Goal: Complete application form

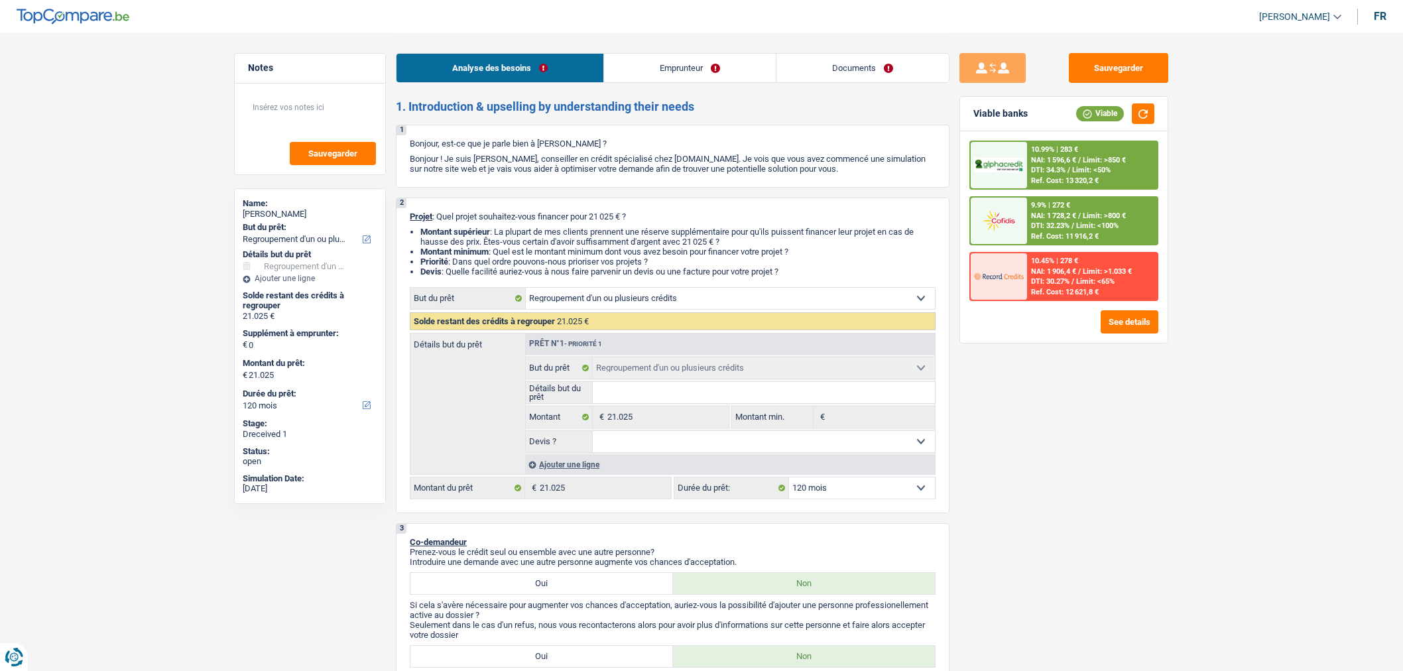
select select "refinancing"
select select "120"
click at [876, 70] on link "Documents" at bounding box center [862, 68] width 172 height 29
select select "refinancing"
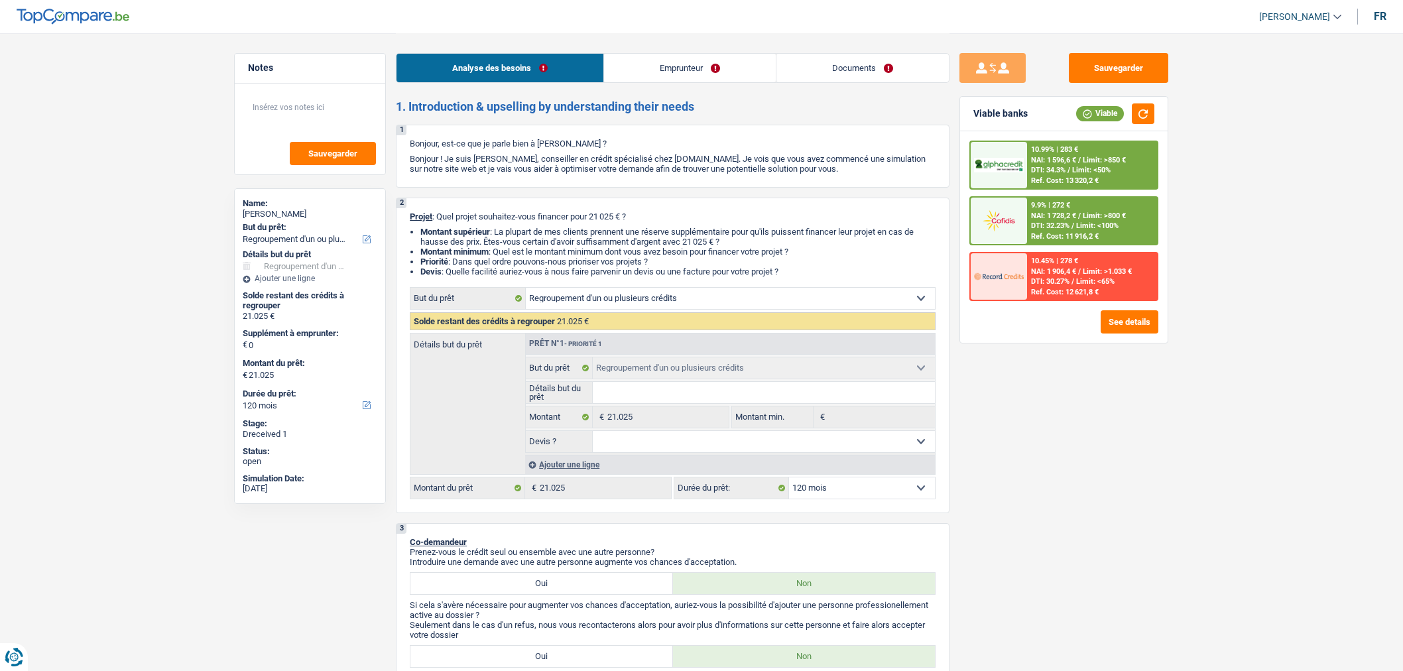
select select "refinancing"
select select "120"
select select "refinancing"
select select "120"
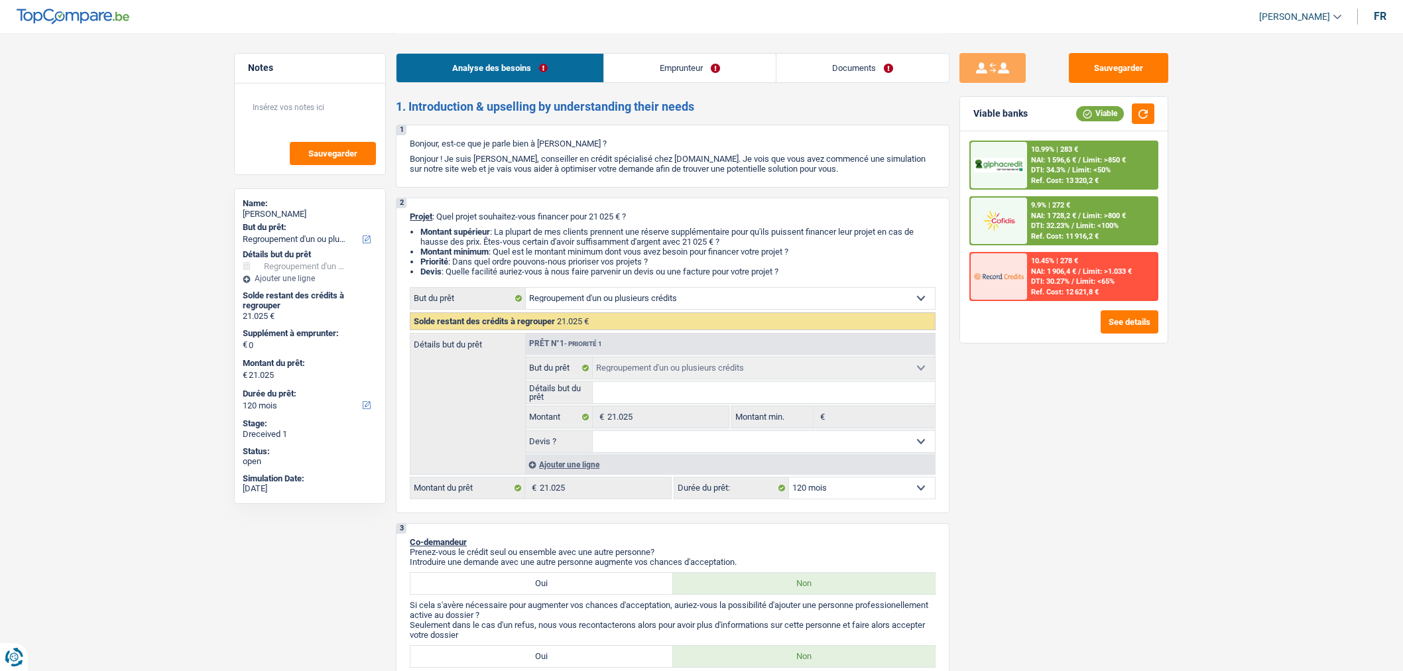
select select "publicEmployee"
select select "netSalary"
select select "mealVouchers"
select select "handicapAllowance"
select select "rents"
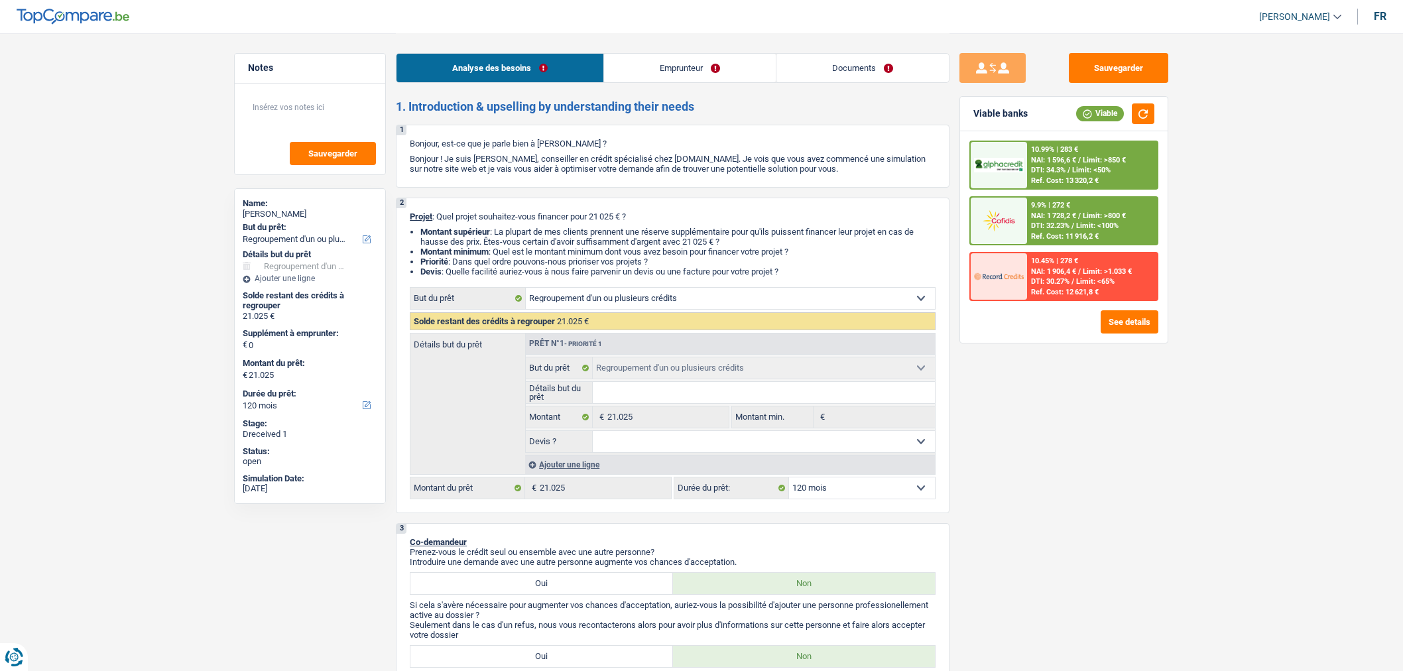
select select "personalLoan"
select select "loanRepayment"
select select "120"
select select "refinancing"
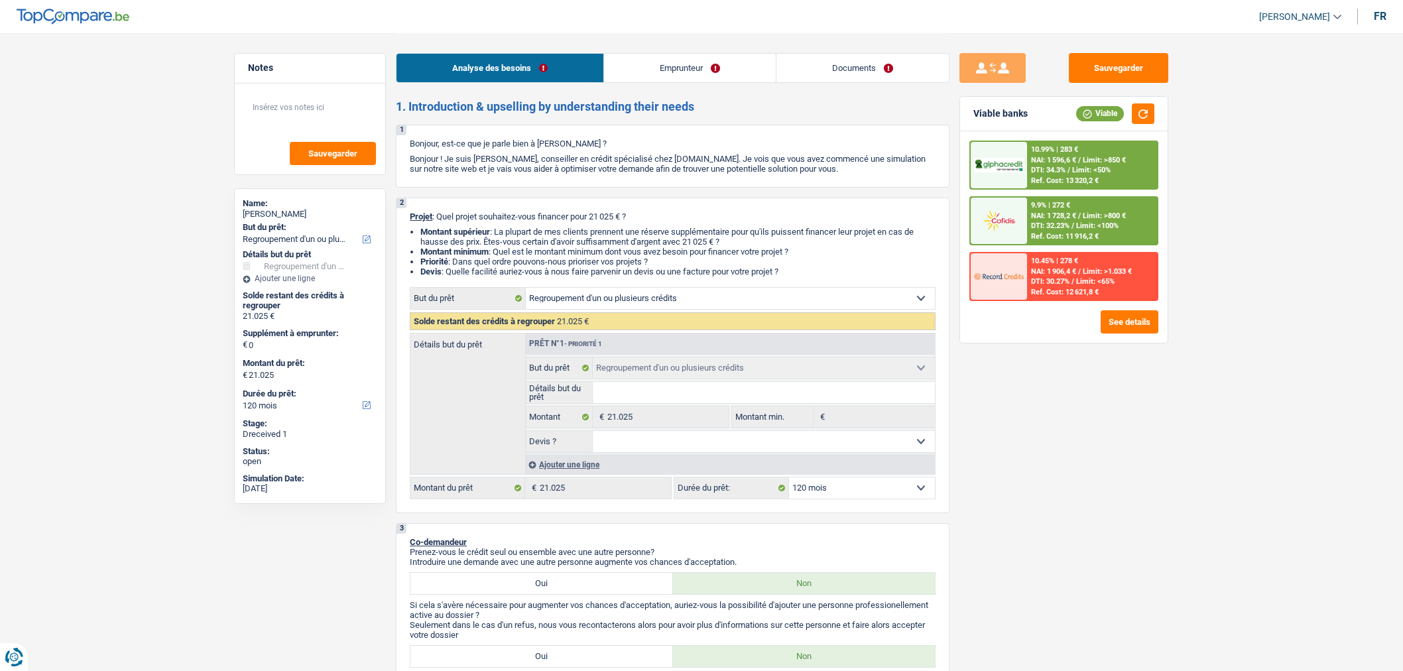
select select "120"
click at [864, 68] on link "Documents" at bounding box center [862, 68] width 172 height 29
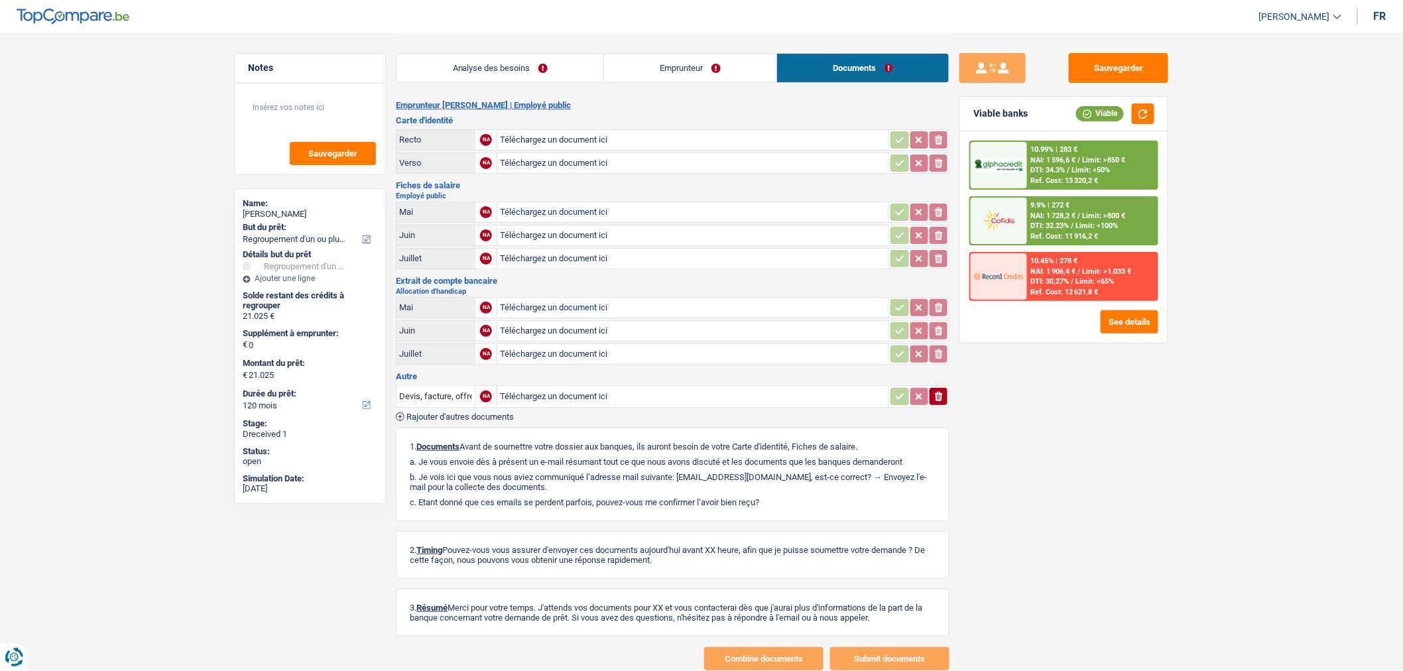
click at [627, 140] on input "Téléchargez un document ici" at bounding box center [693, 140] width 386 height 20
type input "C:\fakepath\20250903133253562.pdf"
click at [567, 304] on input "Téléchargez un document ici" at bounding box center [693, 308] width 386 height 20
type input "C:\fakepath\20250903140651825.pdf"
click at [1118, 80] on button "Sauvegarder" at bounding box center [1118, 68] width 99 height 30
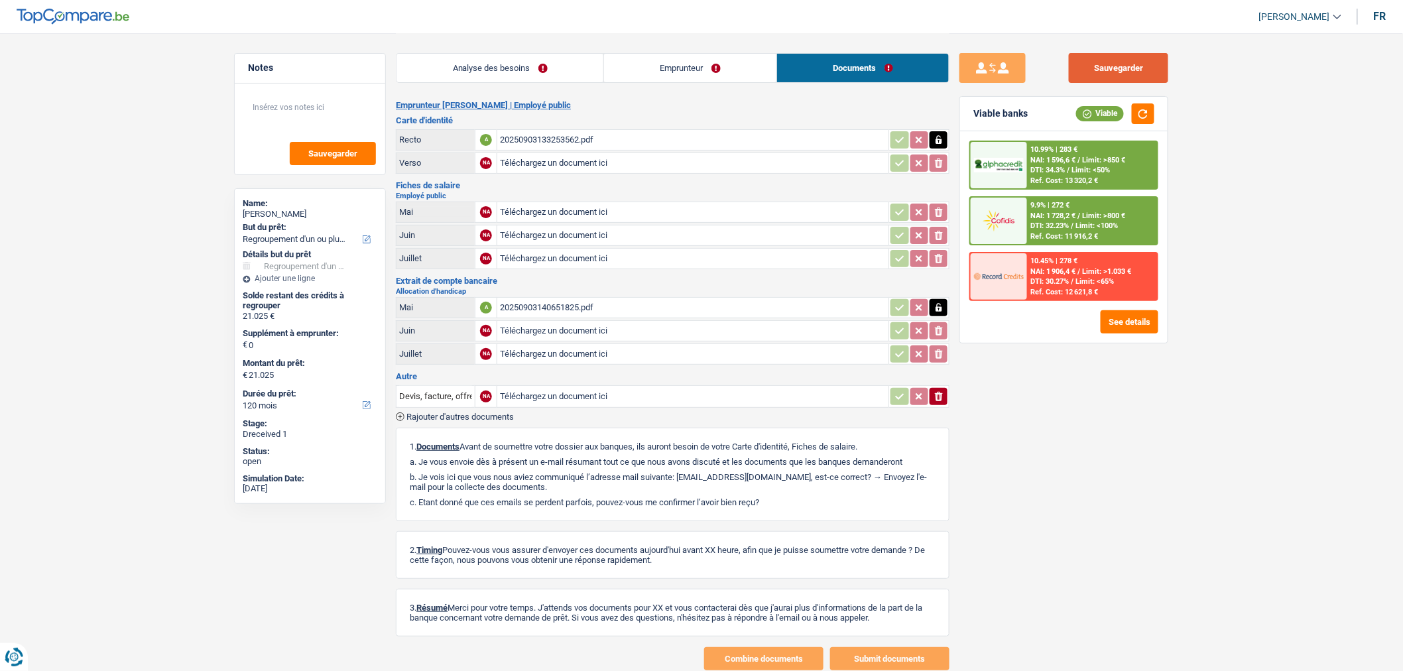
click at [1098, 62] on button "Sauvegarder" at bounding box center [1118, 68] width 99 height 30
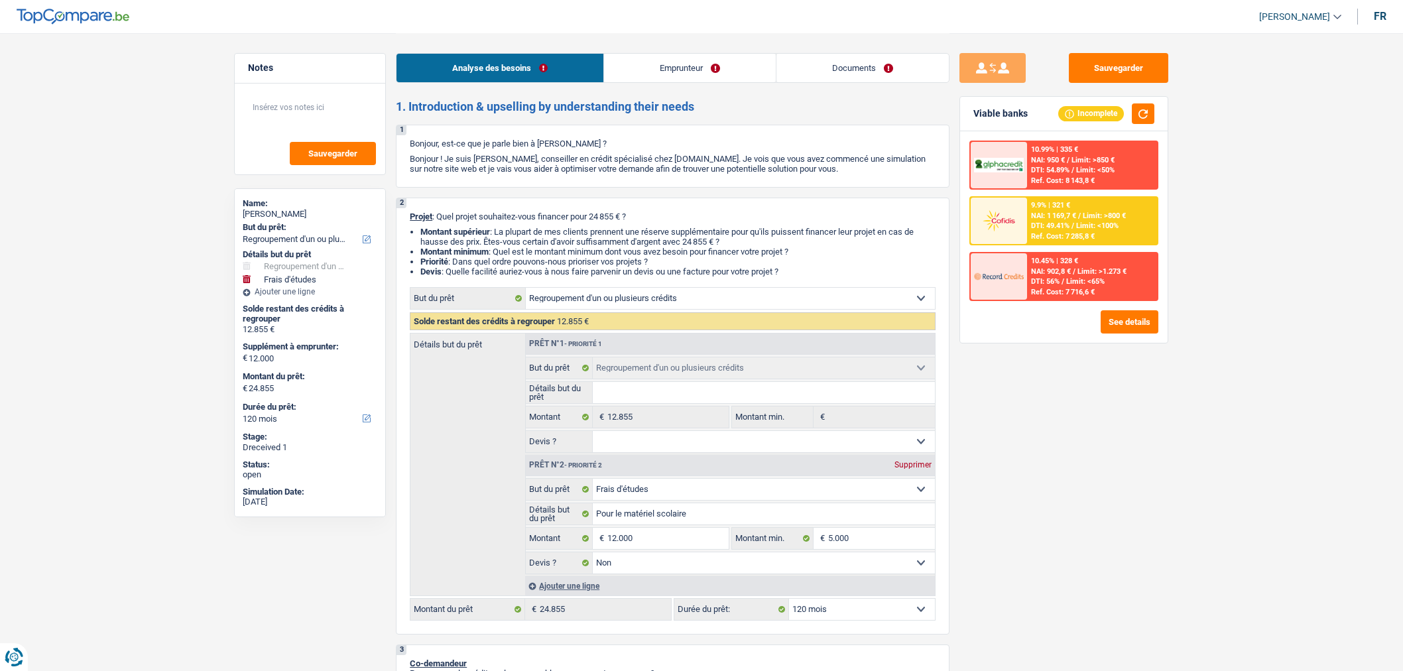
select select "refinancing"
select select "study"
select select "120"
select select "refinancing"
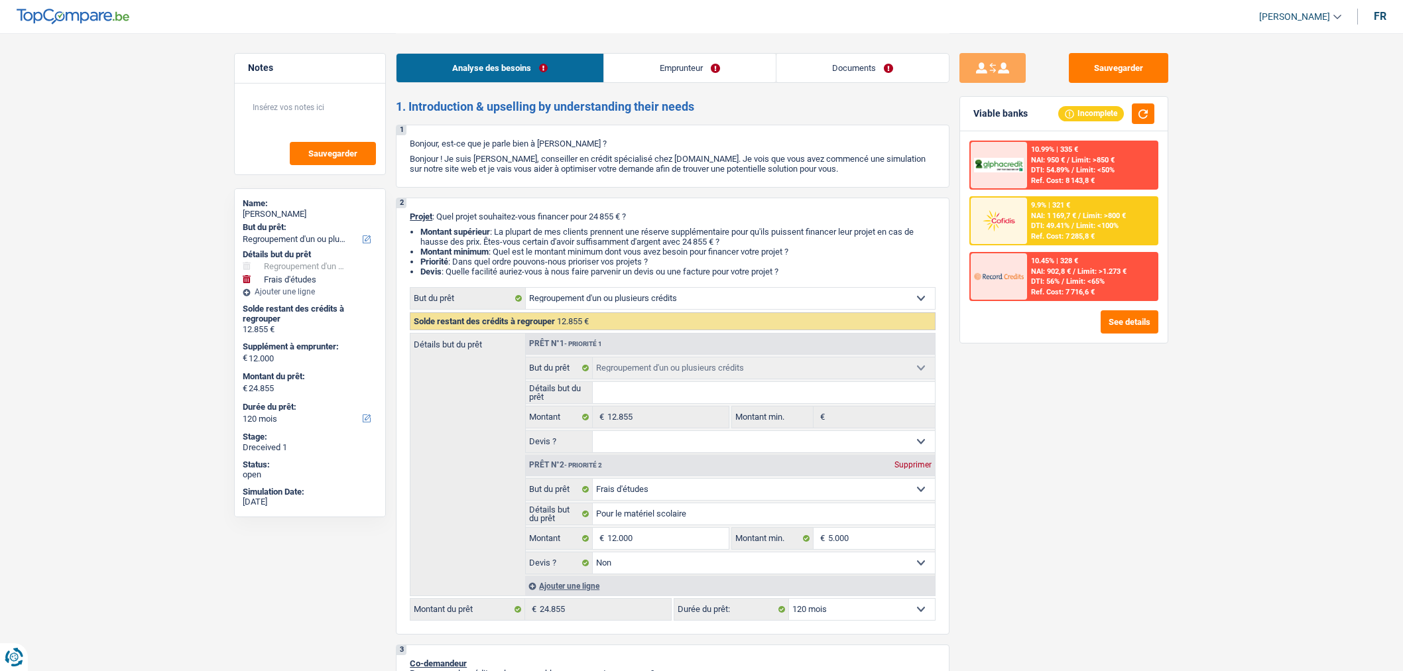
select select "refinancing"
select select "study"
select select "false"
select select "120"
select select "worker"
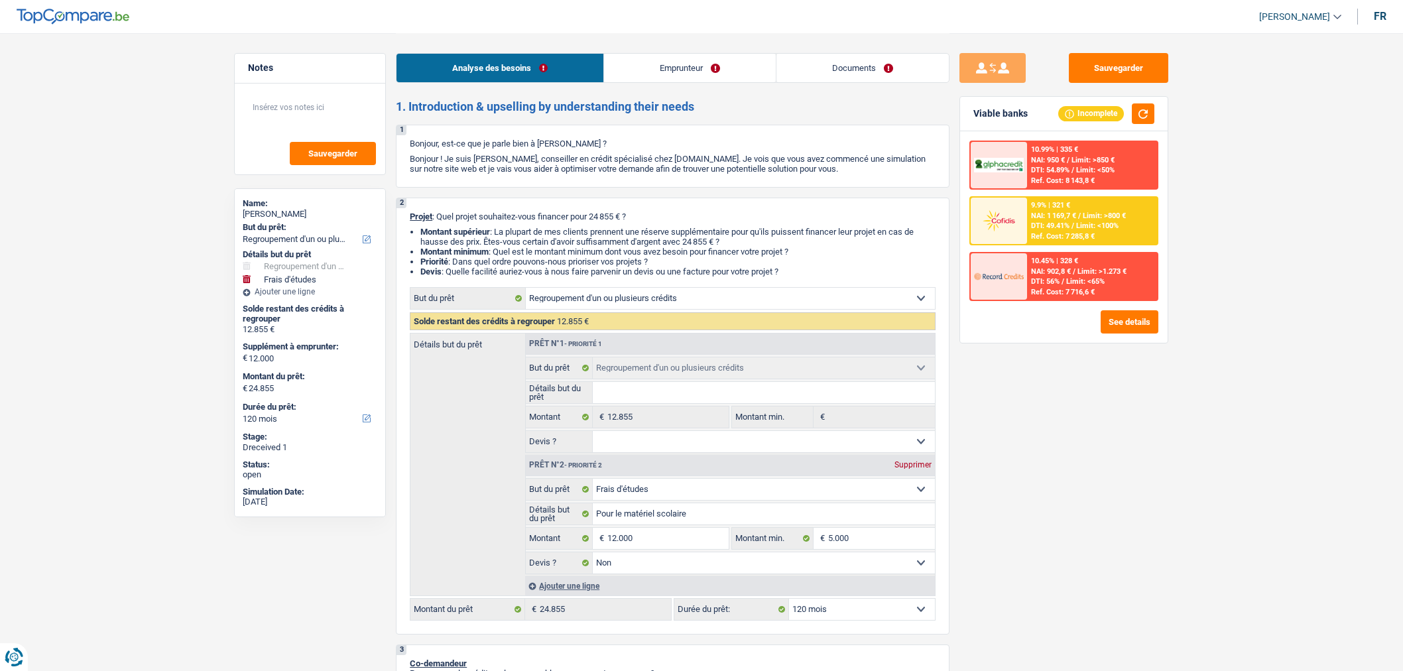
select select "familyAllowances"
select select "netSalary"
select select "rents"
select select "personalLoan"
select select "homeFurnishingOrRelocation"
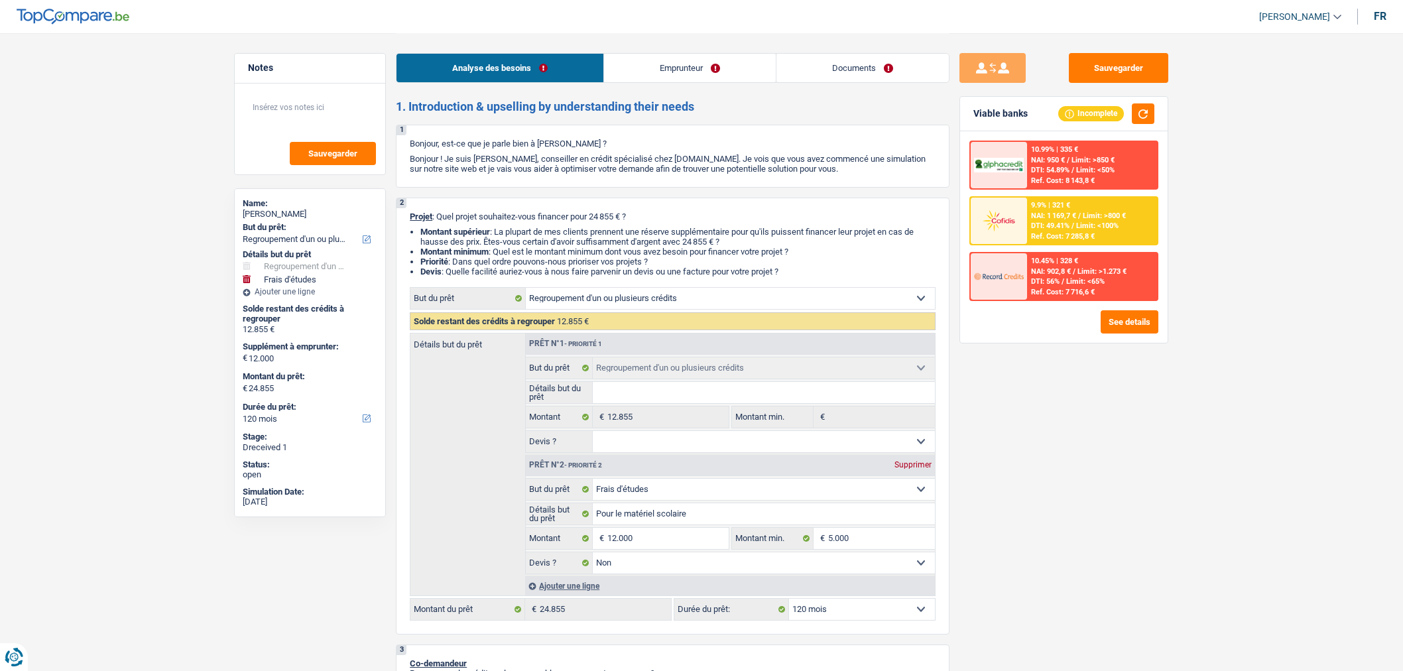
select select "60"
select select "cardOrCredit"
select select "carLoan"
select select "72"
select select "refinancing"
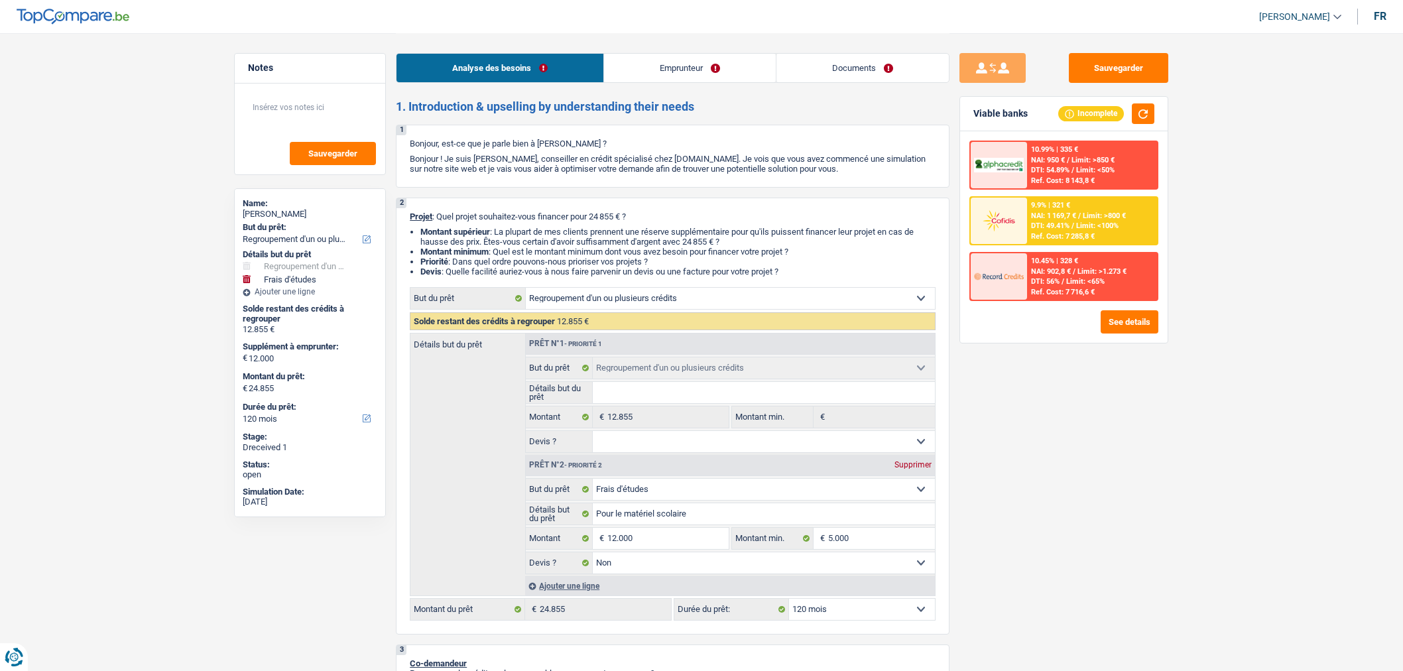
select select "refinancing"
select select "study"
select select "false"
select select "120"
click at [1141, 65] on button "Sauvegarder" at bounding box center [1118, 68] width 99 height 30
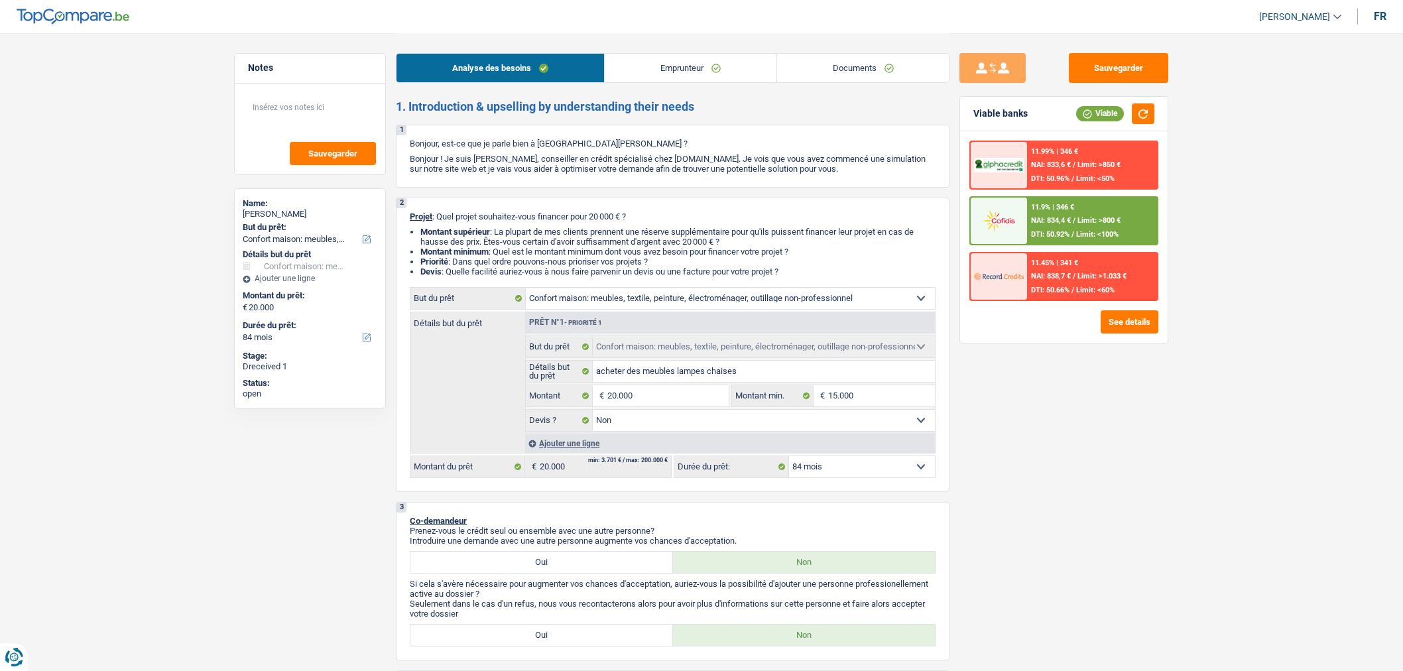
select select "household"
select select "84"
select select "household"
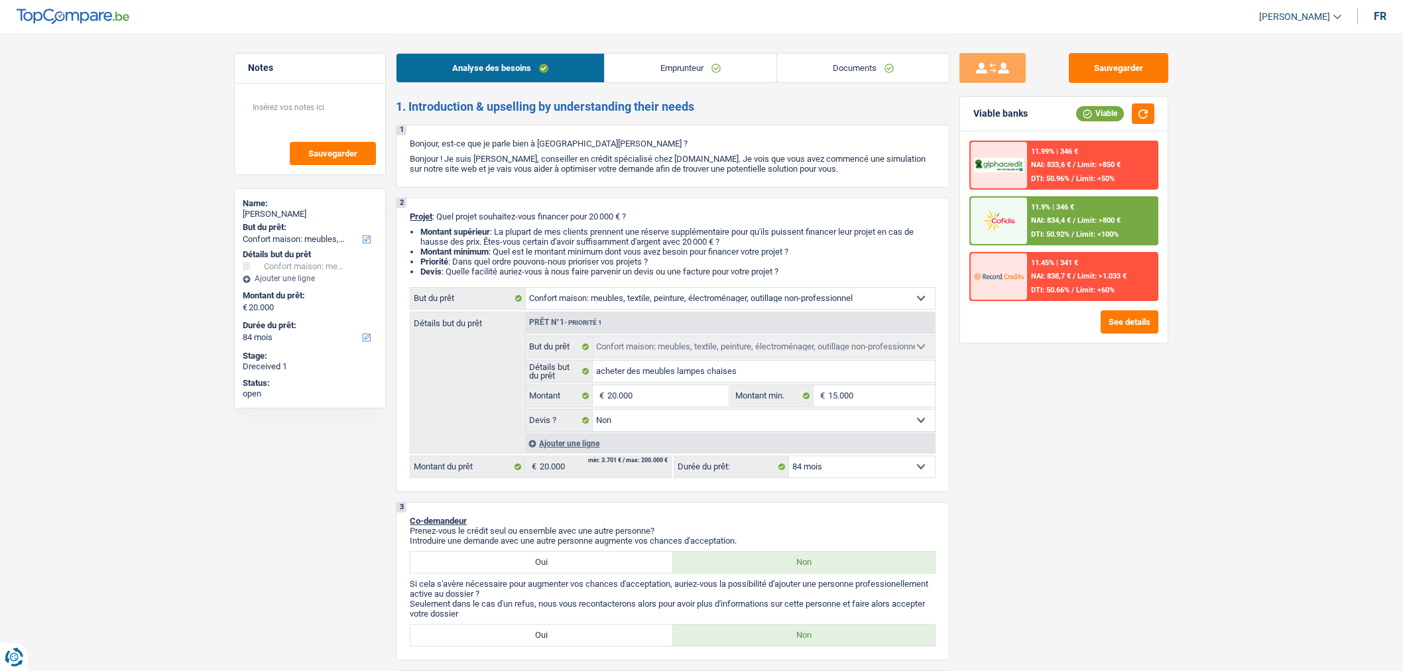
select select "false"
select select "84"
select select "invalid"
select select "disabilityPension"
select select "rents"
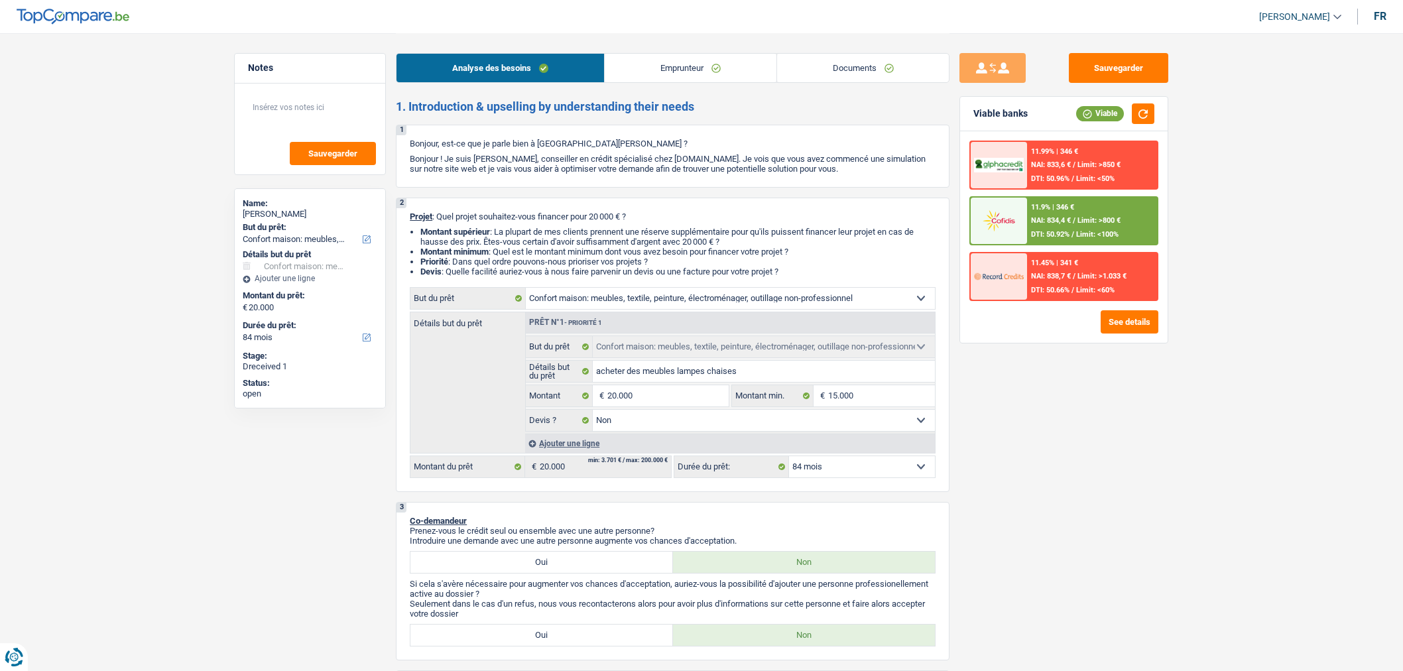
select select "cardOrCredit"
select select "household"
select select "false"
select select "84"
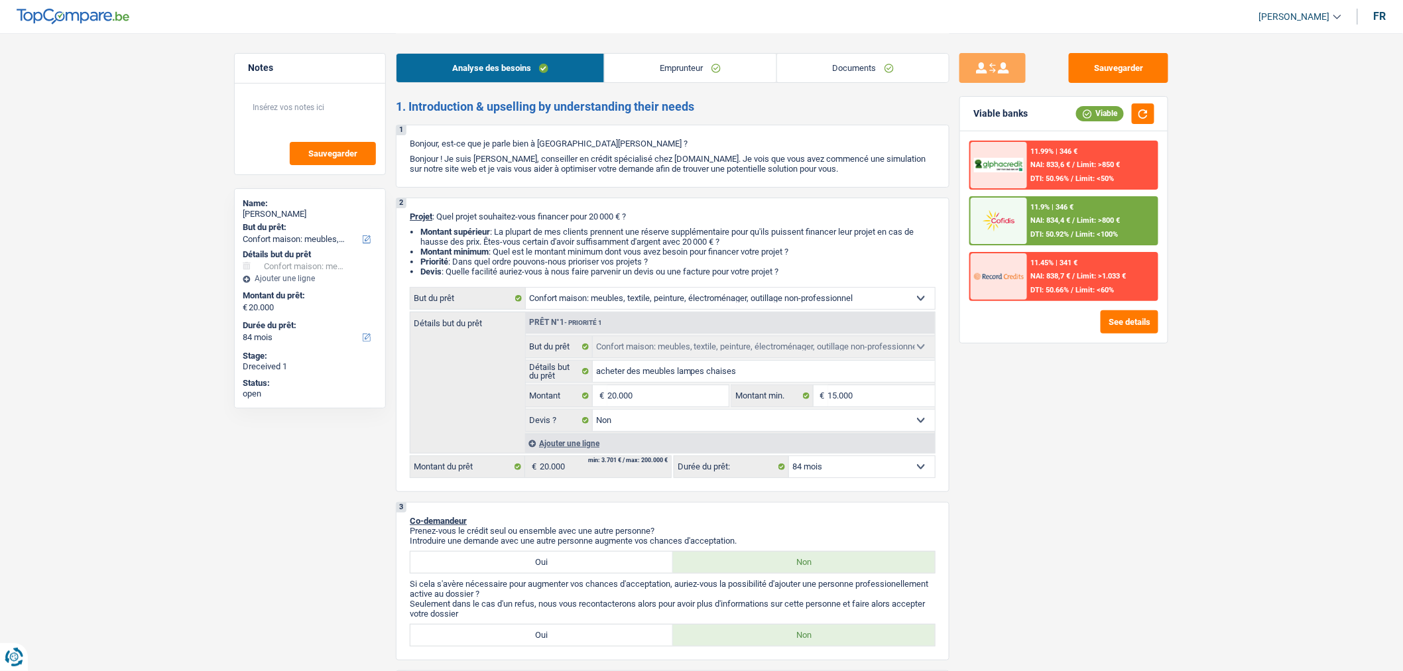
drag, startPoint x: 0, startPoint y: 0, endPoint x: 871, endPoint y: 73, distance: 874.1
click at [871, 73] on link "Documents" at bounding box center [863, 68] width 172 height 29
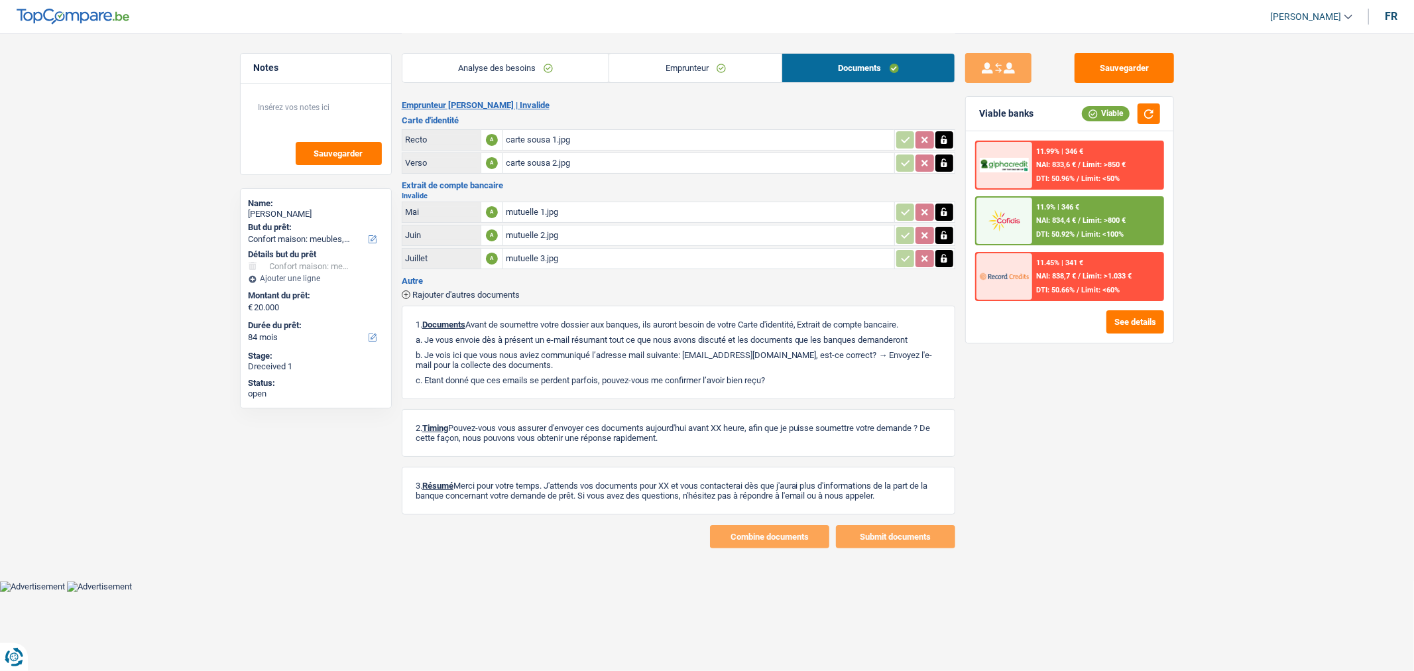
click at [776, 204] on div "mutuelle 1.jpg" at bounding box center [699, 212] width 386 height 20
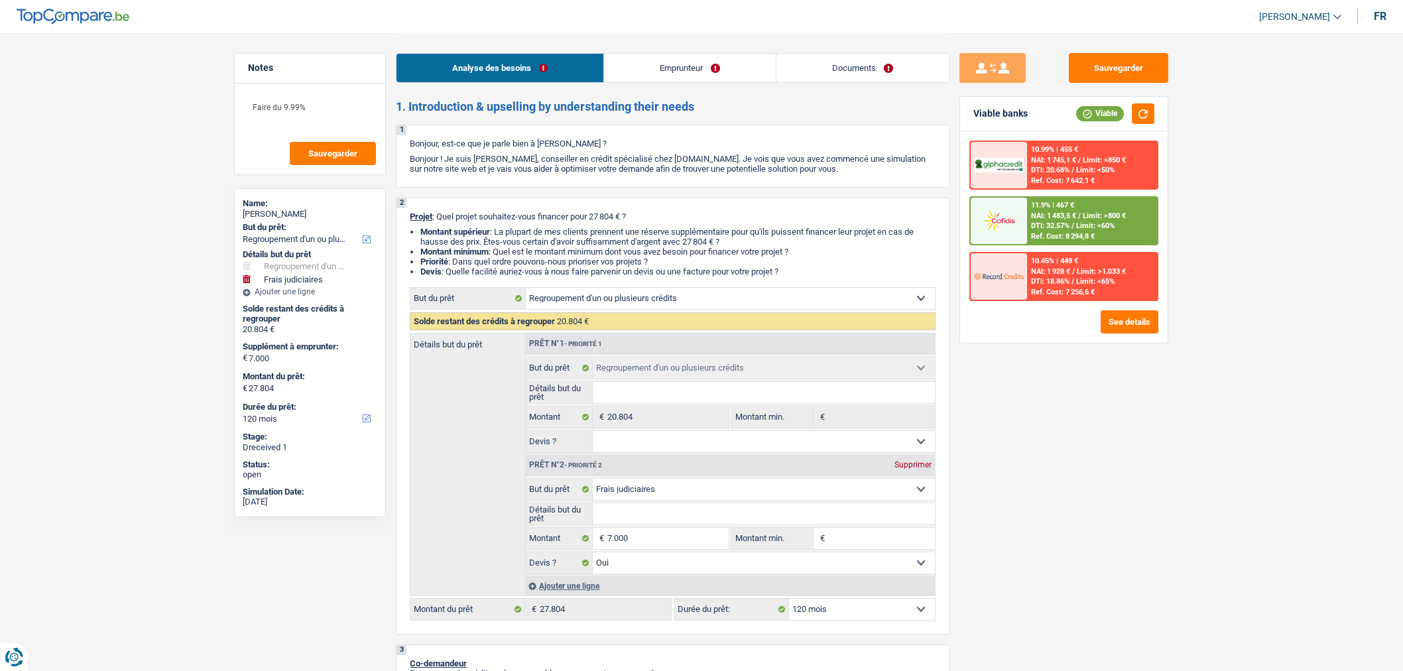
select select "refinancing"
select select "judicial"
select select "120"
select select "refinancing"
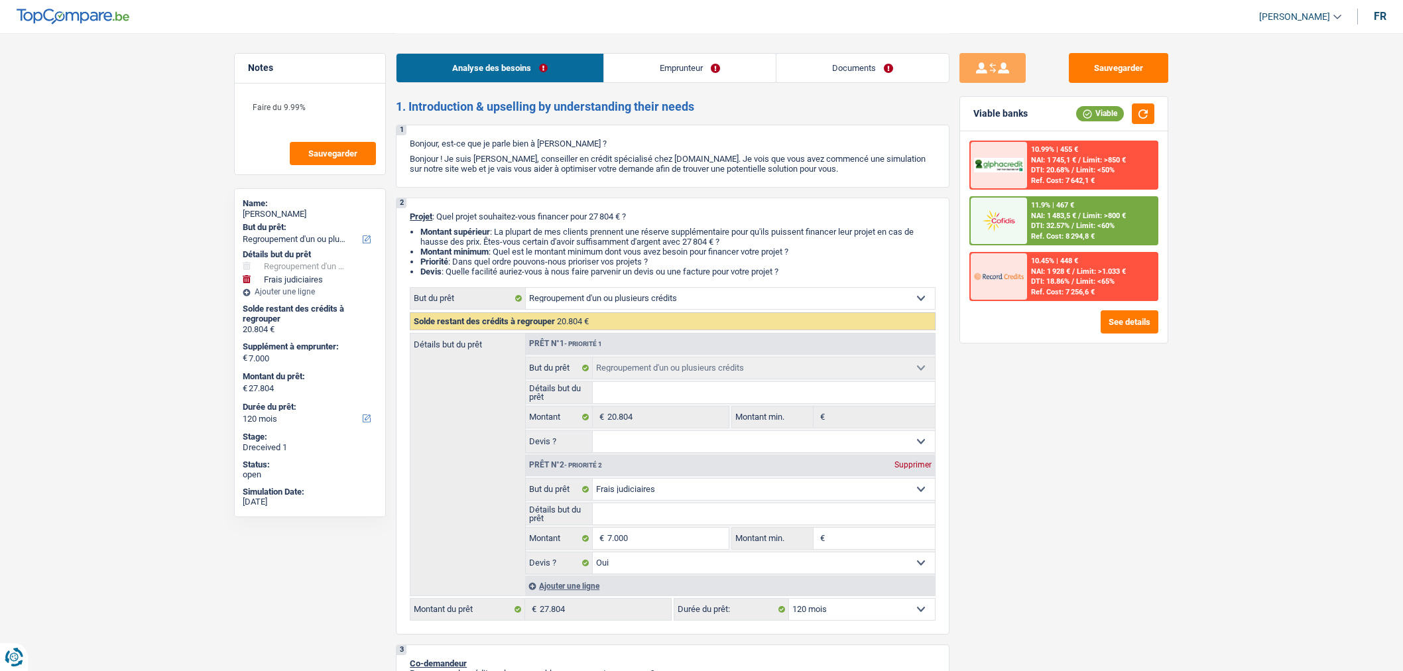
select select "refinancing"
select select "judicial"
select select "yes"
select select "120"
select select "publicEmployee"
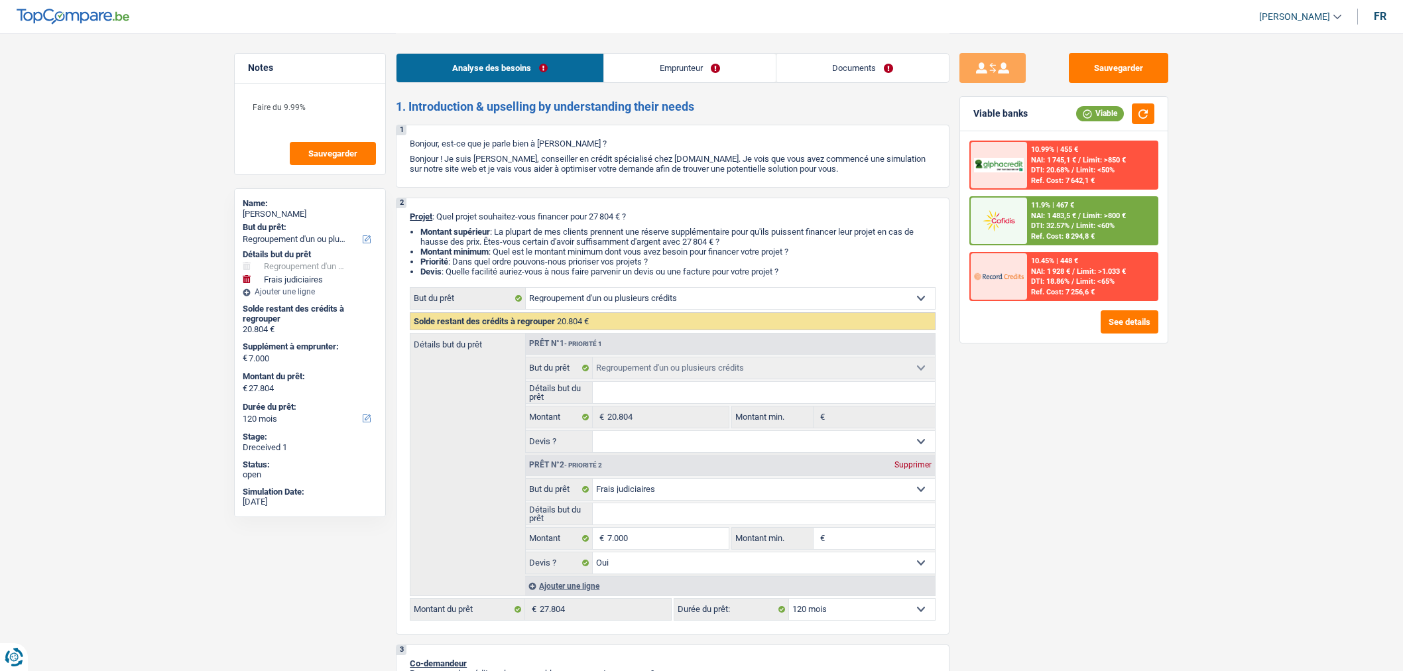
select select "netSalary"
select select "mealVouchers"
select select "liveWithParents"
select select "cardOrCredit"
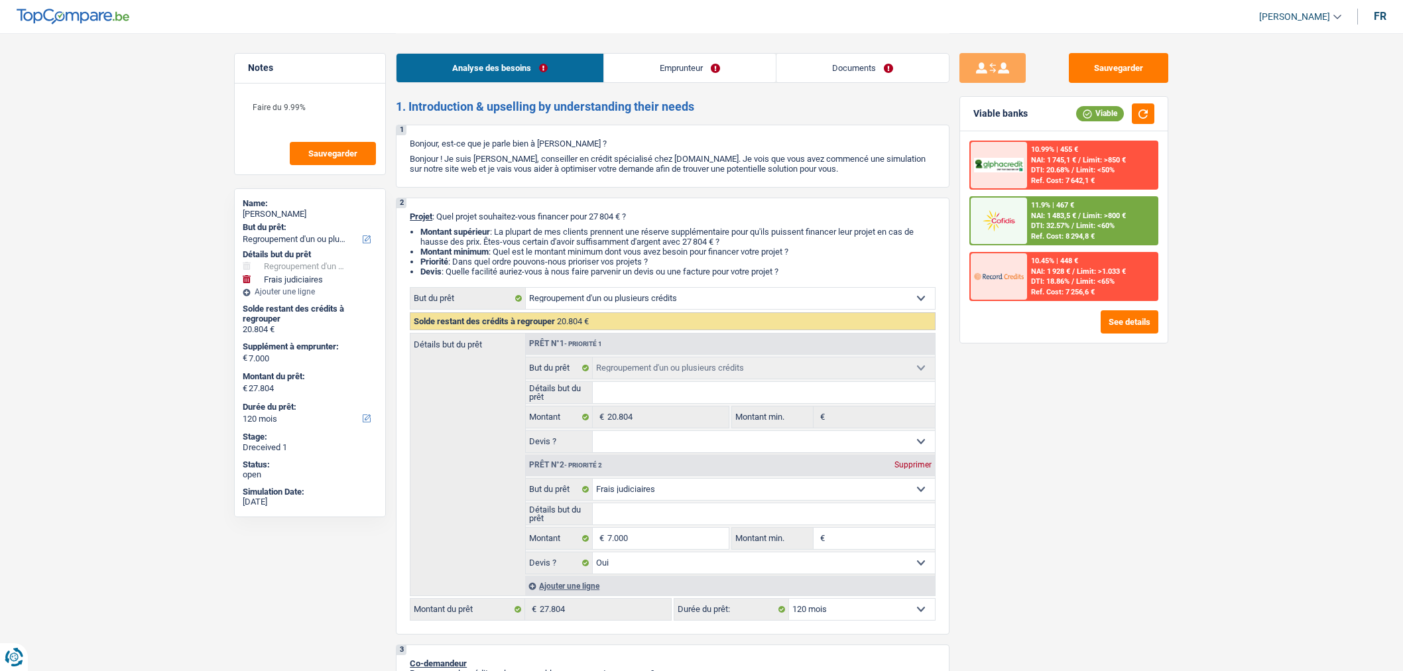
select select "personalLoan"
select select "smallWorks"
select select "72"
select select "refinancing"
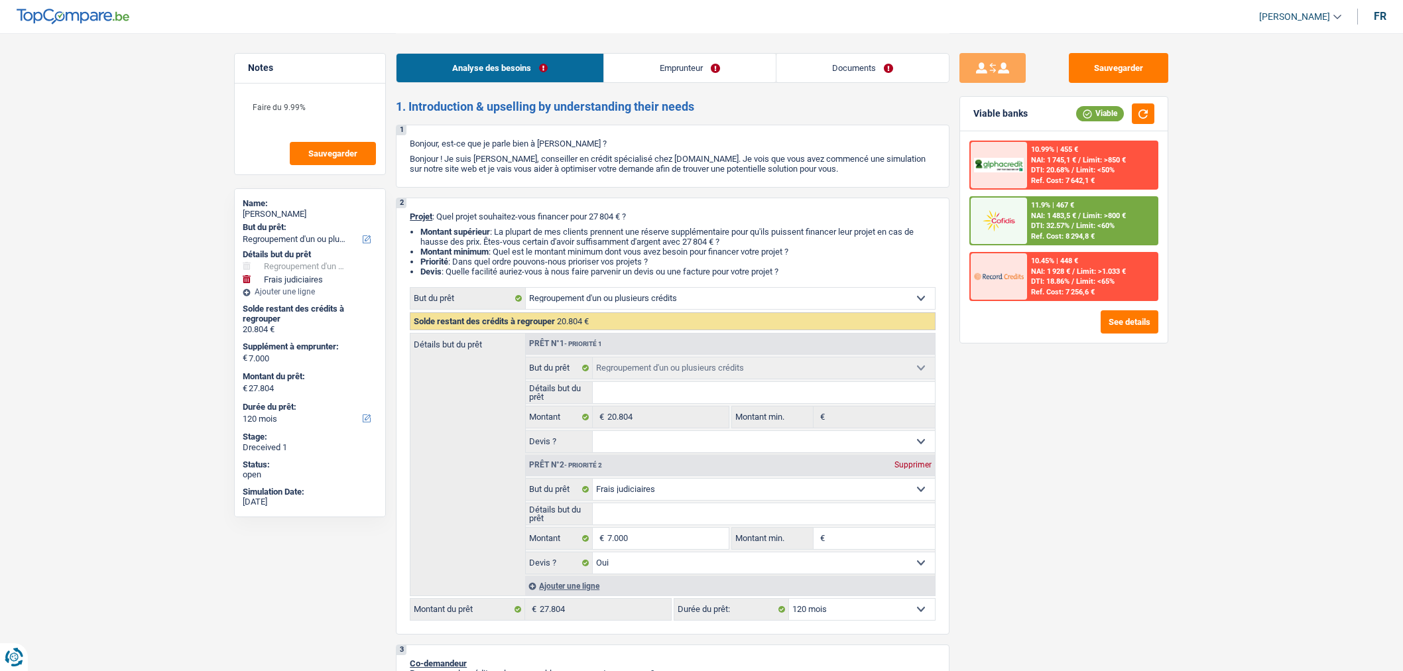
select select "judicial"
select select "yes"
select select "120"
click at [836, 63] on link "Documents" at bounding box center [862, 68] width 172 height 29
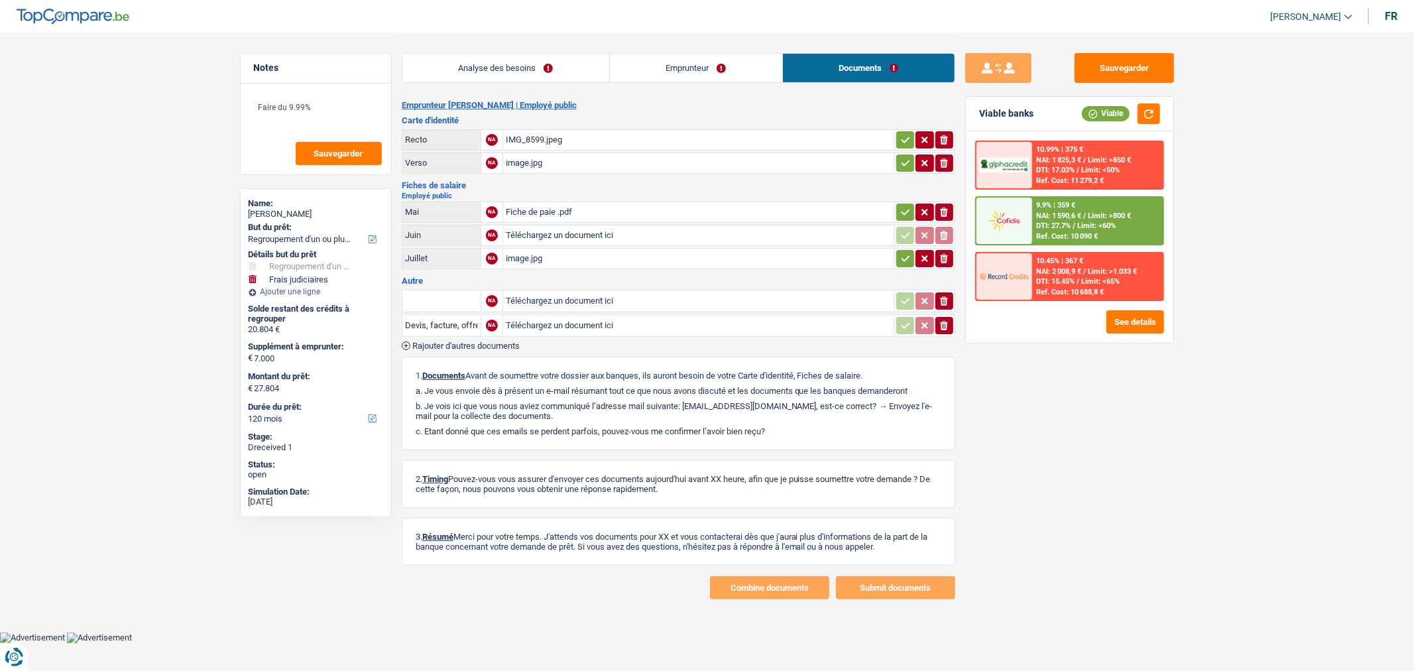
click at [602, 207] on div "Fiche de paie .pdf" at bounding box center [699, 212] width 386 height 20
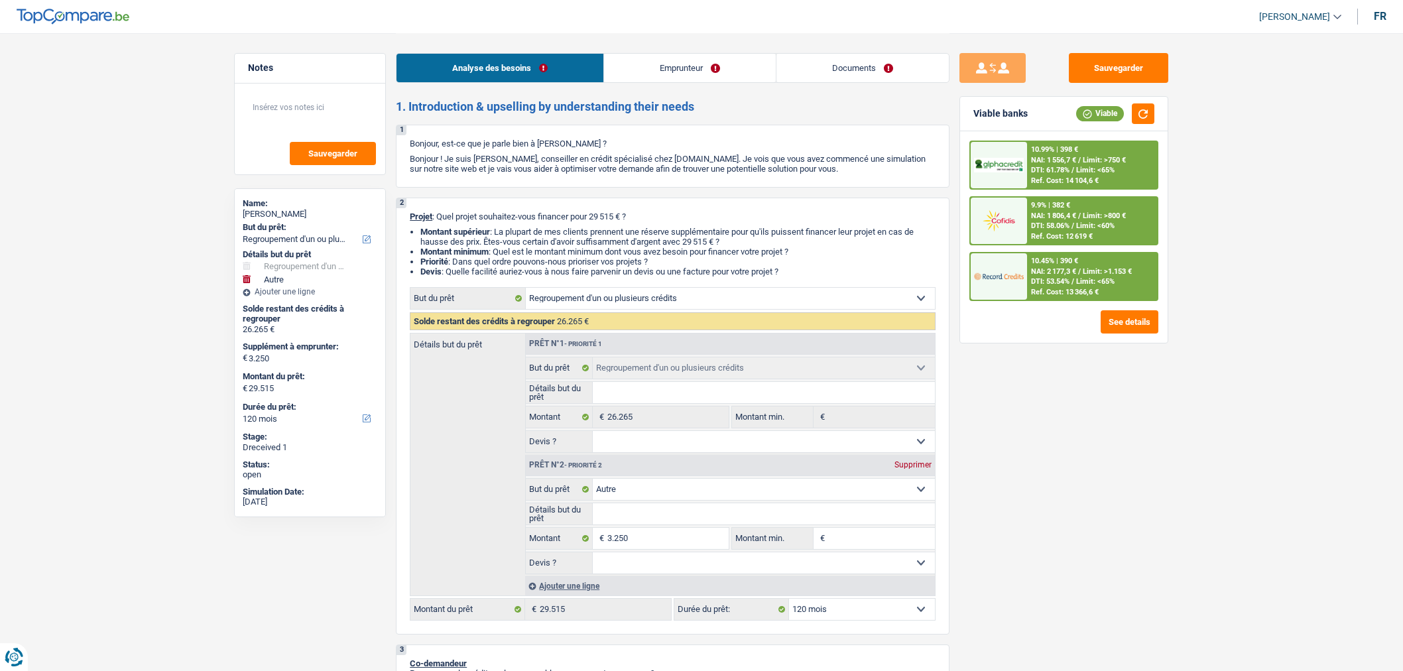
select select "refinancing"
select select "other"
select select "120"
select select "refinancing"
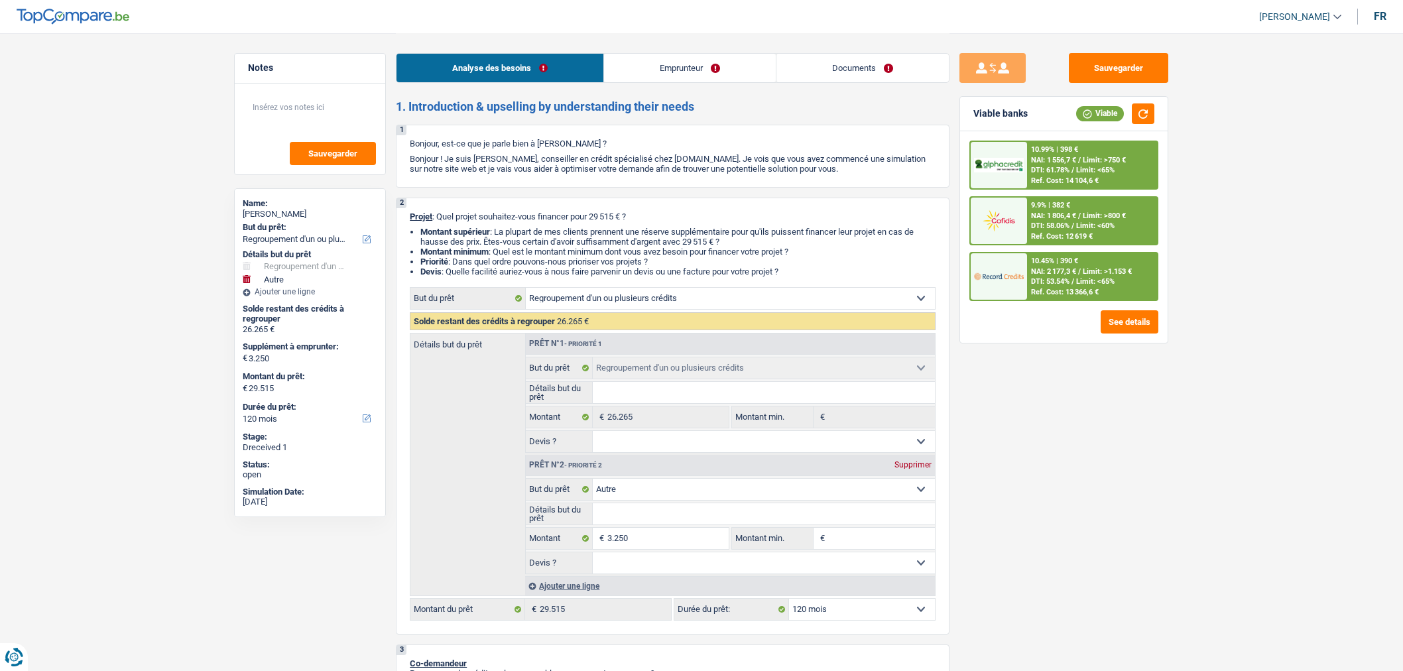
select select "refinancing"
select select "other"
select select "120"
select select "privateEmployee"
select select "familyAllowances"
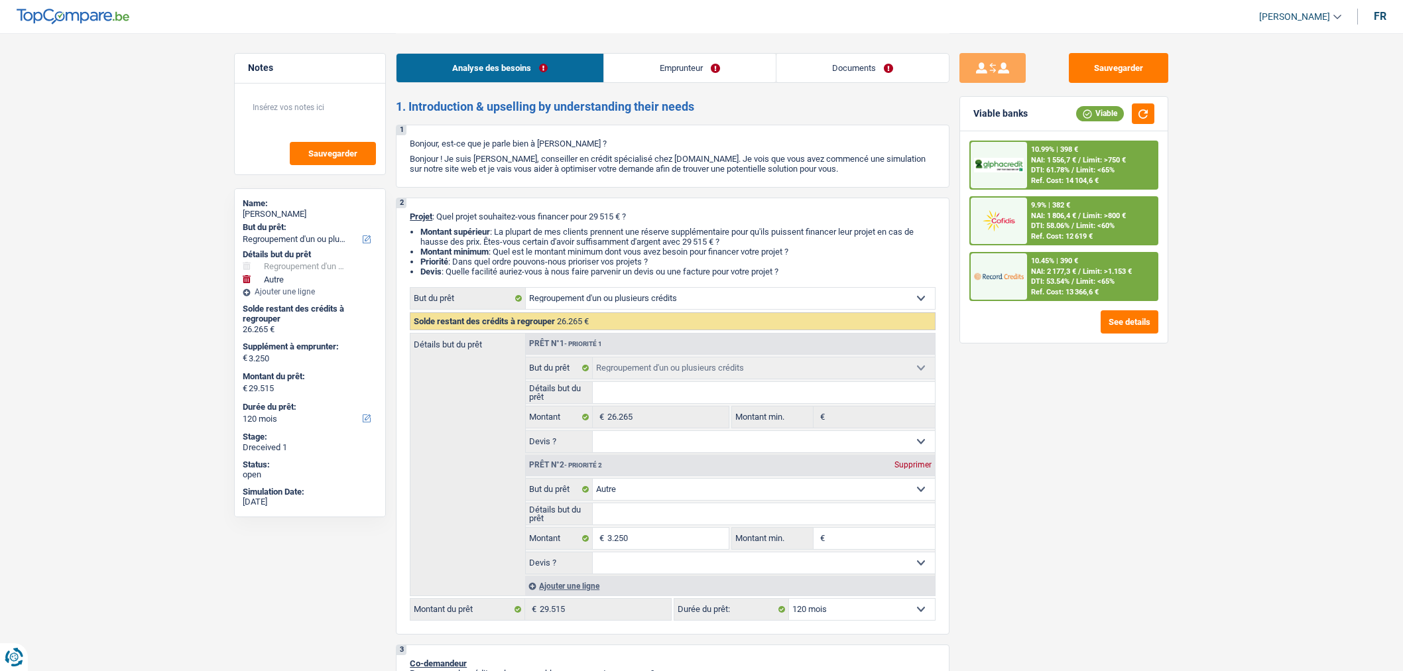
select select "netSalary"
select select "other"
select select "mealVouchers"
select select "ownerWithMortgage"
select select "mortgage"
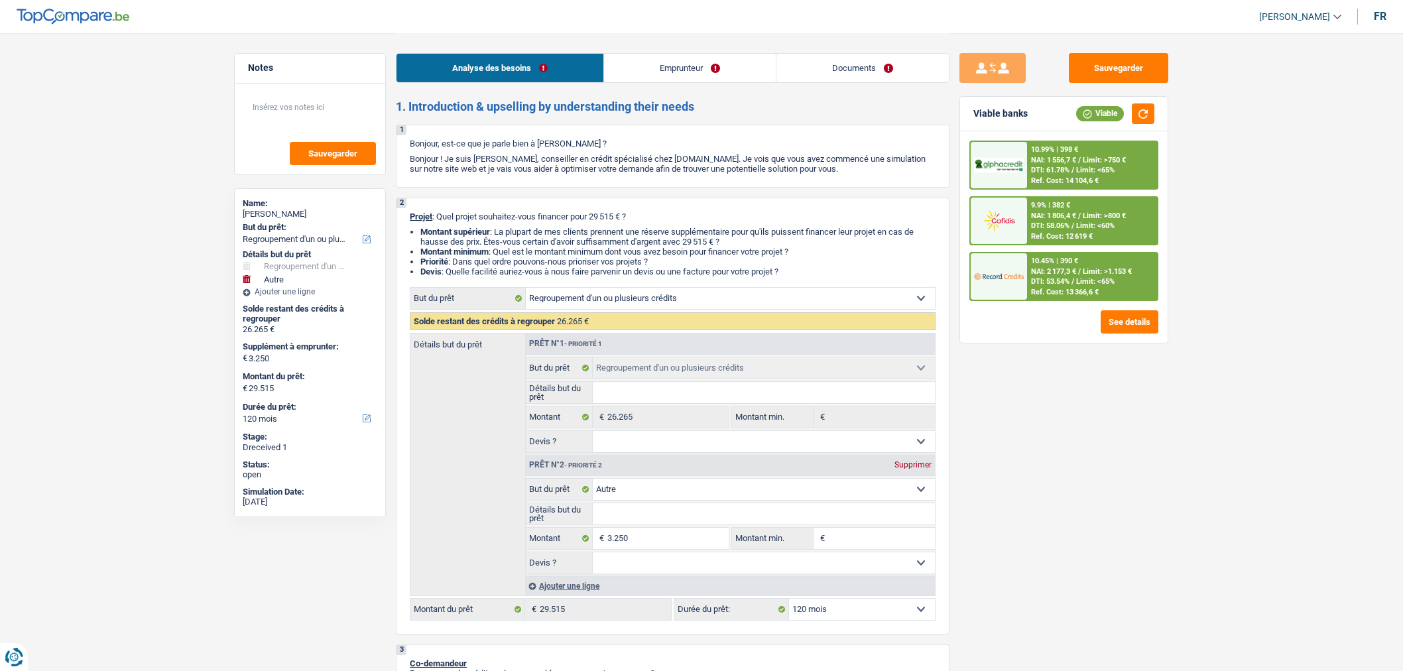
select select "420"
select select "personalLoan"
select select "homeFurnishingOrRelocation"
select select "120"
select select "cardOrCredit"
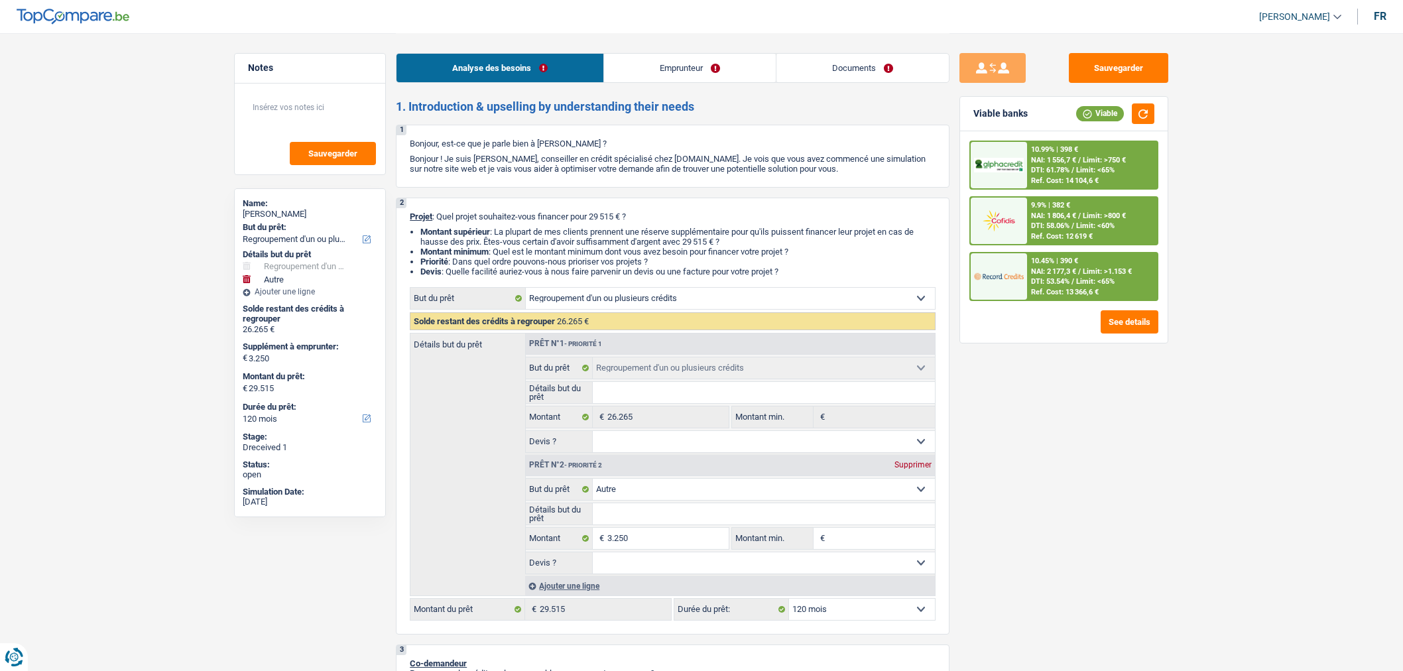
select select "cardOrCredit"
select select "refinancing"
select select "other"
select select "120"
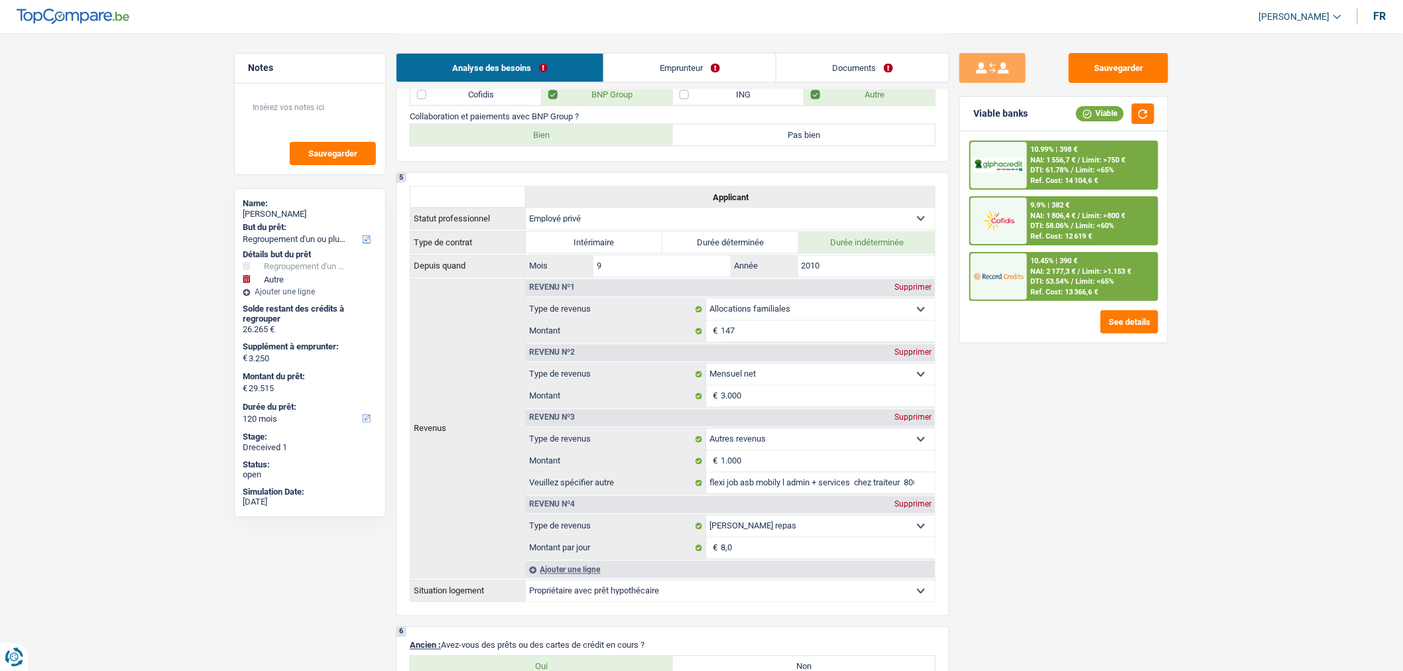
scroll to position [799, 0]
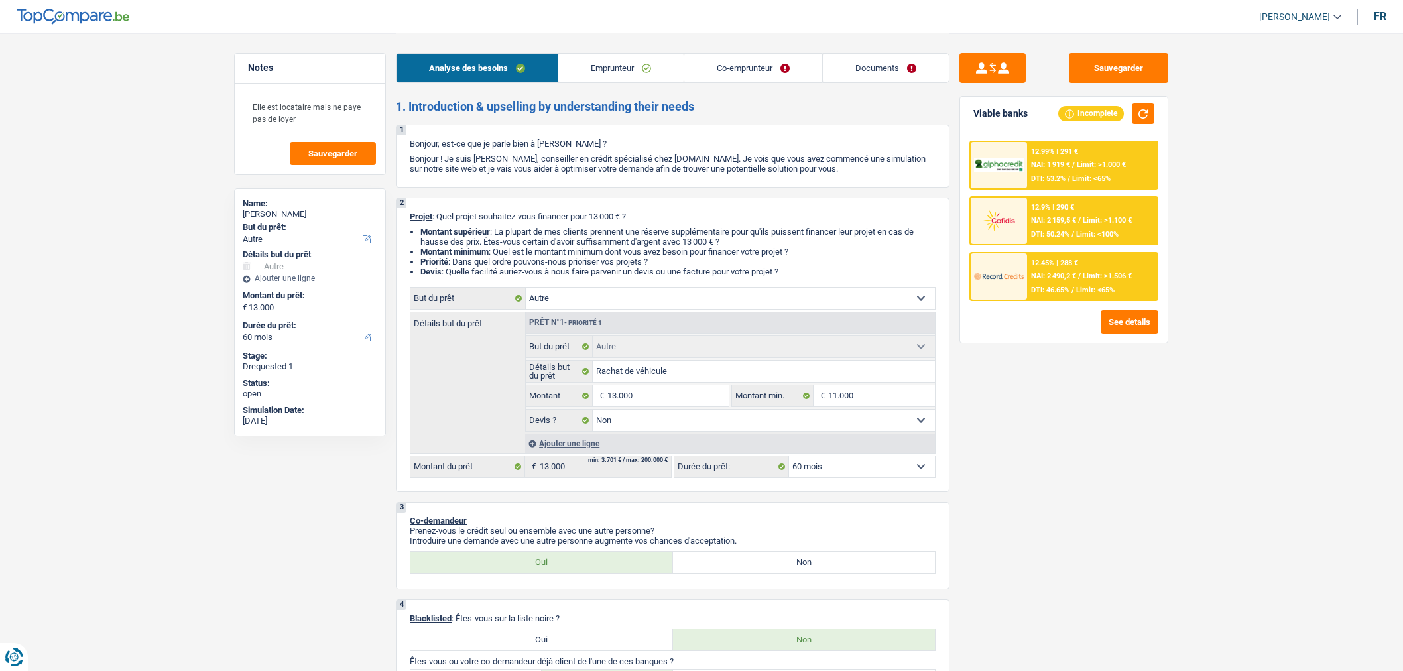
select select "other"
select select "60"
select select "other"
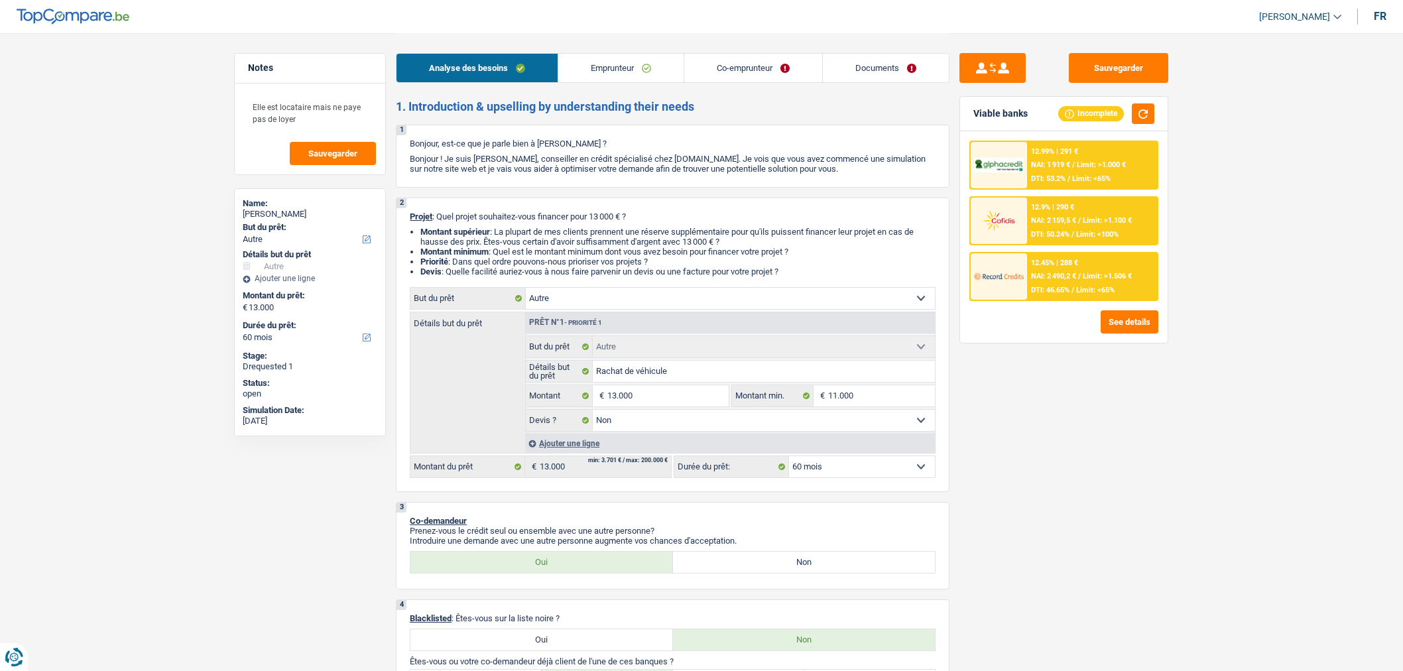
select select "false"
select select "60"
select select "worker"
select select "netSalary"
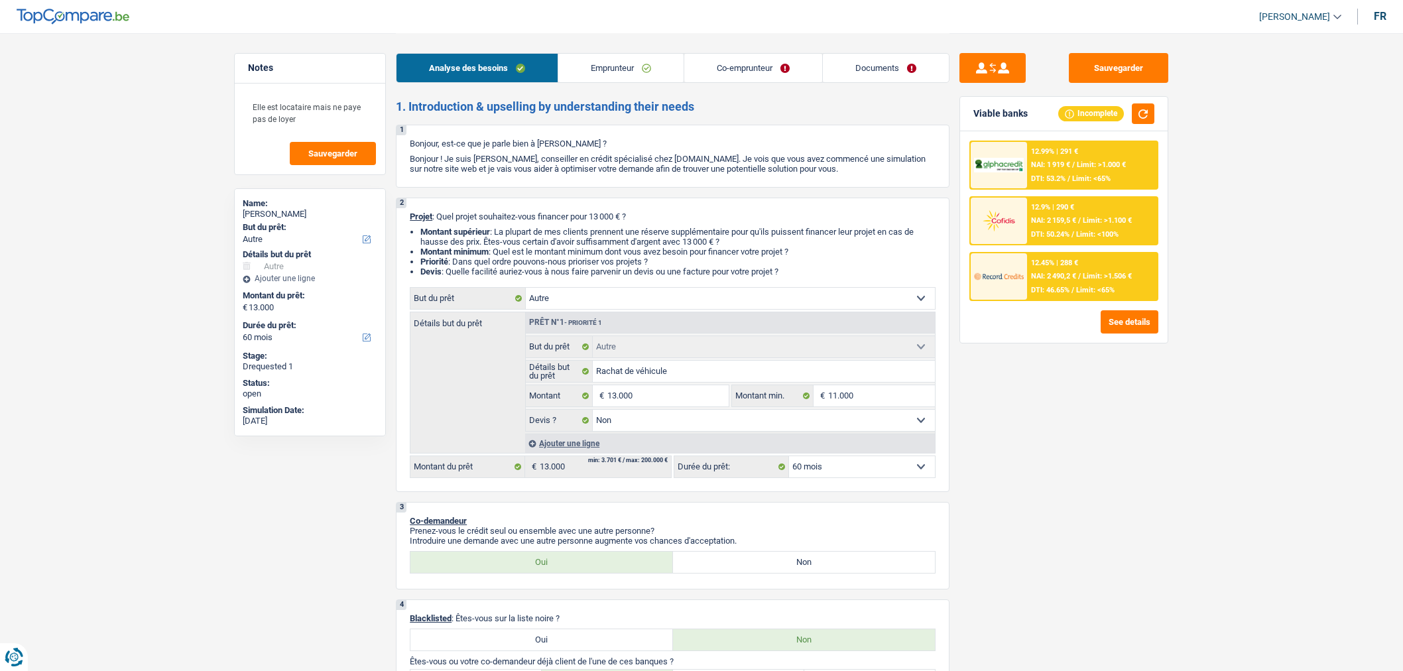
select select "mealVouchers"
select select "netSalary"
select select "mealVouchers"
select select "ownerWithMortgage"
select select "mortgage"
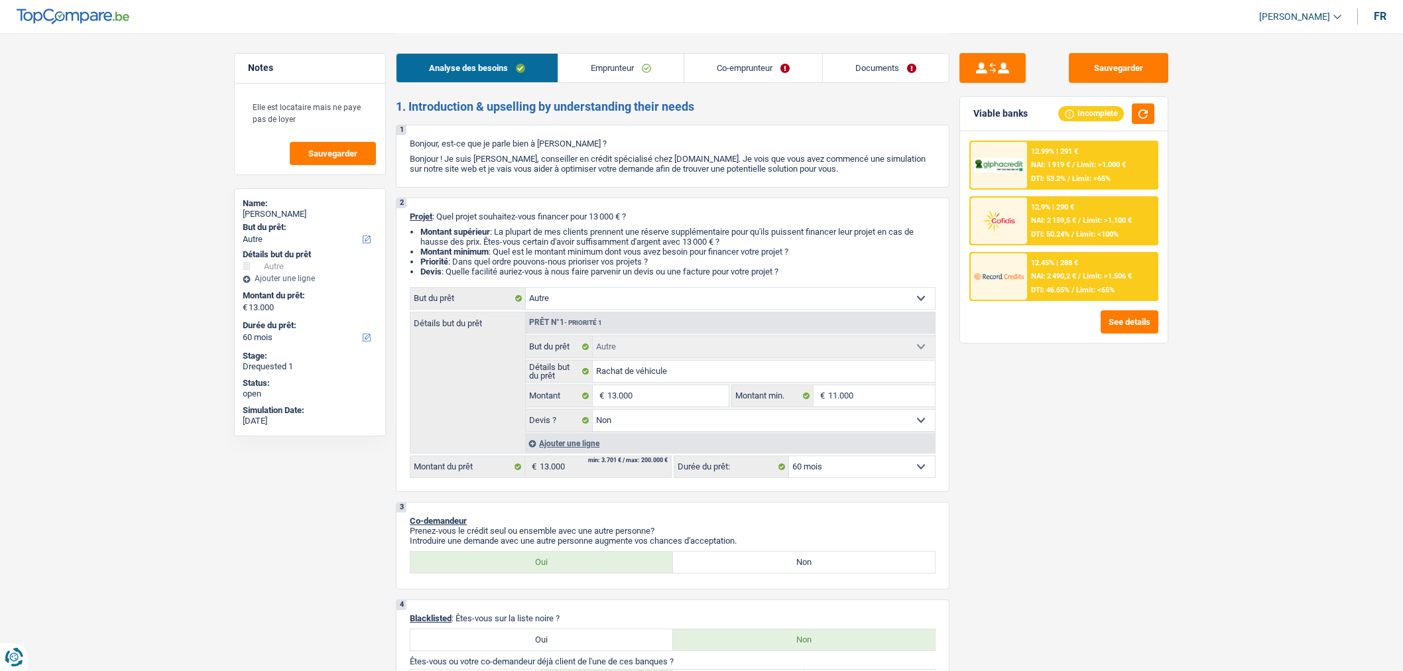
select select "300"
select select "mortgage"
select select "240"
select select "carLoan"
select select "60"
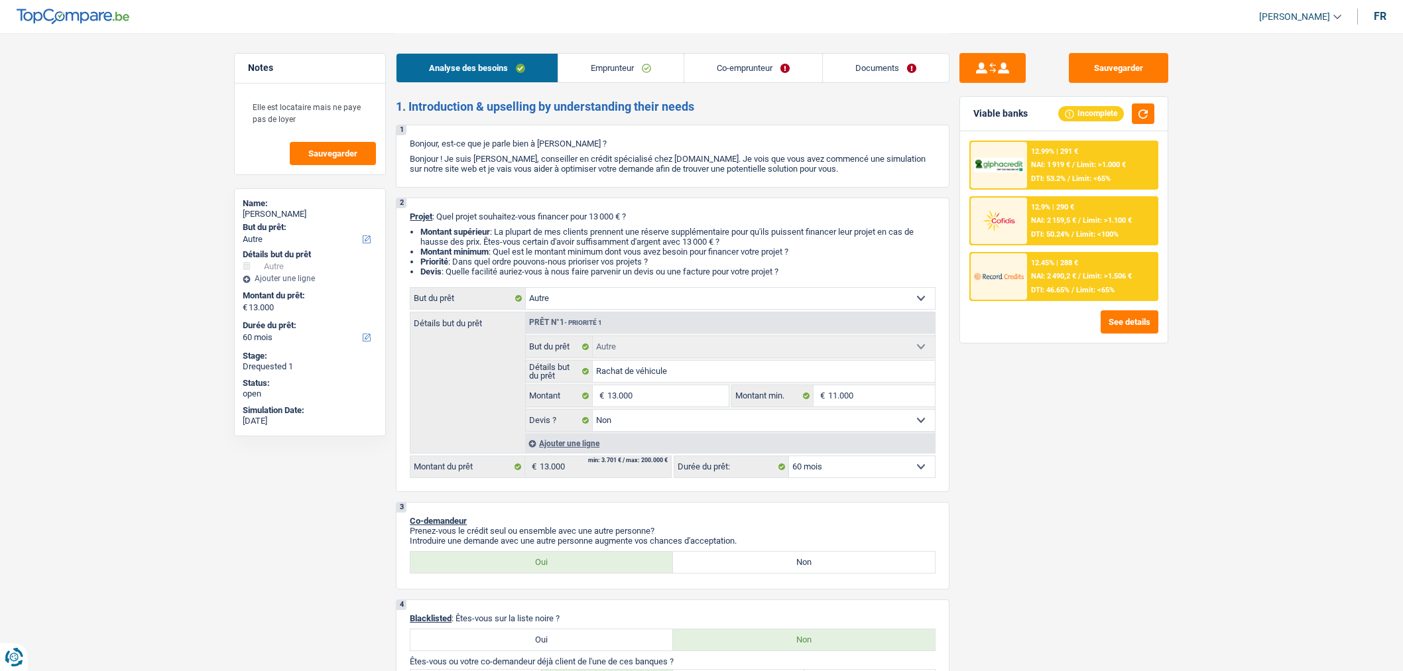
select select "other"
select select "false"
select select "60"
drag, startPoint x: 0, startPoint y: 0, endPoint x: 865, endPoint y: 77, distance: 868.5
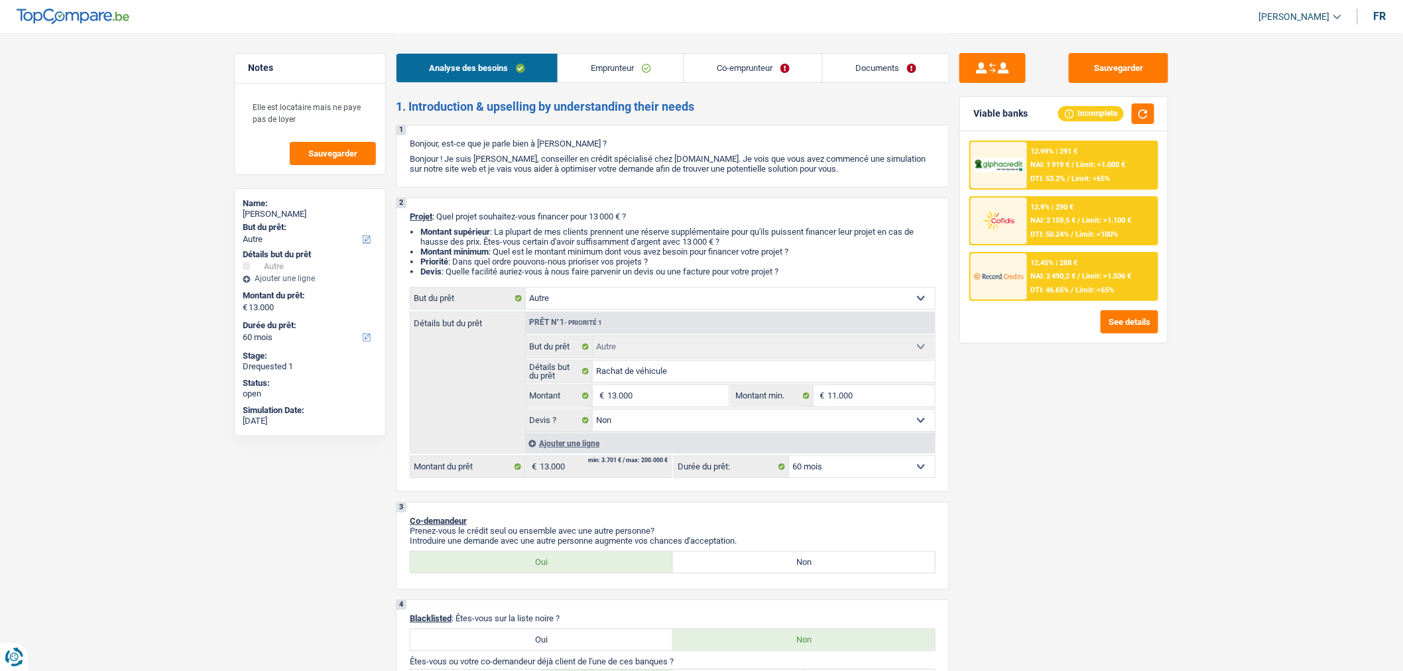
click at [865, 77] on link "Documents" at bounding box center [886, 68] width 126 height 29
select select "other"
select select "60"
select select "other"
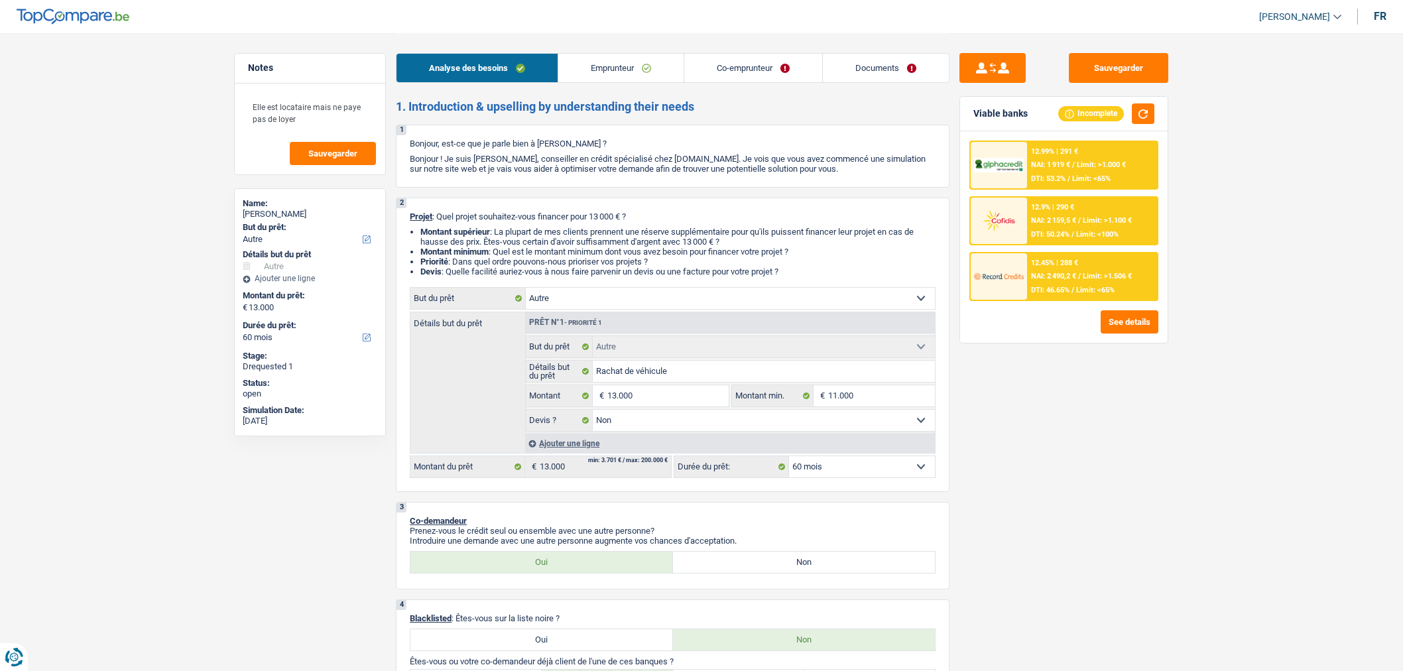
select select "other"
select select "false"
select select "60"
select select "worker"
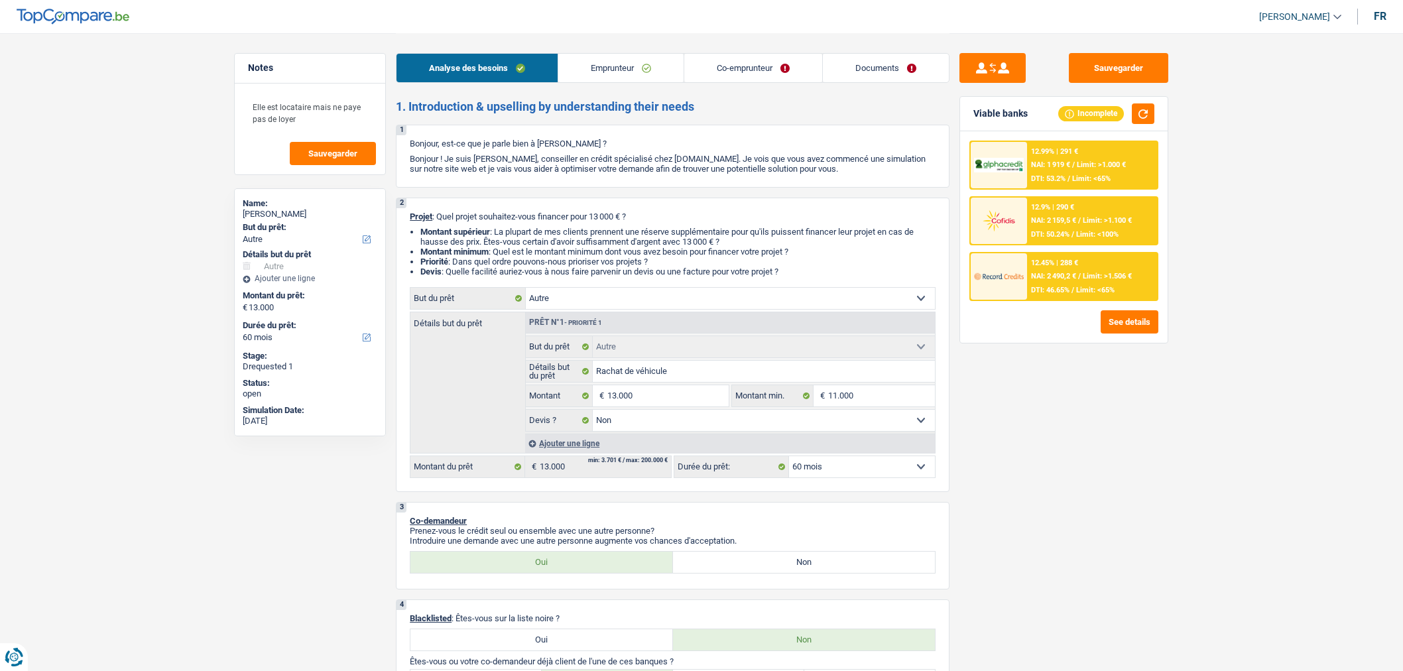
select select "netSalary"
select select "mealVouchers"
select select "netSalary"
select select "mealVouchers"
select select "ownerWithMortgage"
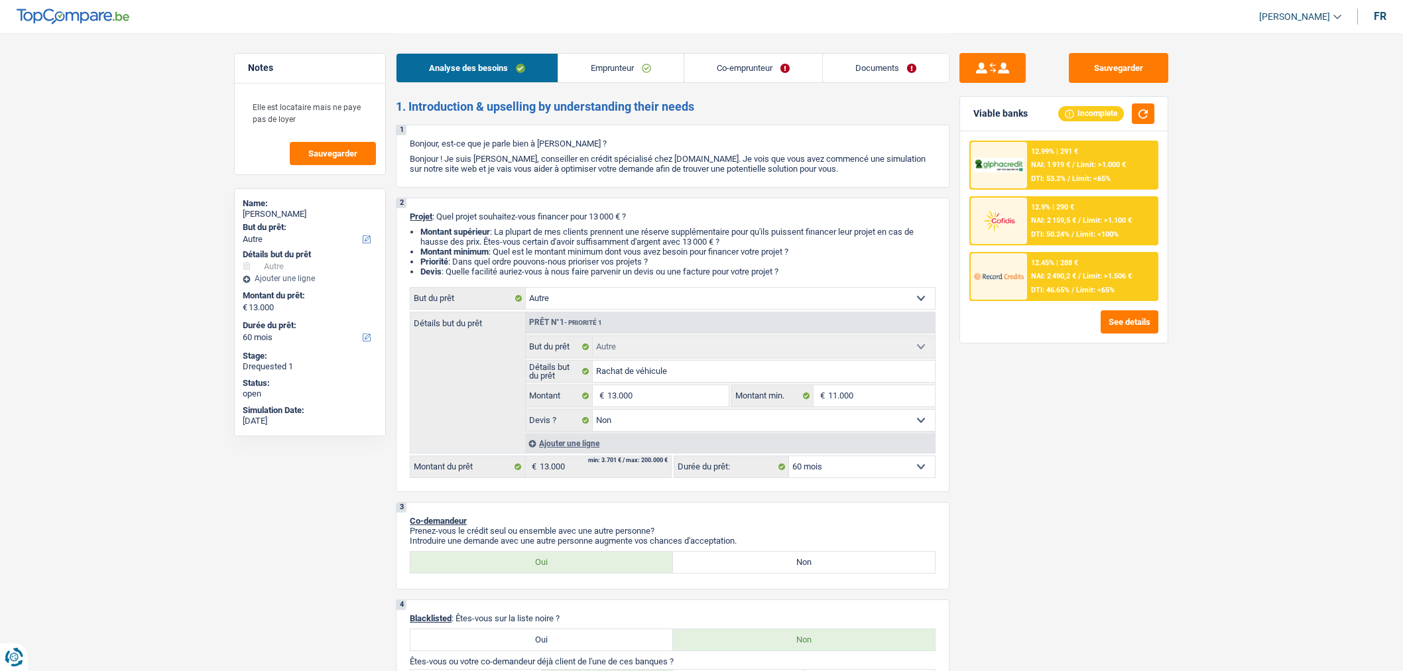
select select "mortgage"
select select "300"
select select "mortgage"
select select "240"
select select "carLoan"
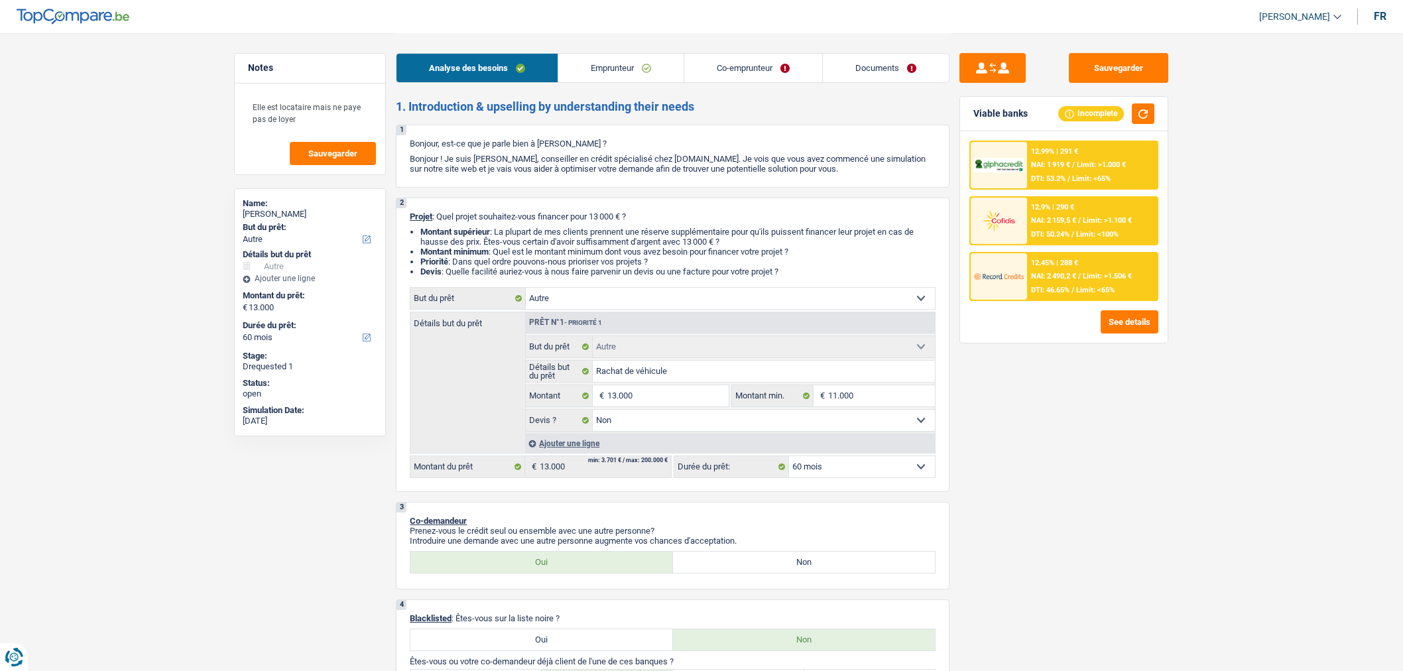
select select "60"
select select "other"
select select "false"
select select "60"
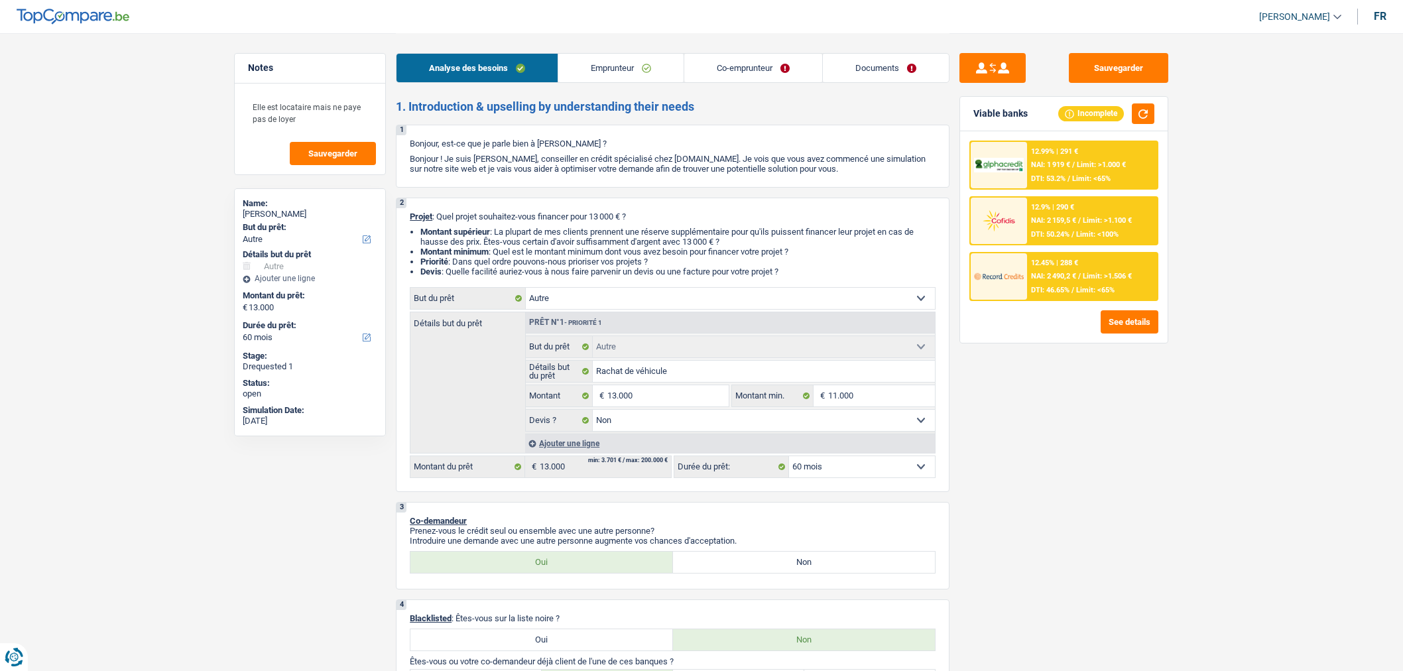
select select "32"
select select "single"
drag, startPoint x: 641, startPoint y: 93, endPoint x: 633, endPoint y: 77, distance: 18.4
click at [633, 77] on link "Emprunteur" at bounding box center [620, 68] width 125 height 29
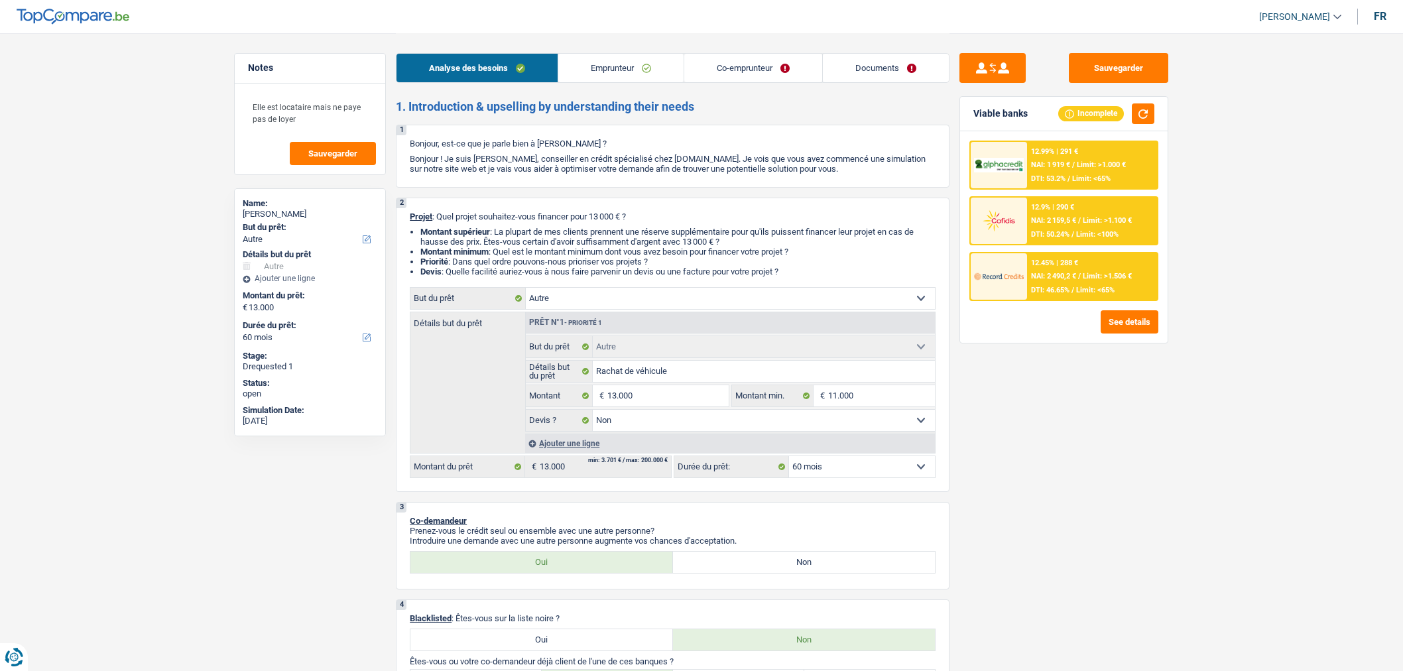
select select "other"
select select "60"
select select "other"
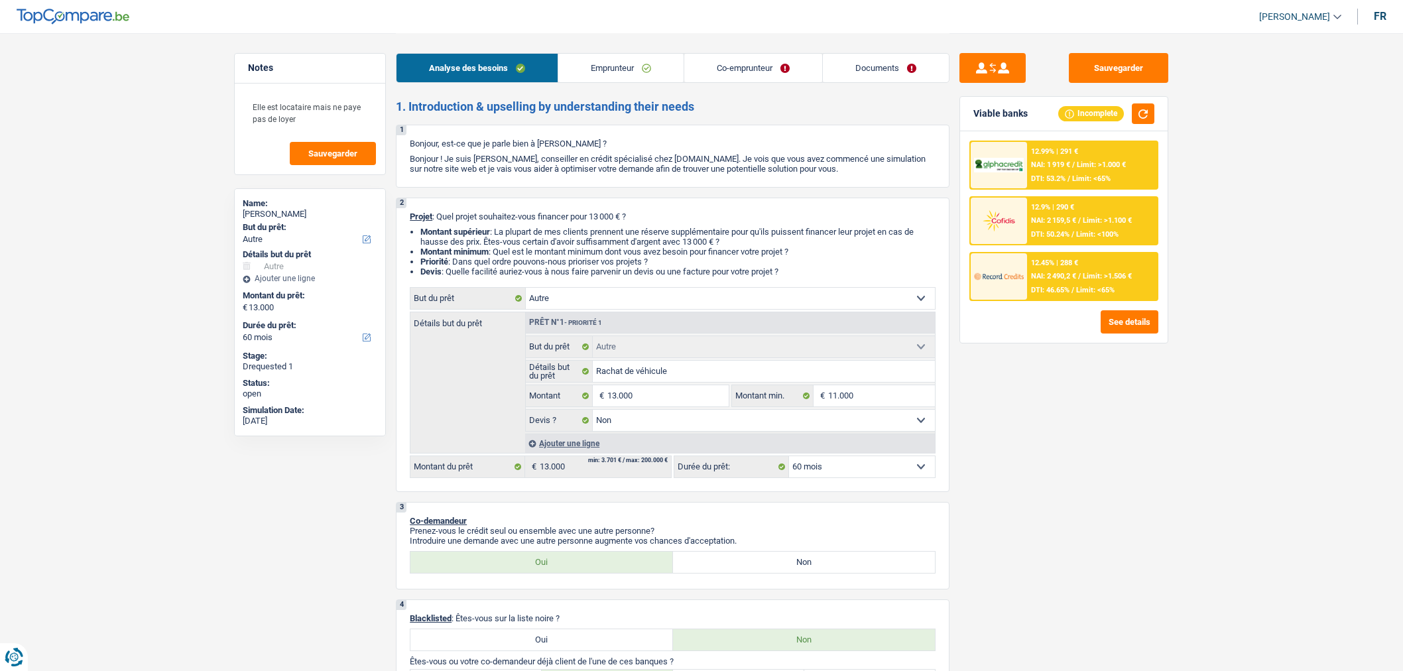
select select "false"
select select "60"
select select "worker"
select select "netSalary"
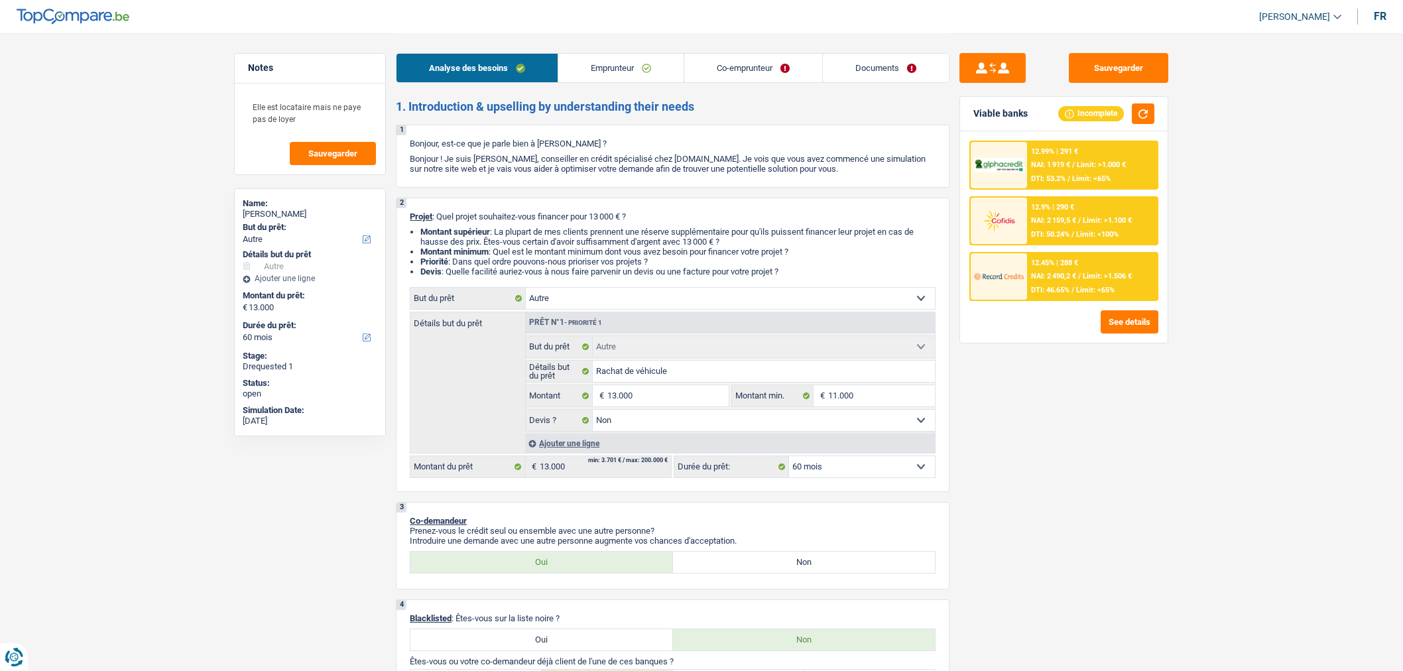
select select "mealVouchers"
select select "netSalary"
select select "mealVouchers"
select select "ownerWithMortgage"
select select "mortgage"
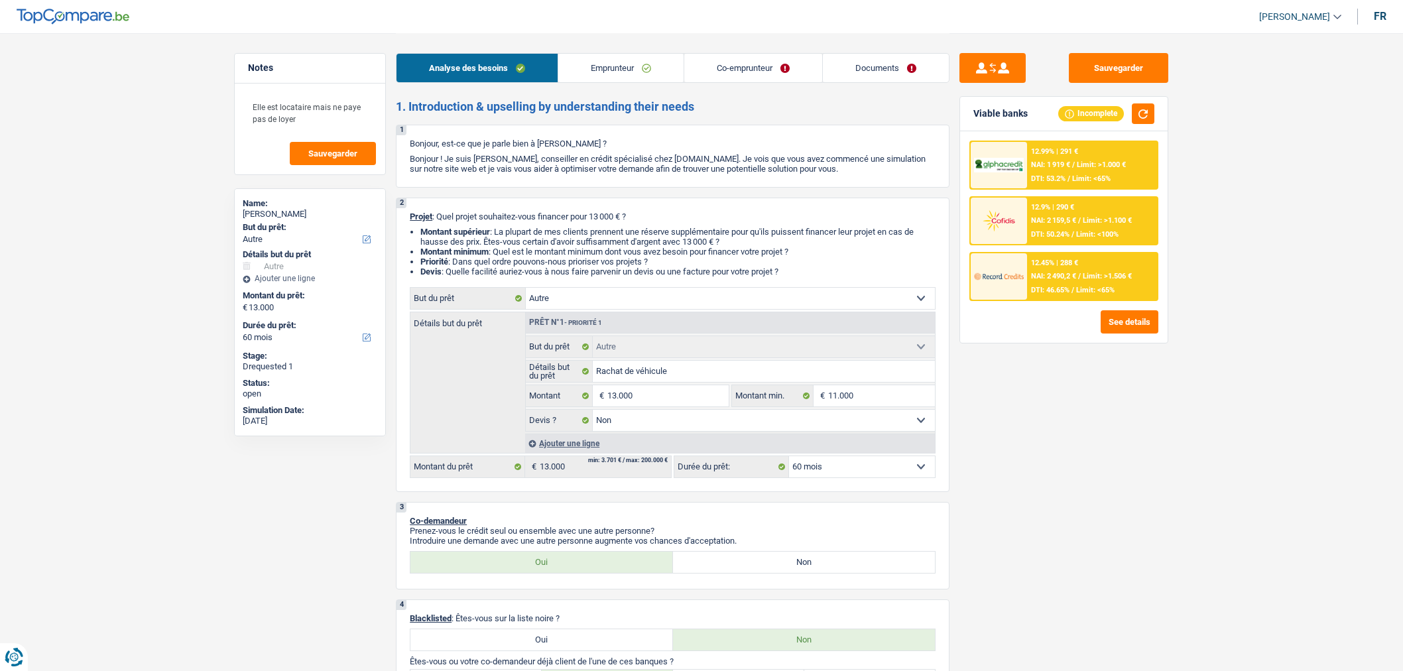
select select "300"
select select "mortgage"
select select "240"
select select "carLoan"
select select "60"
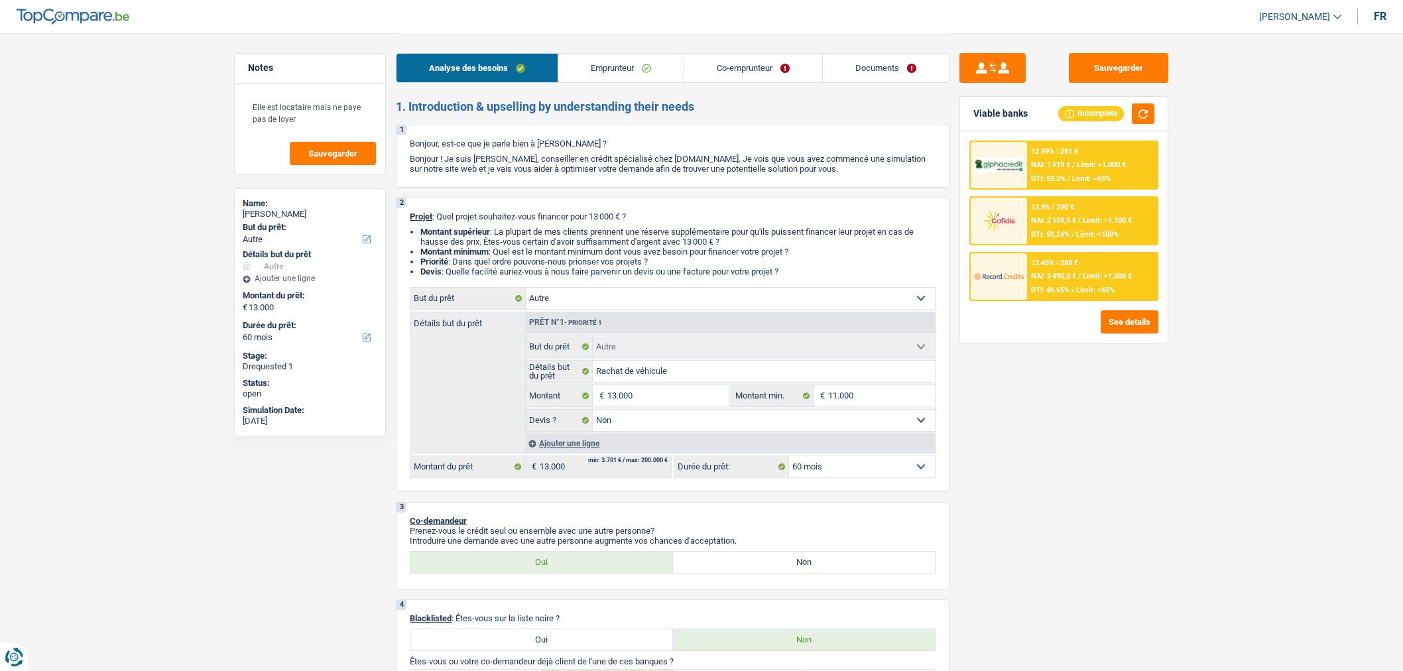
select select "other"
select select "false"
select select "60"
drag, startPoint x: 0, startPoint y: 0, endPoint x: 907, endPoint y: 69, distance: 909.4
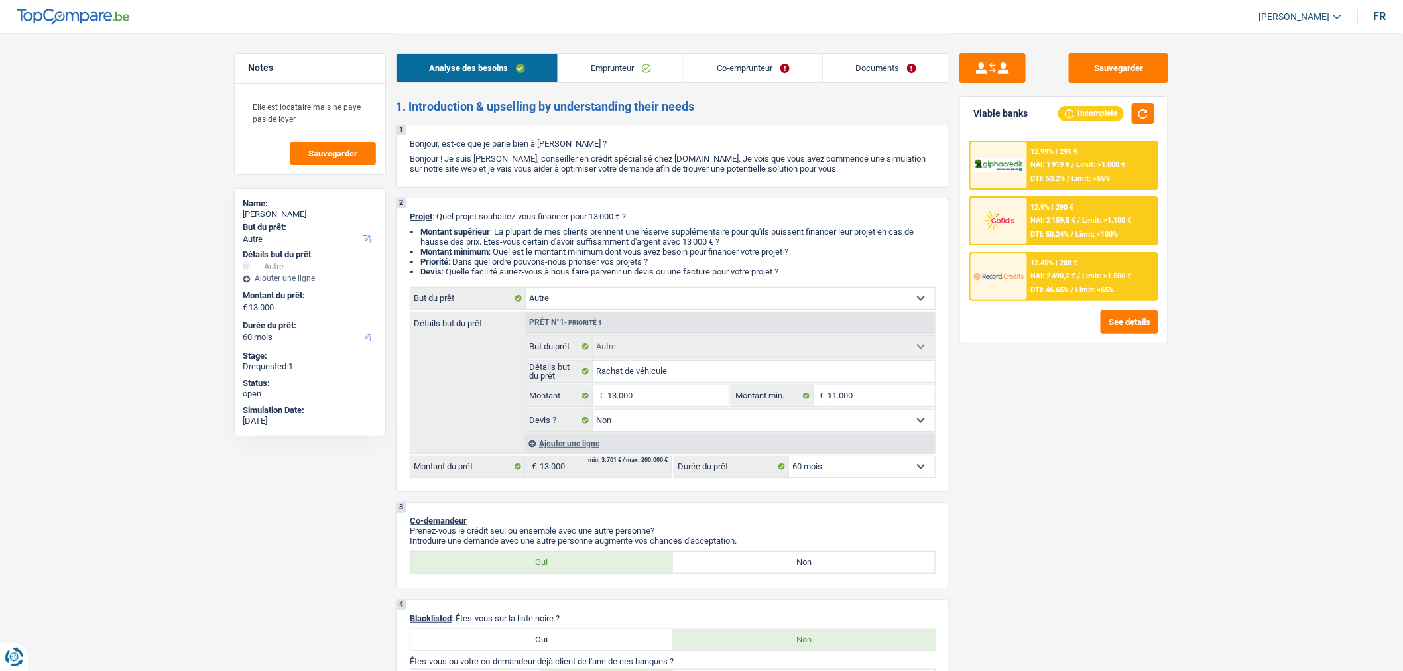
click at [907, 69] on link "Documents" at bounding box center [886, 68] width 126 height 29
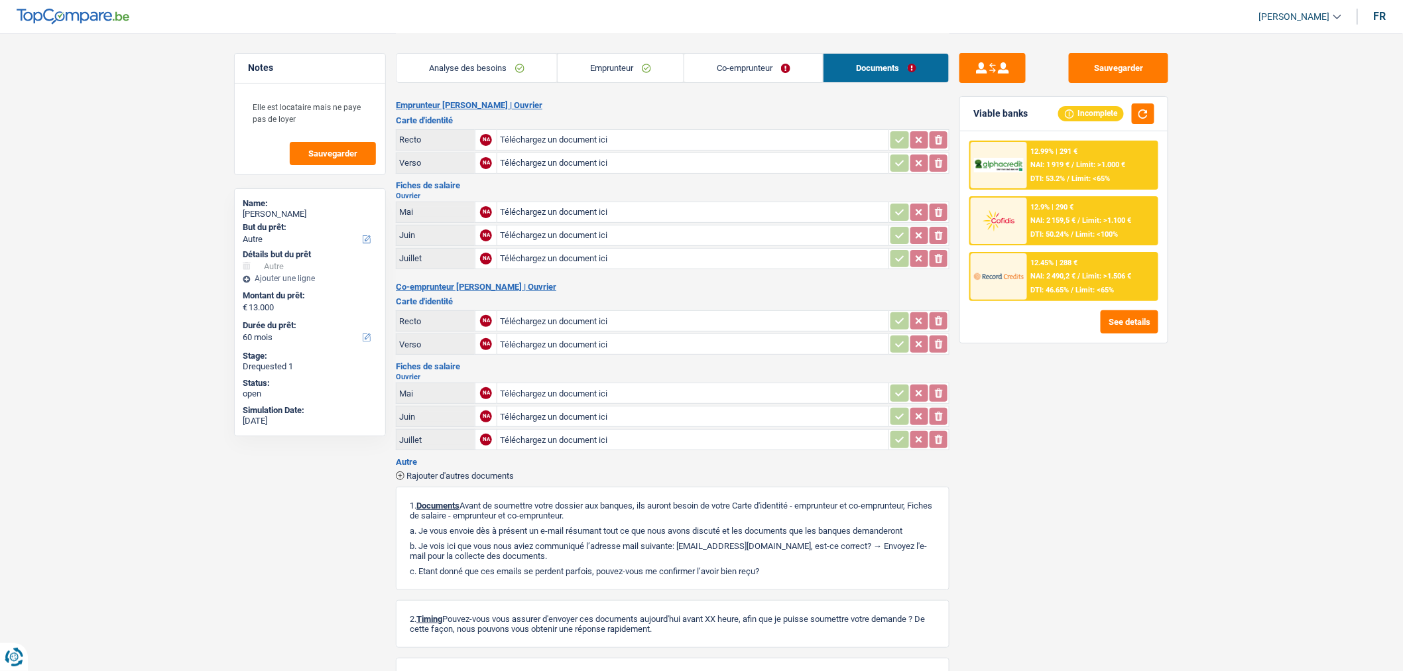
click at [756, 74] on link "Co-emprunteur" at bounding box center [753, 68] width 139 height 29
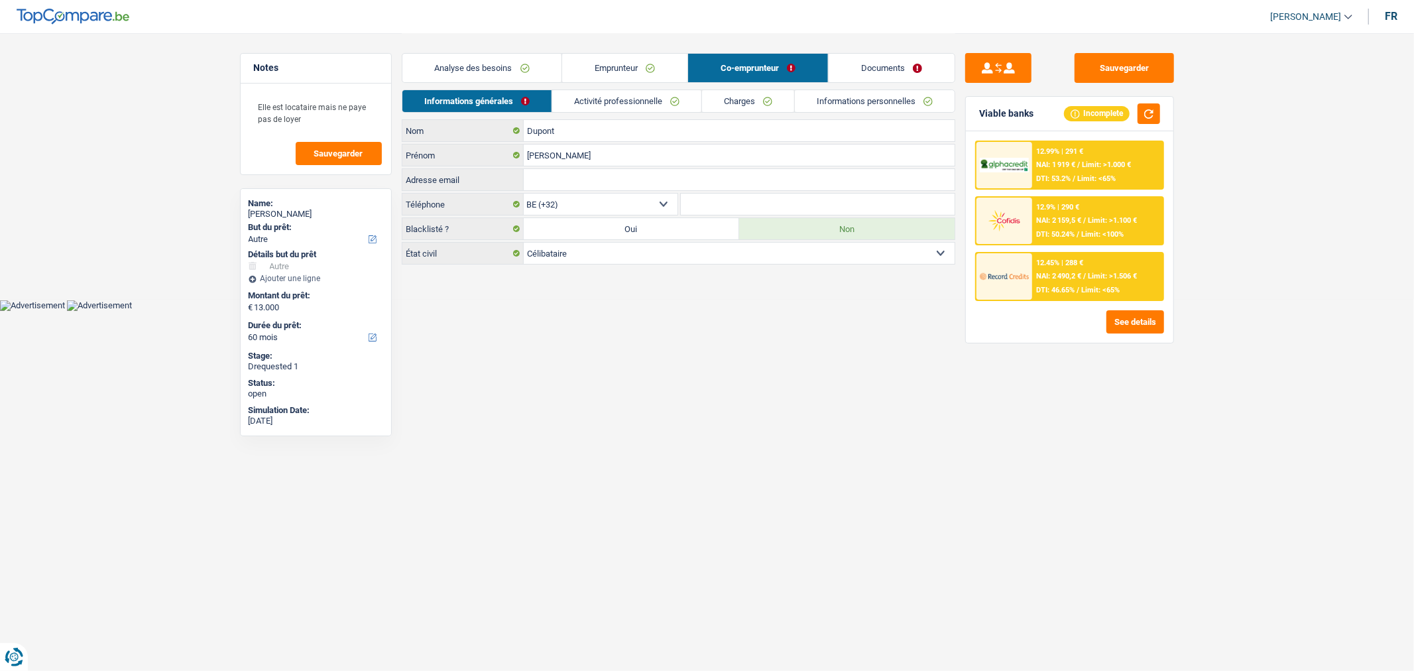
click at [648, 74] on link "Emprunteur" at bounding box center [624, 68] width 125 height 29
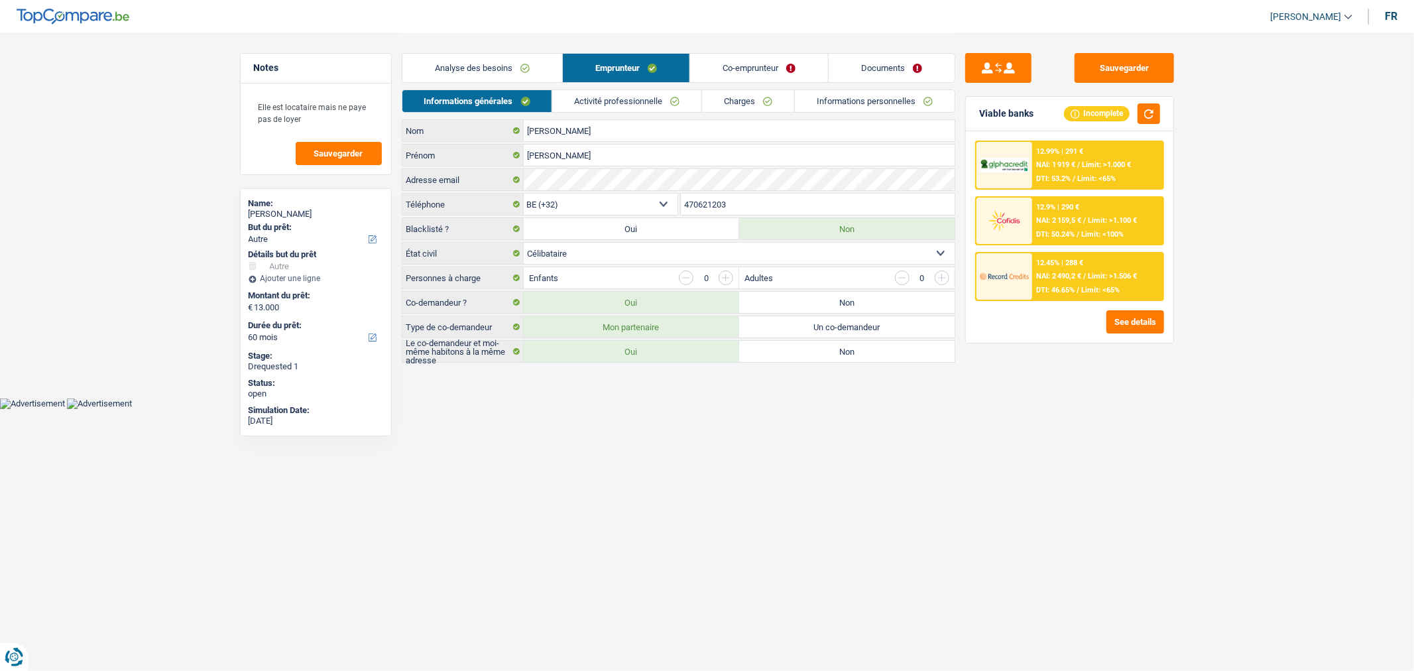
click at [887, 69] on link "Documents" at bounding box center [892, 68] width 126 height 29
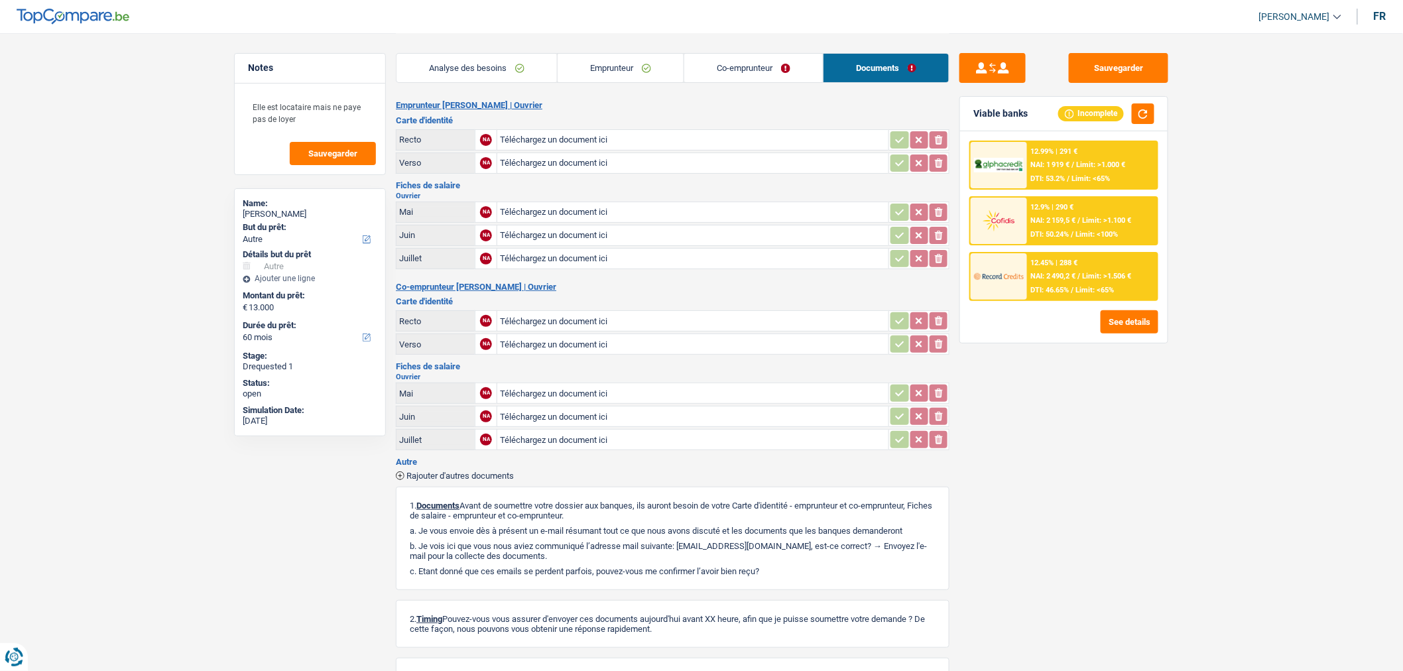
click at [577, 202] on input "Téléchargez un document ici" at bounding box center [693, 212] width 386 height 20
type input "C:\fakepath\IMG_6072.png"
click at [554, 228] on input "Téléchargez un document ici" at bounding box center [693, 235] width 386 height 20
type input "C:\fakepath\IMG_6070.png"
click at [617, 253] on input "Téléchargez un document ici" at bounding box center [693, 259] width 386 height 20
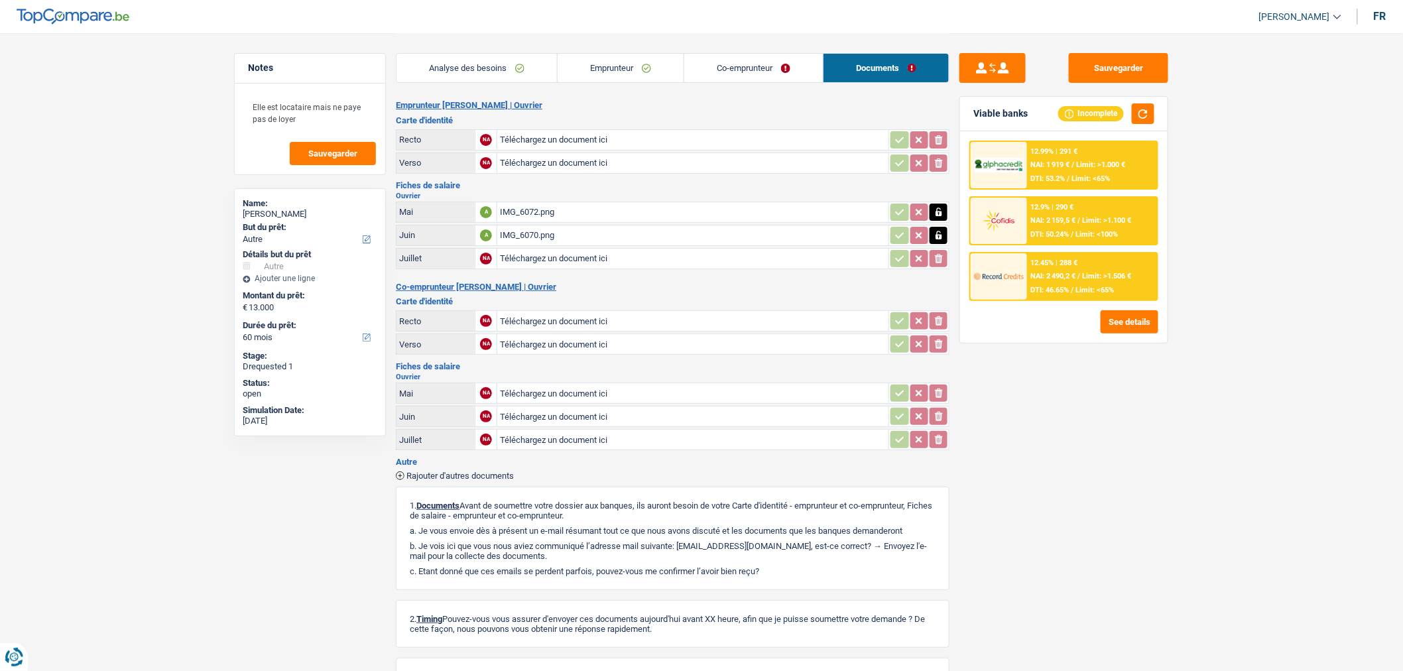
type input "C:\fakepath\IMG_6071.png"
click at [651, 139] on input "Téléchargez un document ici" at bounding box center [693, 140] width 386 height 20
type input "C:\fakepath\Image_250904_123624.jpeg"
click at [534, 167] on input "Téléchargez un document ici" at bounding box center [693, 163] width 386 height 20
type input "C:\fakepath\Image_250904_123633.jpeg"
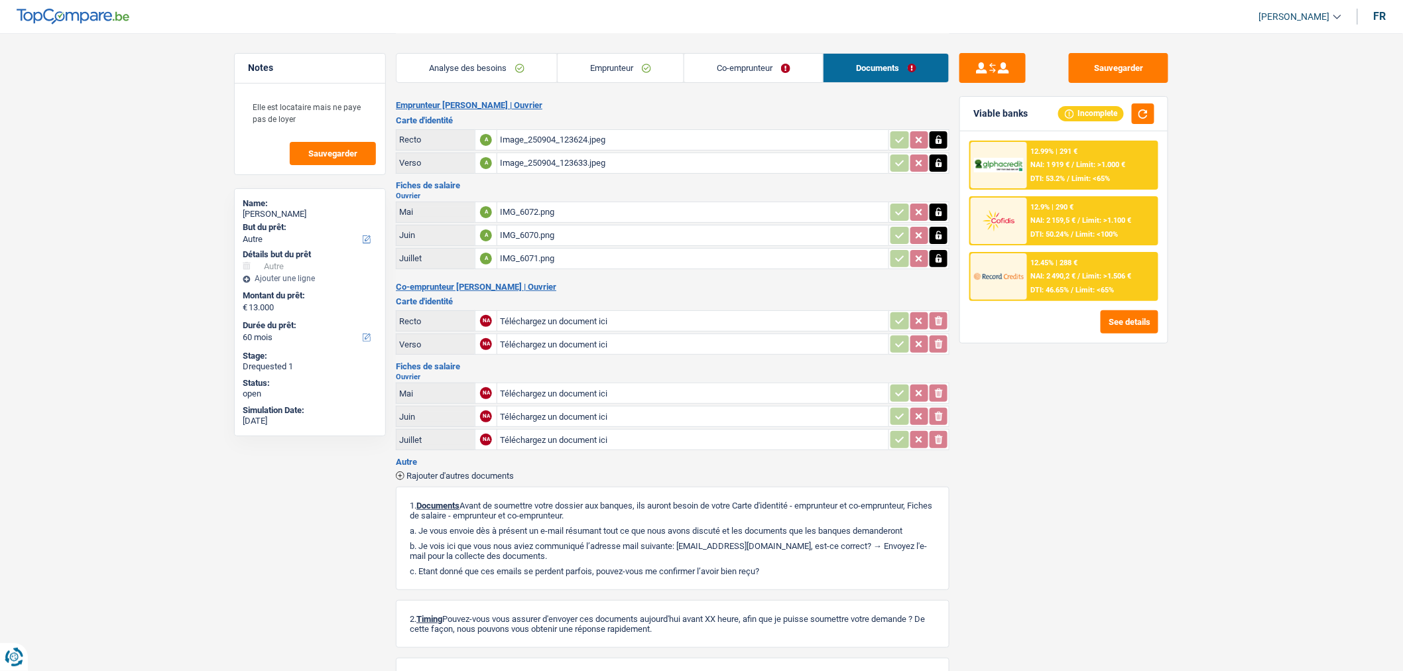
click at [780, 320] on input "Téléchargez un document ici" at bounding box center [693, 321] width 386 height 20
type input "C:\fakepath\Image_250904_123737.jpeg"
click at [573, 334] on input "Téléchargez un document ici" at bounding box center [693, 344] width 386 height 20
type input "C:\fakepath\Image_250904_123743.jpeg"
click at [688, 391] on input "Téléchargez un document ici" at bounding box center [693, 393] width 386 height 20
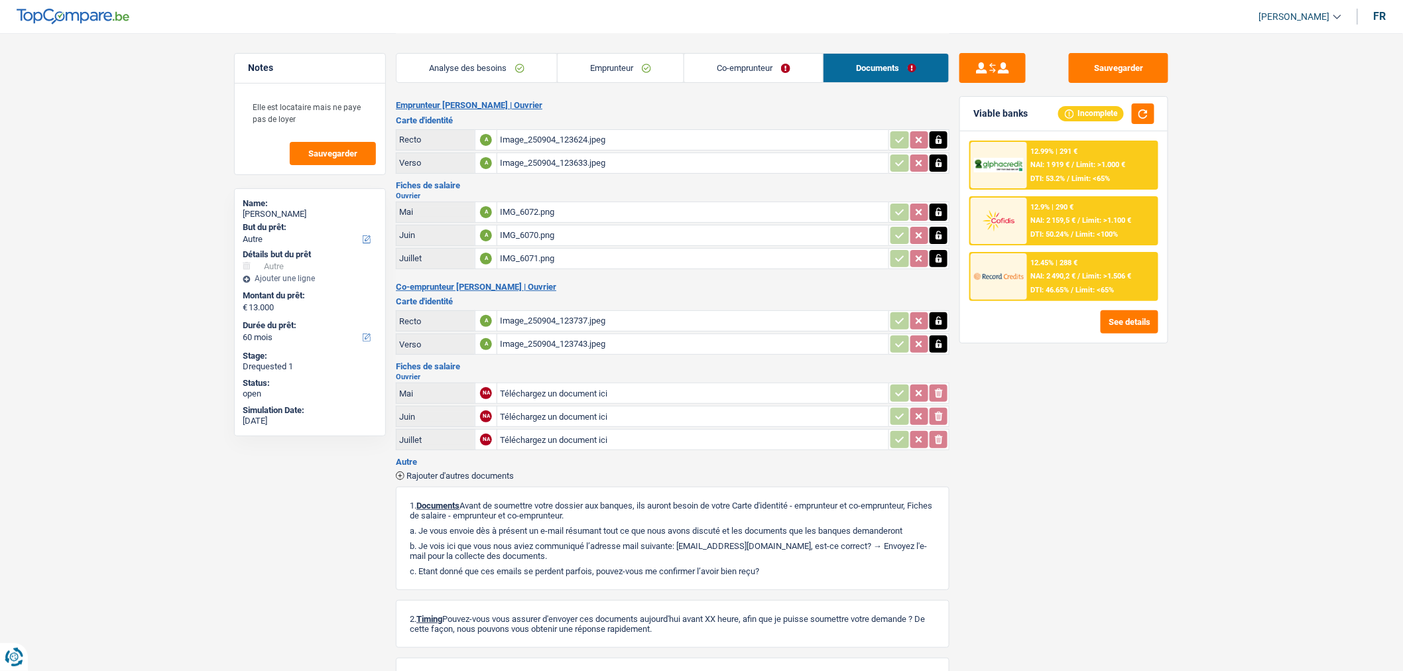
type input "C:\fakepath\IMG_6081.png"
click at [650, 406] on input "Téléchargez un document ici" at bounding box center [693, 416] width 386 height 20
type input "C:\fakepath\IMG_6084.png"
click at [578, 432] on input "Téléchargez un document ici" at bounding box center [693, 440] width 386 height 20
type input "C:\fakepath\IMG_6082.png"
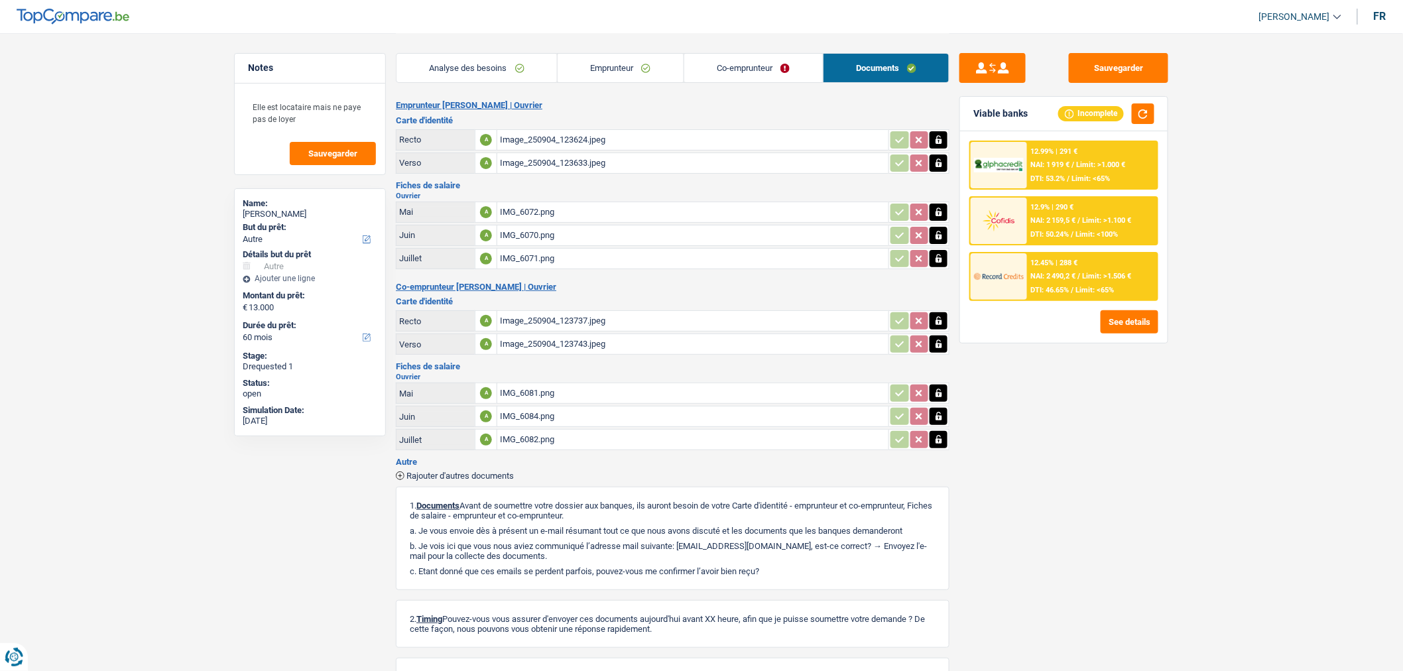
scroll to position [93, 0]
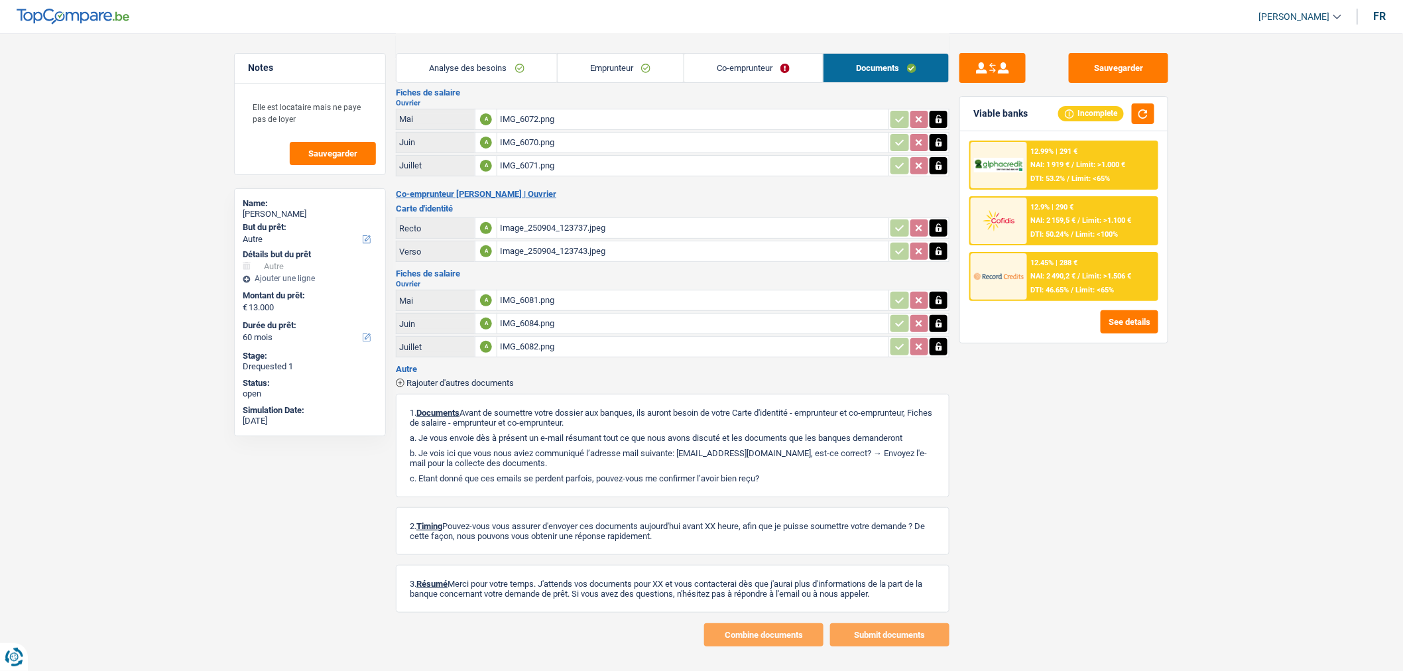
click at [462, 379] on span "Rajouter d'autres documents" at bounding box center [459, 383] width 107 height 9
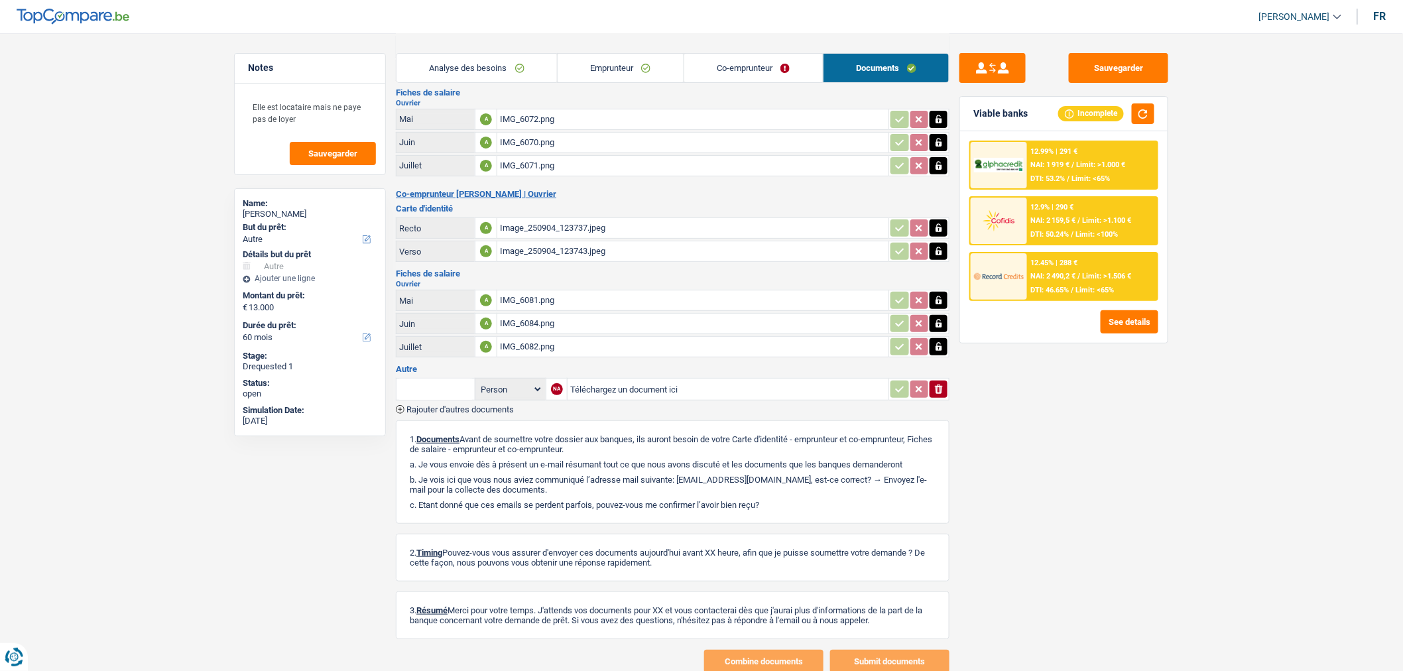
click at [635, 382] on input "Téléchargez un document ici" at bounding box center [728, 389] width 316 height 20
type input "C:\fakepath\IMG_6083.png"
click at [435, 405] on span "Rajouter d'autres documents" at bounding box center [459, 409] width 107 height 9
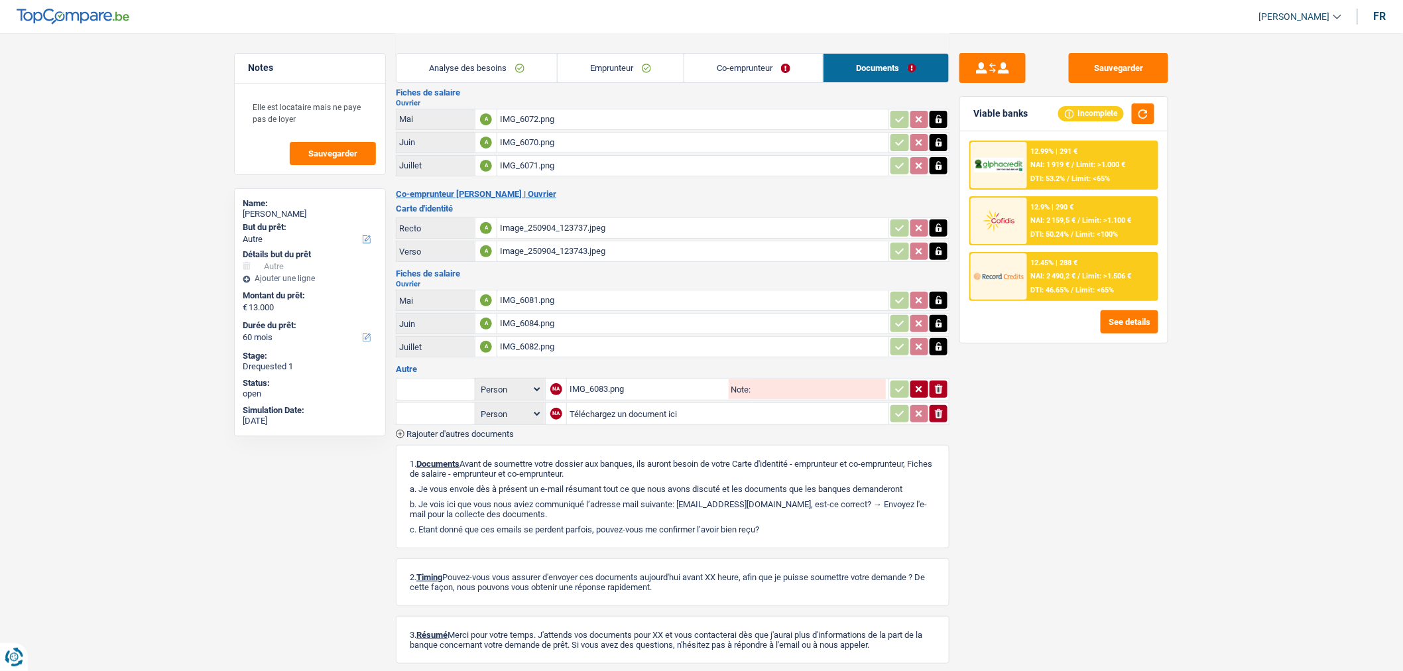
click at [687, 410] on input "Téléchargez un document ici" at bounding box center [727, 414] width 316 height 20
type input "C:\fakepath\unnamed (1).jpg"
click at [1127, 68] on button "Sauvegarder" at bounding box center [1118, 68] width 99 height 30
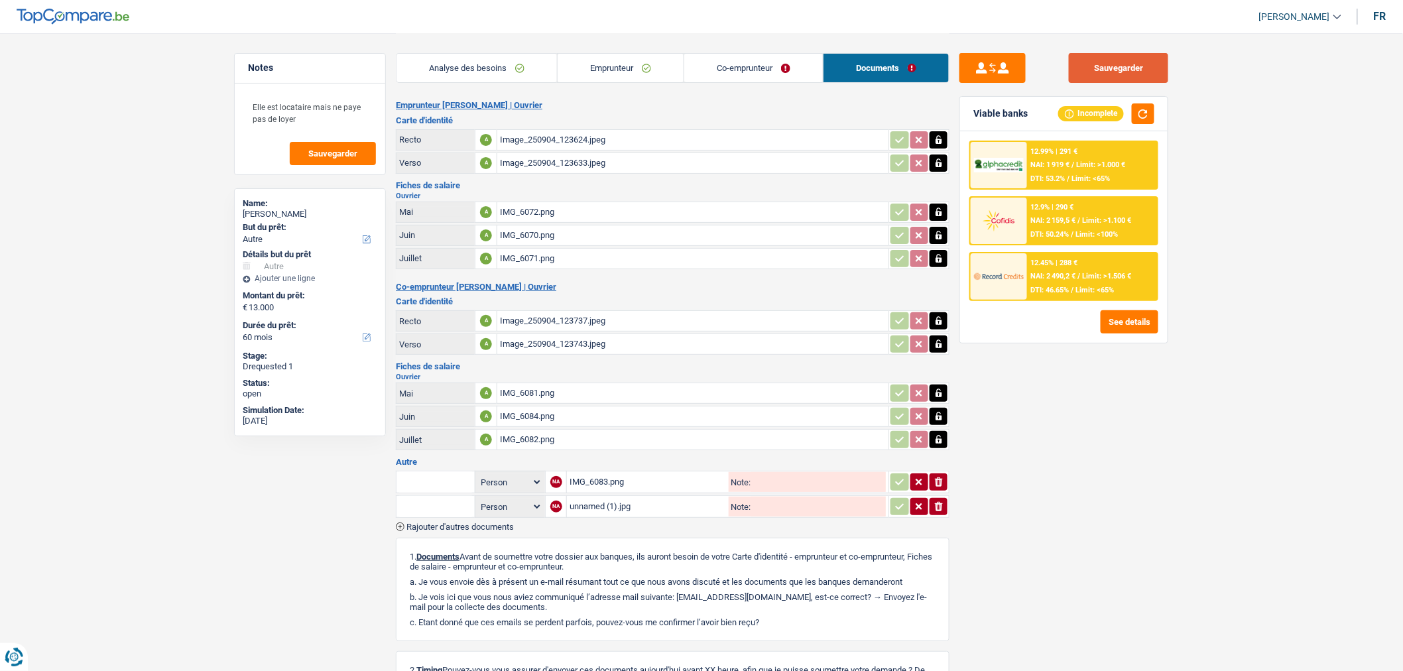
click at [1117, 63] on button "Sauvegarder" at bounding box center [1118, 68] width 99 height 30
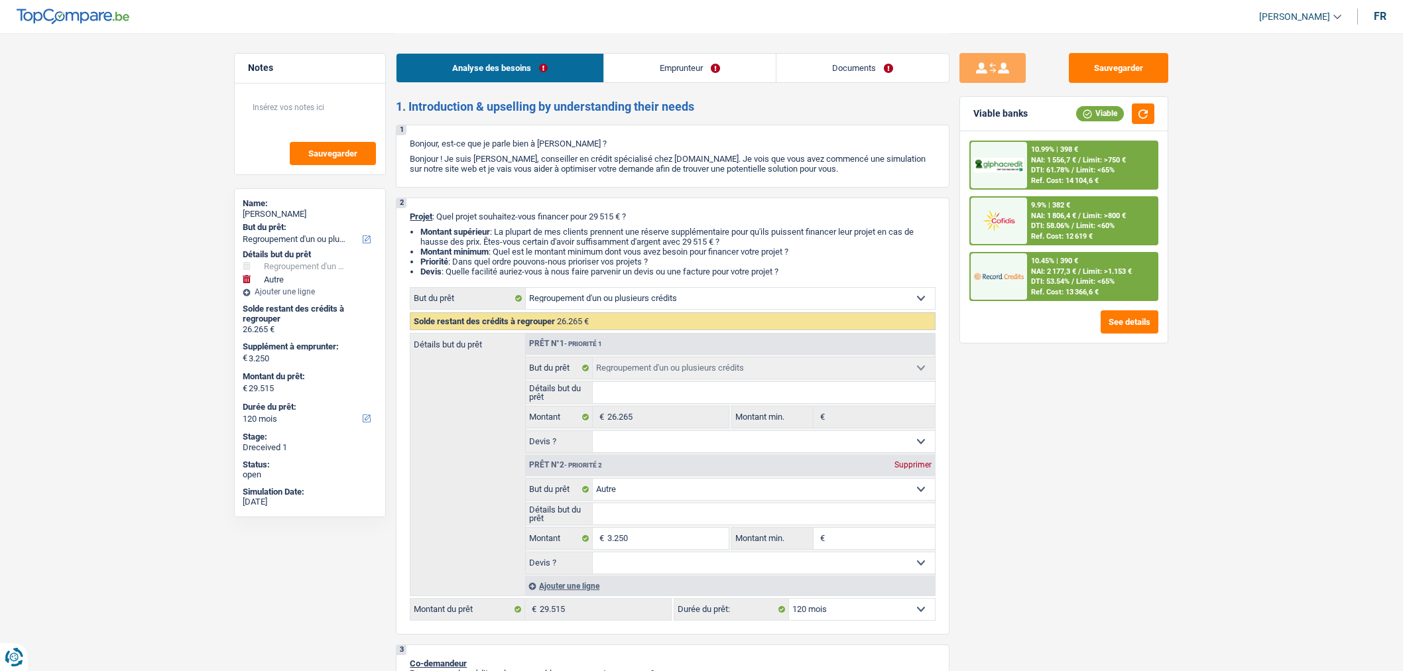
select select "refinancing"
select select "other"
select select "120"
select select "refinancing"
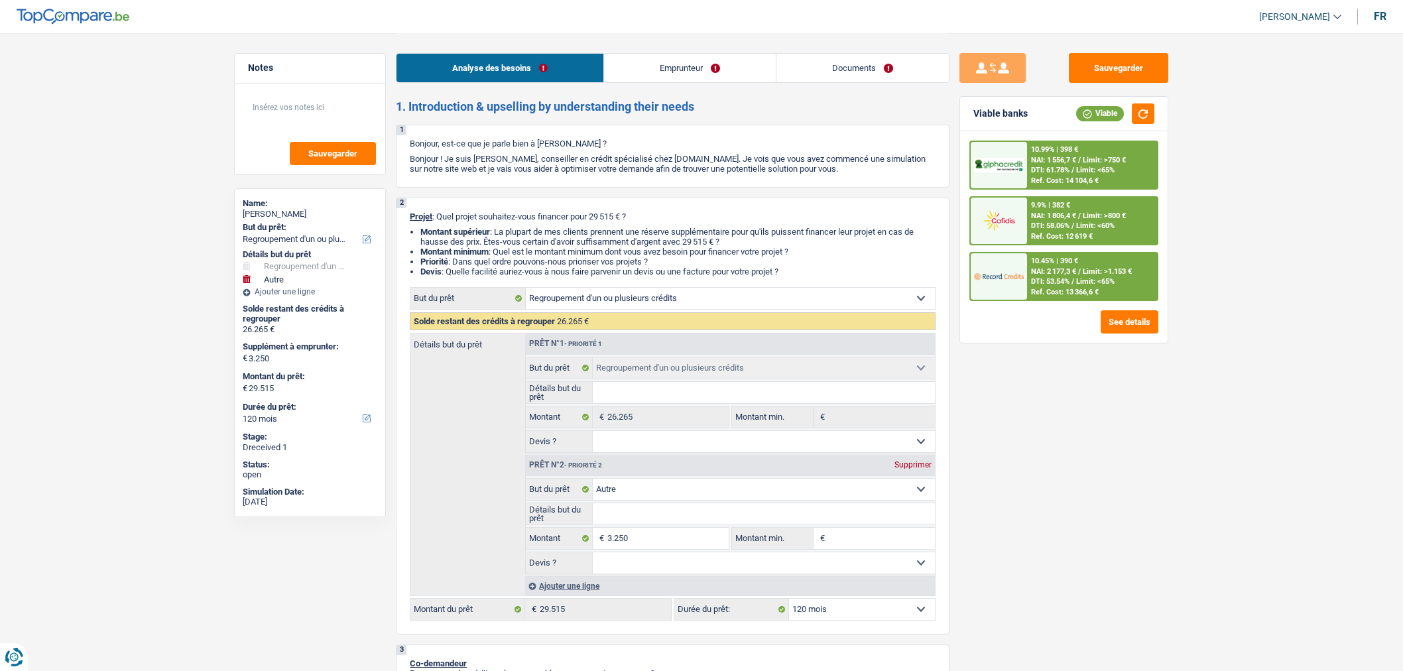
select select "refinancing"
select select "other"
select select "120"
select select "privateEmployee"
select select "familyAllowances"
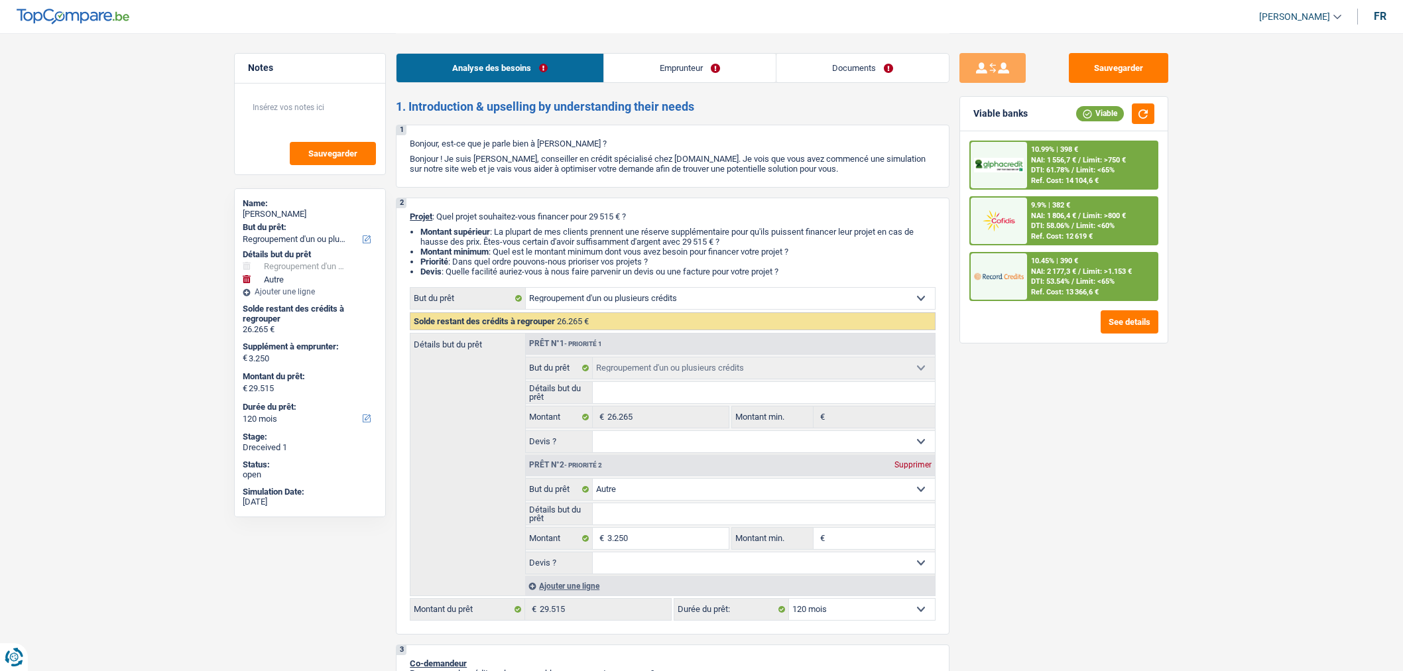
select select "netSalary"
select select "other"
select select "mealVouchers"
select select "ownerWithMortgage"
select select "mortgage"
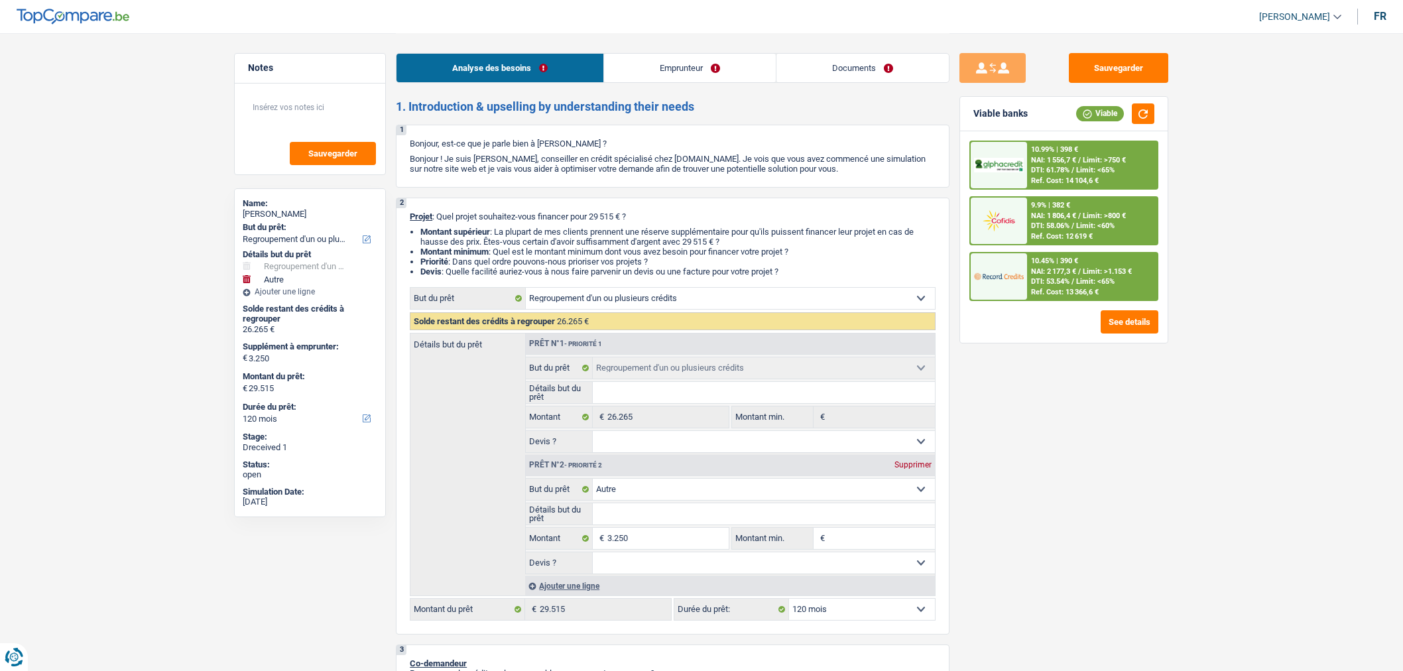
select select "420"
select select "personalLoan"
select select "homeFurnishingOrRelocation"
select select "120"
select select "cardOrCredit"
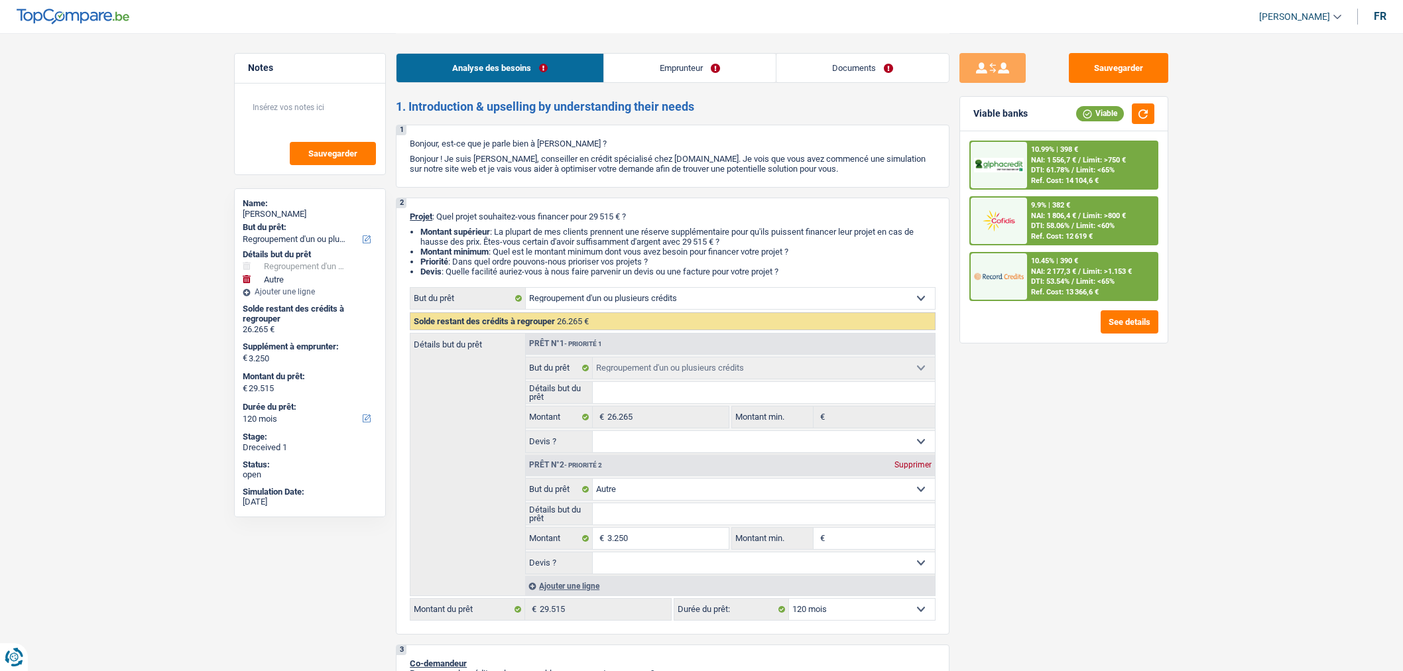
select select "cardOrCredit"
select select "refinancing"
select select "other"
select select "120"
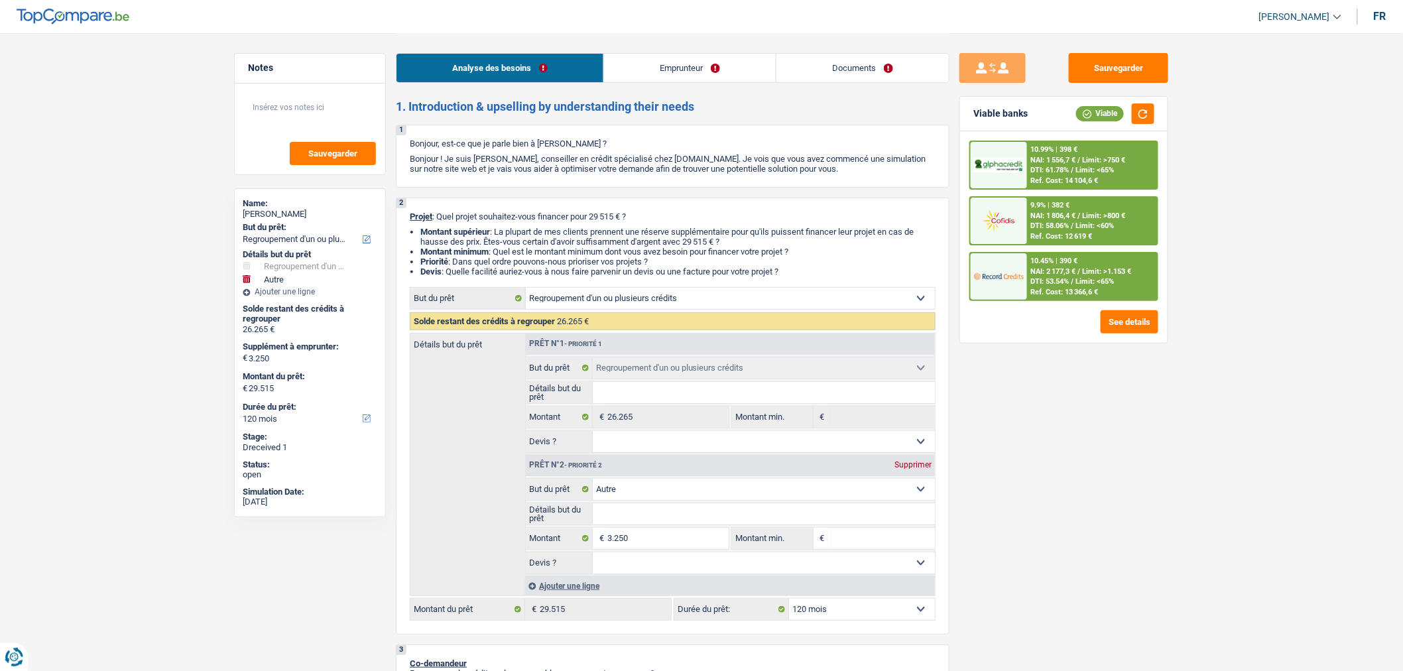
click at [915, 58] on link "Documents" at bounding box center [862, 68] width 172 height 29
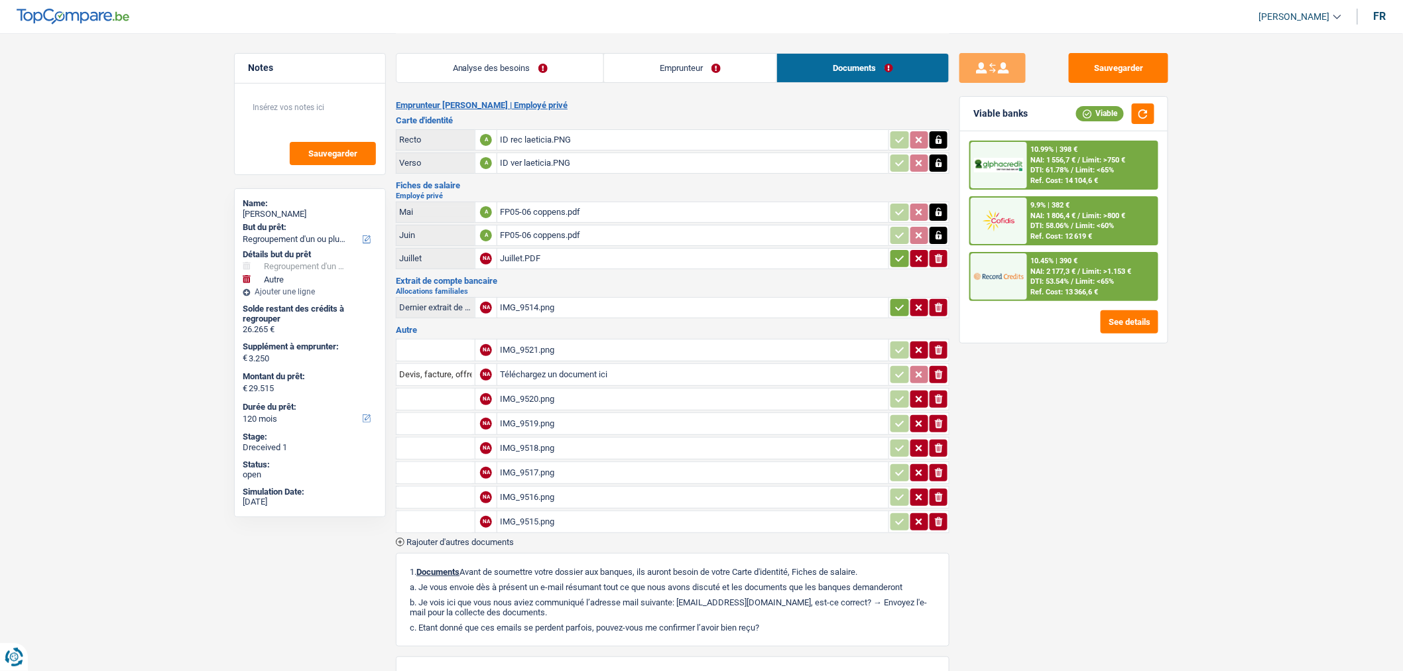
click at [686, 203] on div "FP05-06 coppens.pdf" at bounding box center [693, 212] width 386 height 20
click at [605, 228] on div "FP05-06 coppens.pdf" at bounding box center [693, 235] width 386 height 20
click at [567, 261] on div "Juillet.PDF" at bounding box center [693, 259] width 386 height 20
drag, startPoint x: 670, startPoint y: 89, endPoint x: 655, endPoint y: 77, distance: 18.8
click at [655, 77] on div "Analyse des besoins Emprunteur Documents" at bounding box center [673, 61] width 554 height 56
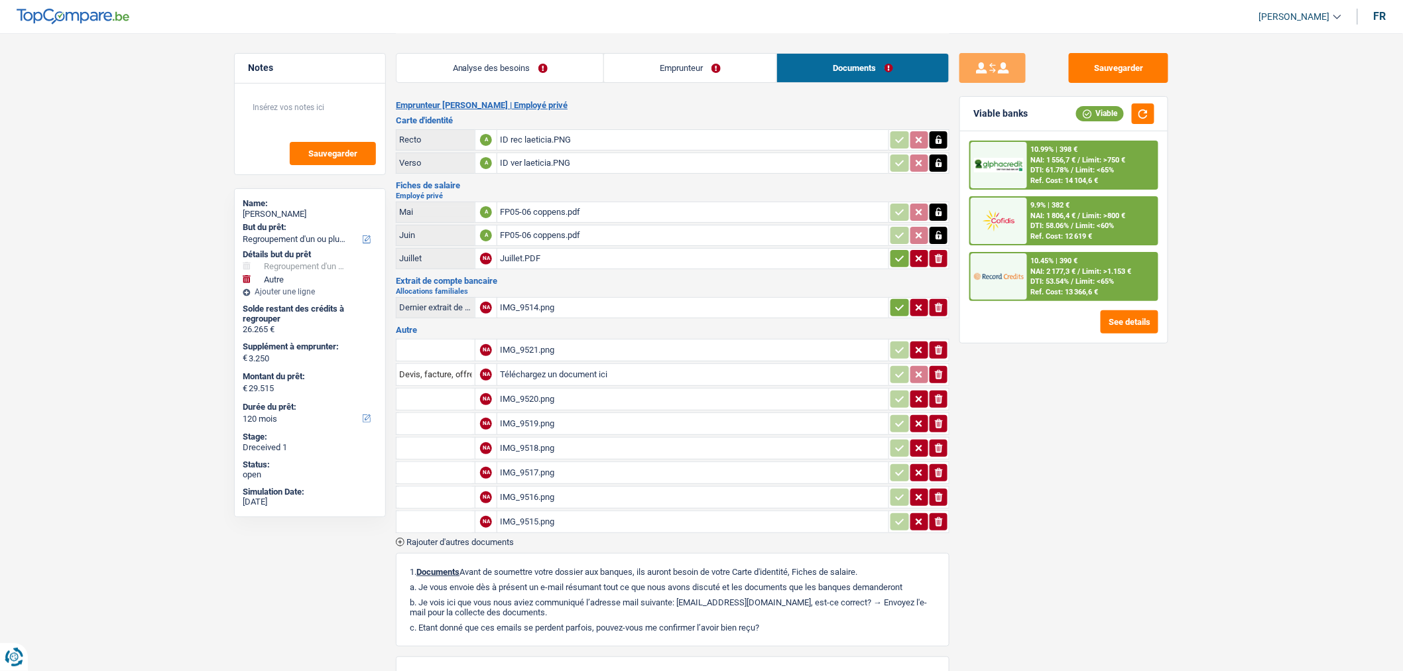
click at [655, 77] on link "Emprunteur" at bounding box center [690, 68] width 172 height 29
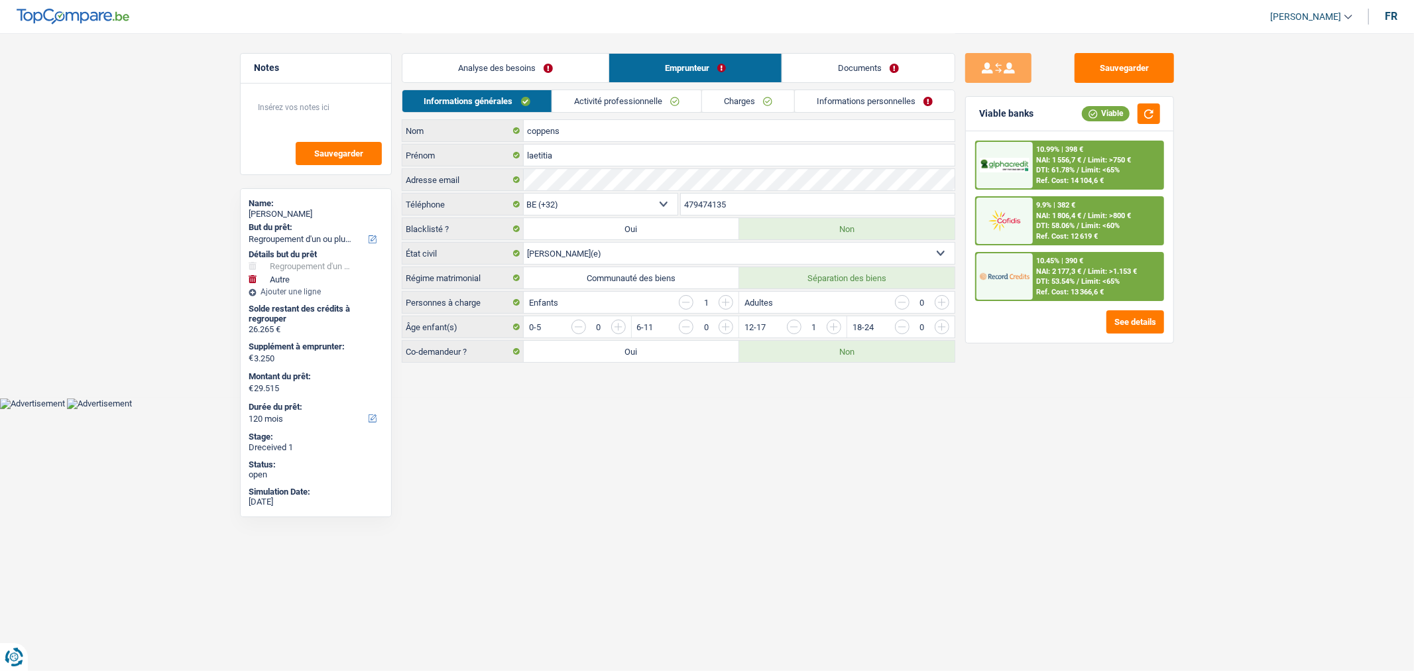
click at [614, 103] on link "Activité professionnelle" at bounding box center [626, 101] width 149 height 22
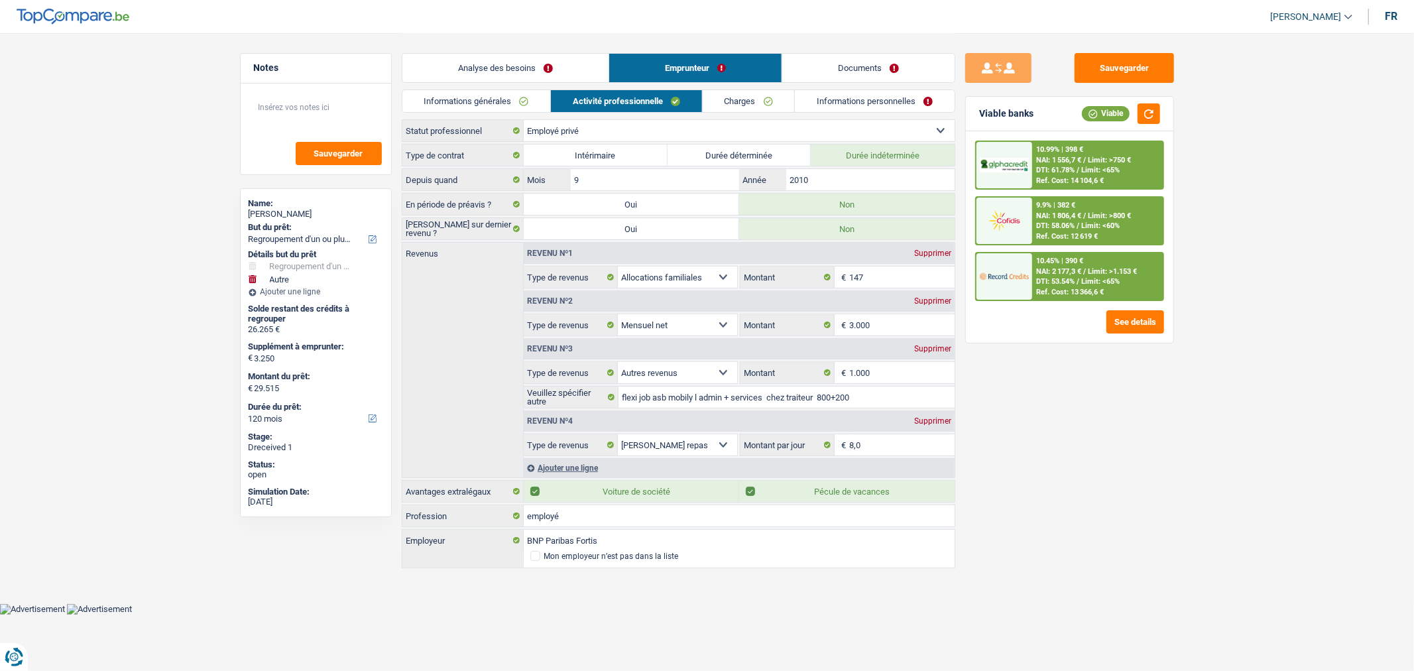
click at [834, 66] on link "Documents" at bounding box center [868, 68] width 172 height 29
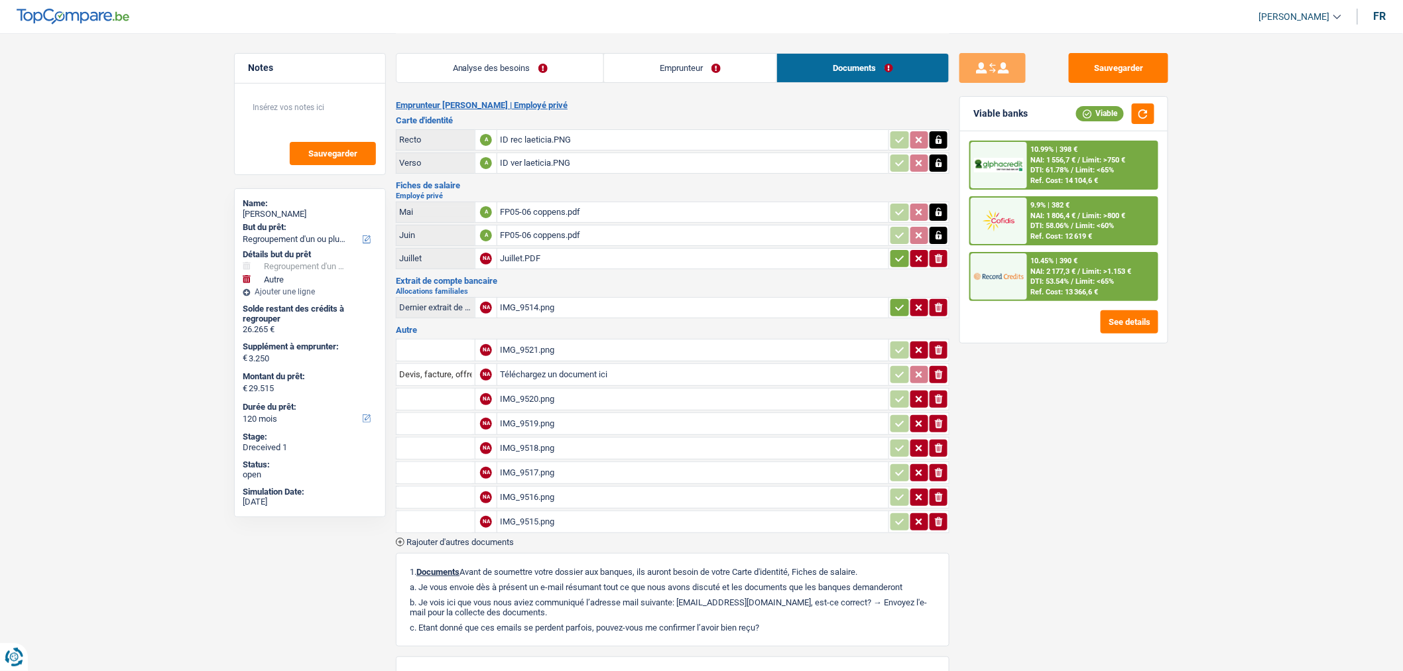
click at [662, 253] on div "Juillet.PDF" at bounding box center [693, 259] width 386 height 20
click at [659, 396] on div "IMG_9520.png" at bounding box center [693, 399] width 386 height 20
click at [496, 538] on span "Rajouter d'autres documents" at bounding box center [459, 542] width 107 height 9
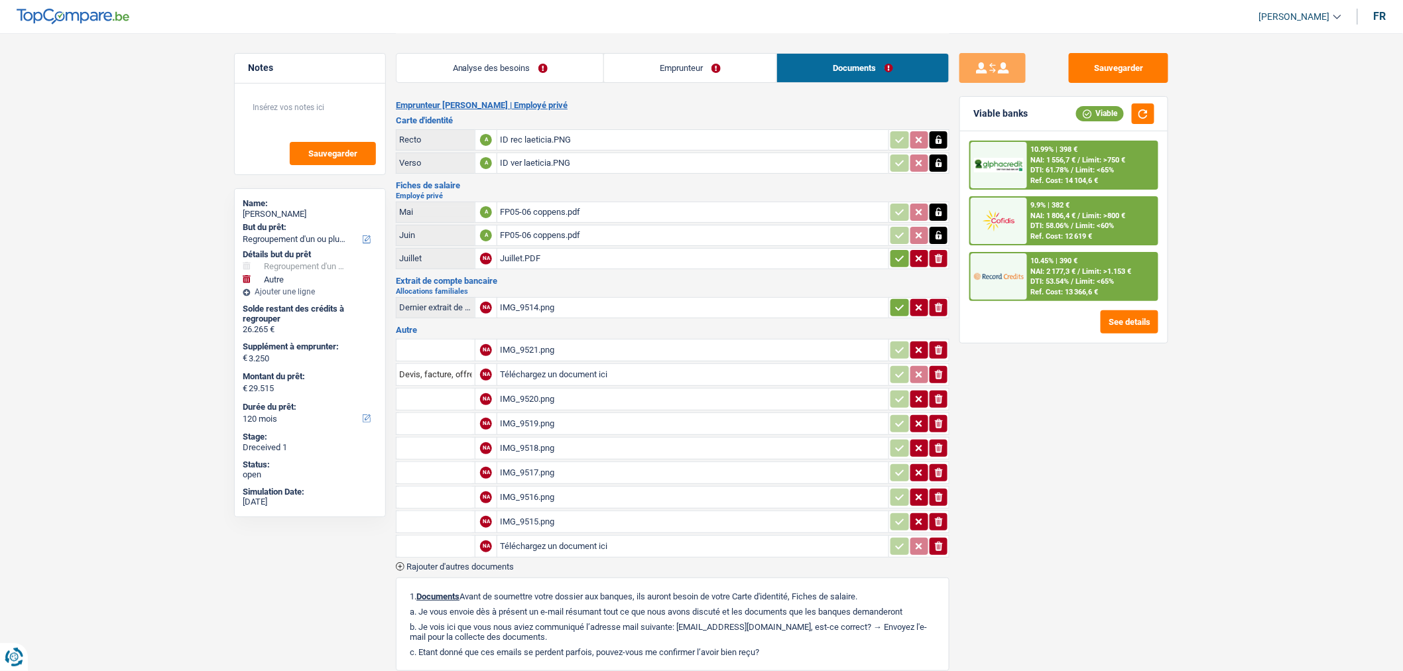
click at [504, 562] on span "Rajouter d'autres documents" at bounding box center [459, 566] width 107 height 9
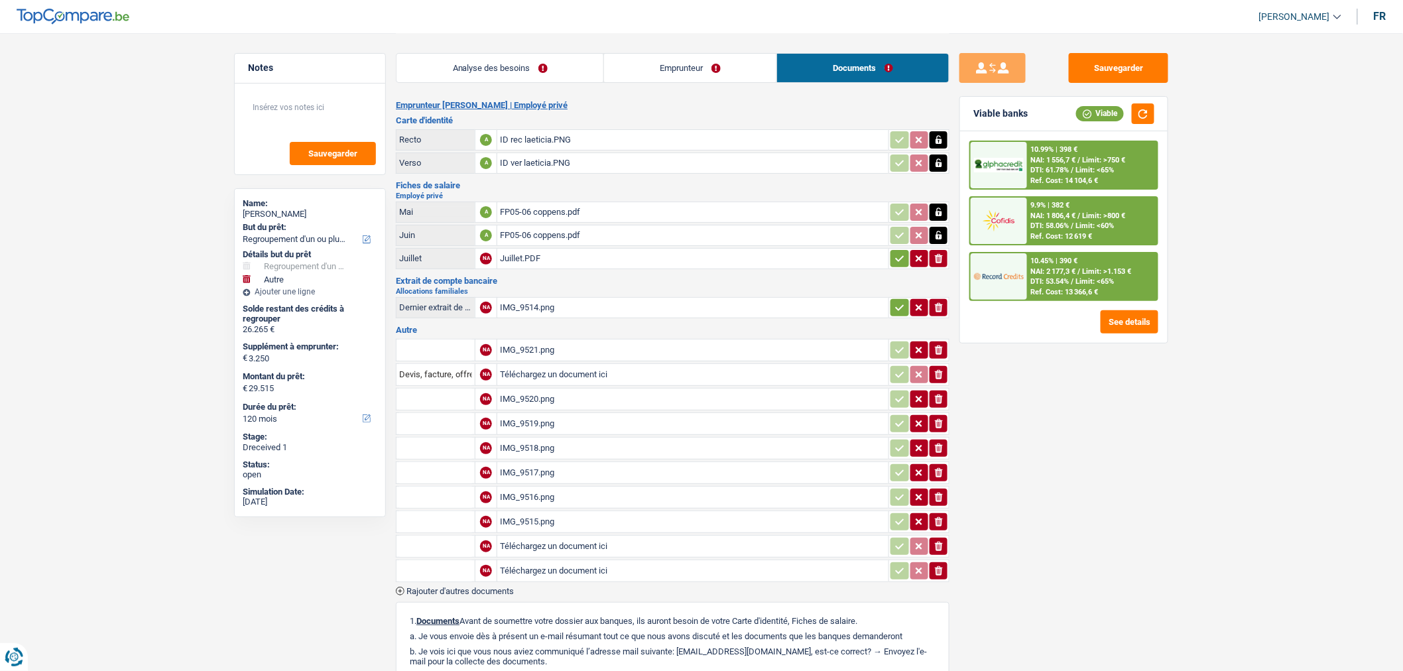
click at [542, 546] on input "Téléchargez un document ici" at bounding box center [693, 546] width 386 height 20
type input "C:\fakepath\image0 (1).jpeg"
click at [552, 561] on input "Téléchargez un document ici" at bounding box center [693, 571] width 386 height 20
type input "C:\fakepath\image1.jpeg"
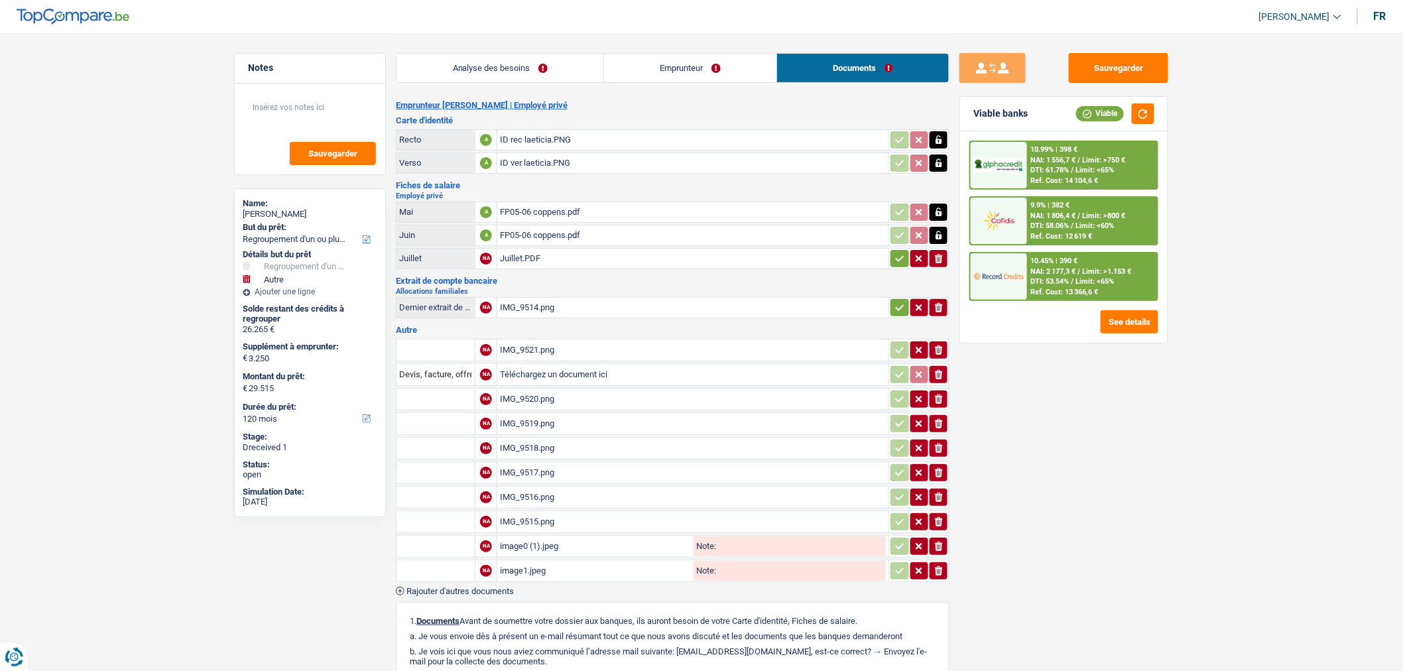
click at [455, 536] on input "text" at bounding box center [435, 546] width 73 height 21
type input "FS deuxième flexi"
click at [451, 560] on input "text" at bounding box center [435, 570] width 73 height 21
type input "FS deuxième flexi"
click at [1112, 68] on button "Sauvegarder" at bounding box center [1118, 68] width 99 height 30
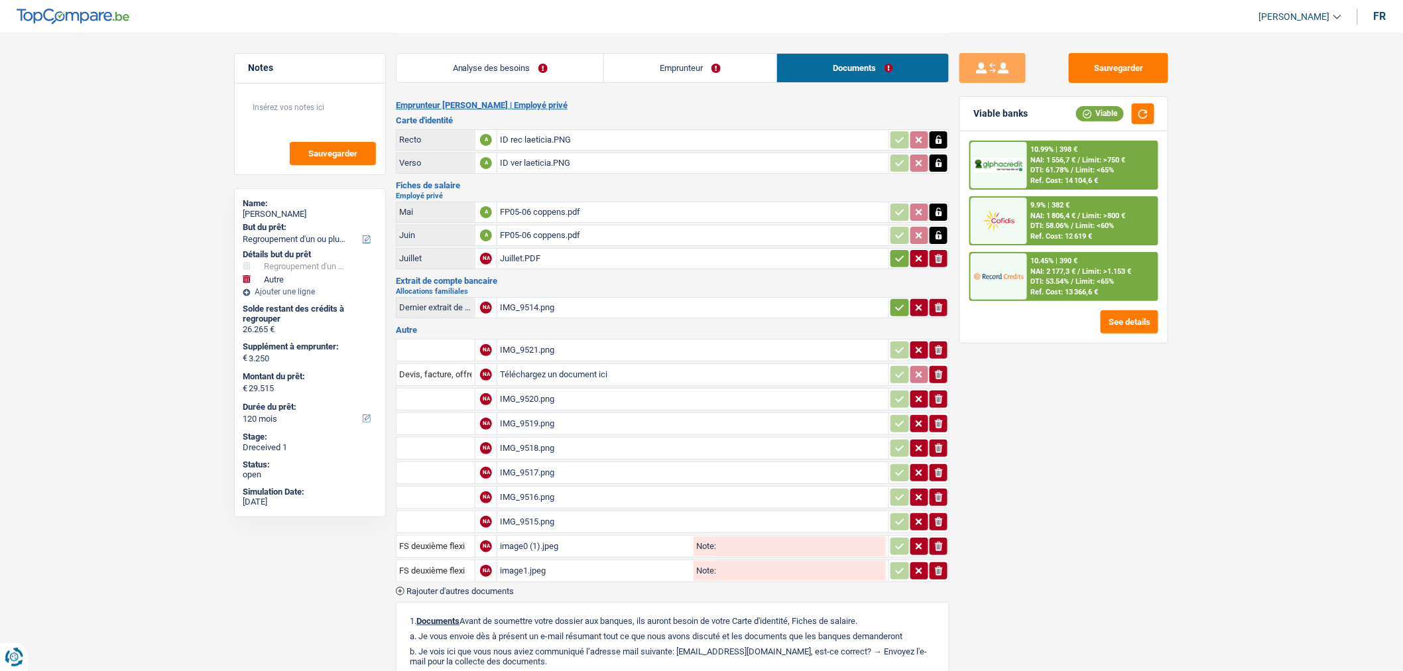
click at [502, 587] on span "Rajouter d'autres documents" at bounding box center [459, 591] width 107 height 9
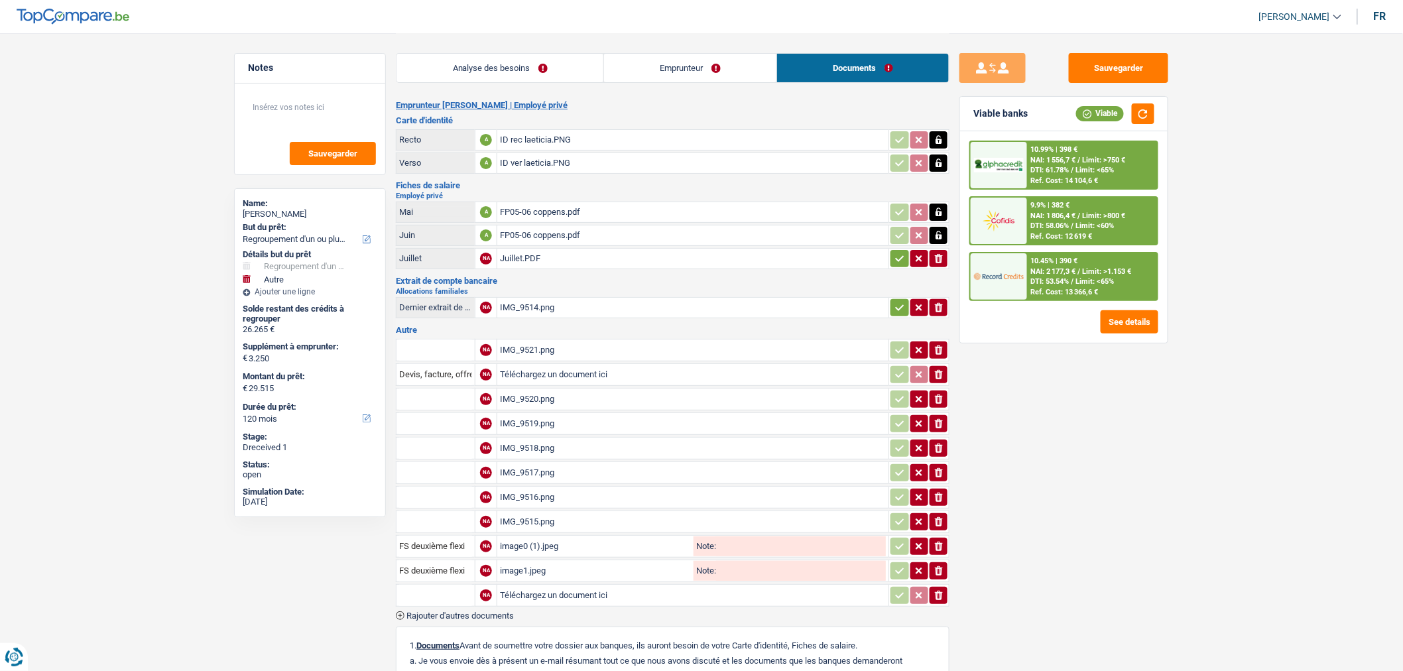
click at [431, 587] on input "text" at bounding box center [435, 595] width 73 height 21
type input "FS deuxième flexi"
click at [526, 585] on input "Téléchargez un document ici" at bounding box center [693, 595] width 386 height 20
type input "C:\fakepath\Villa .jpg"
click at [1104, 74] on button "Sauvegarder" at bounding box center [1118, 68] width 99 height 30
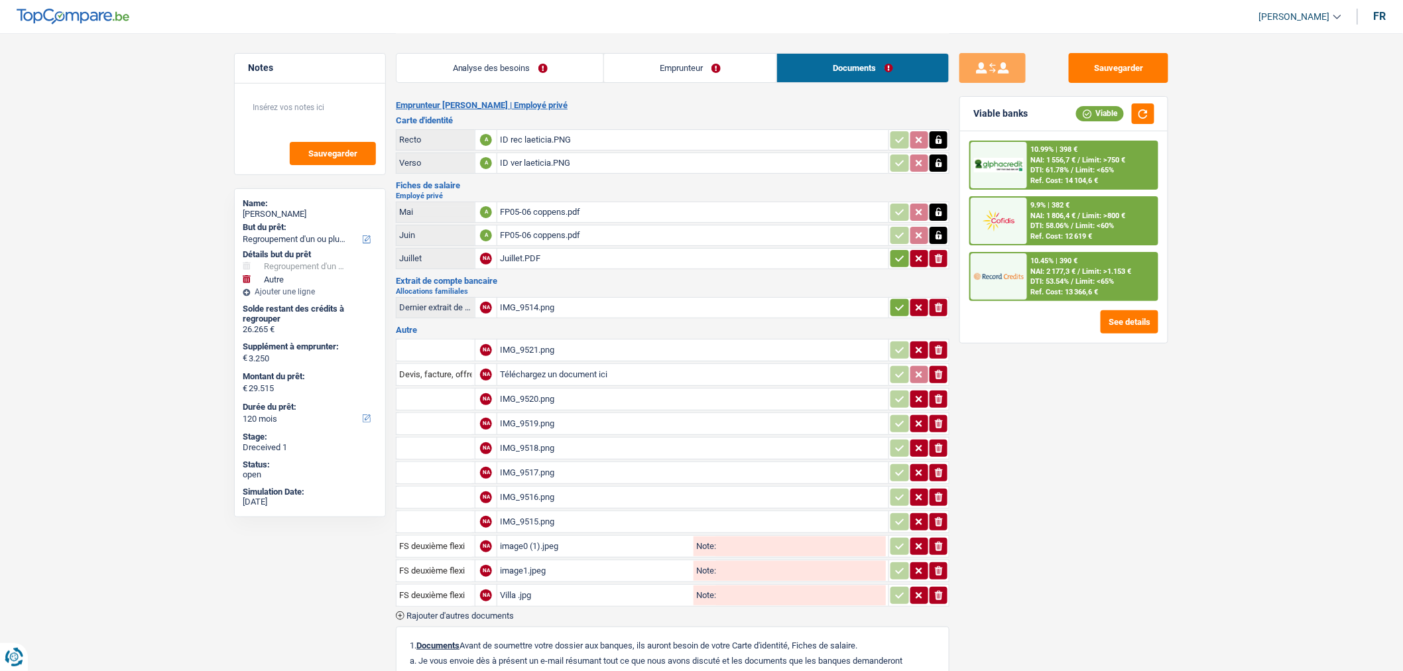
click at [486, 611] on span "Rajouter d'autres documents" at bounding box center [459, 615] width 107 height 9
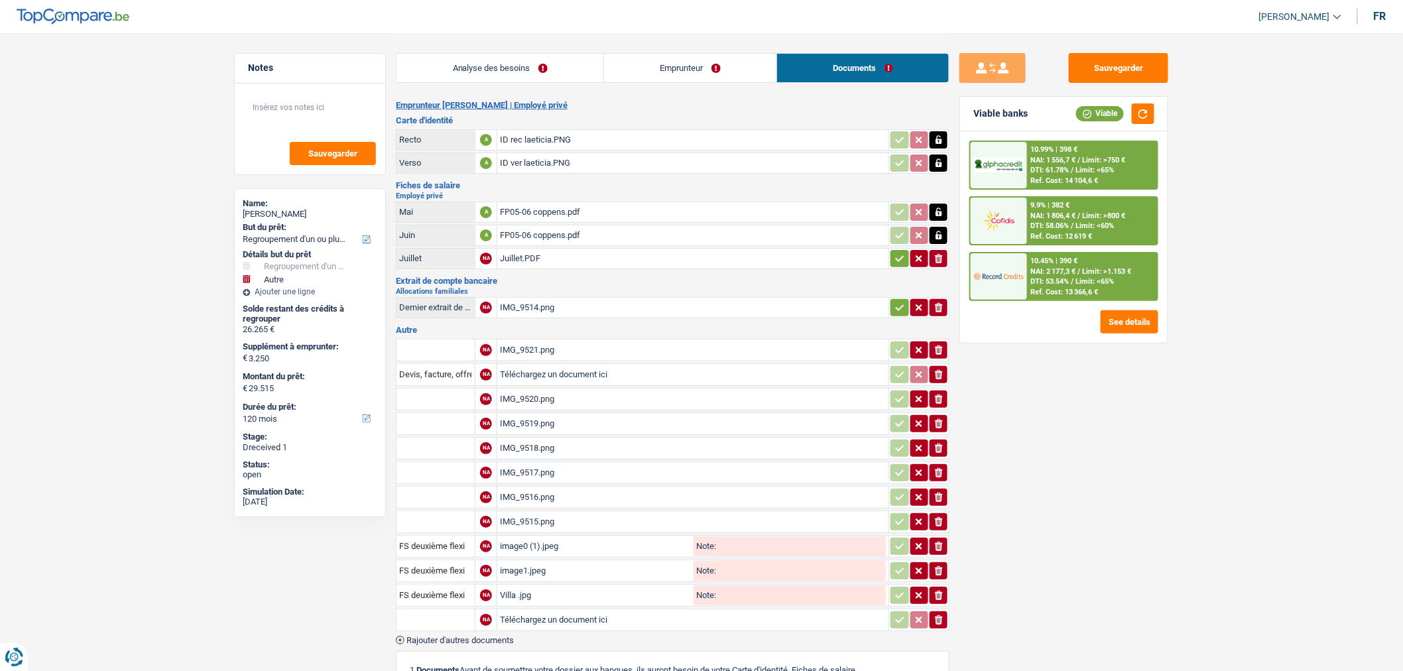
click at [541, 611] on input "Téléchargez un document ici" at bounding box center [693, 620] width 386 height 20
type input "C:\fakepath\Extrait de comptes.pdf"
click at [734, 611] on input "Note:" at bounding box center [801, 620] width 170 height 20
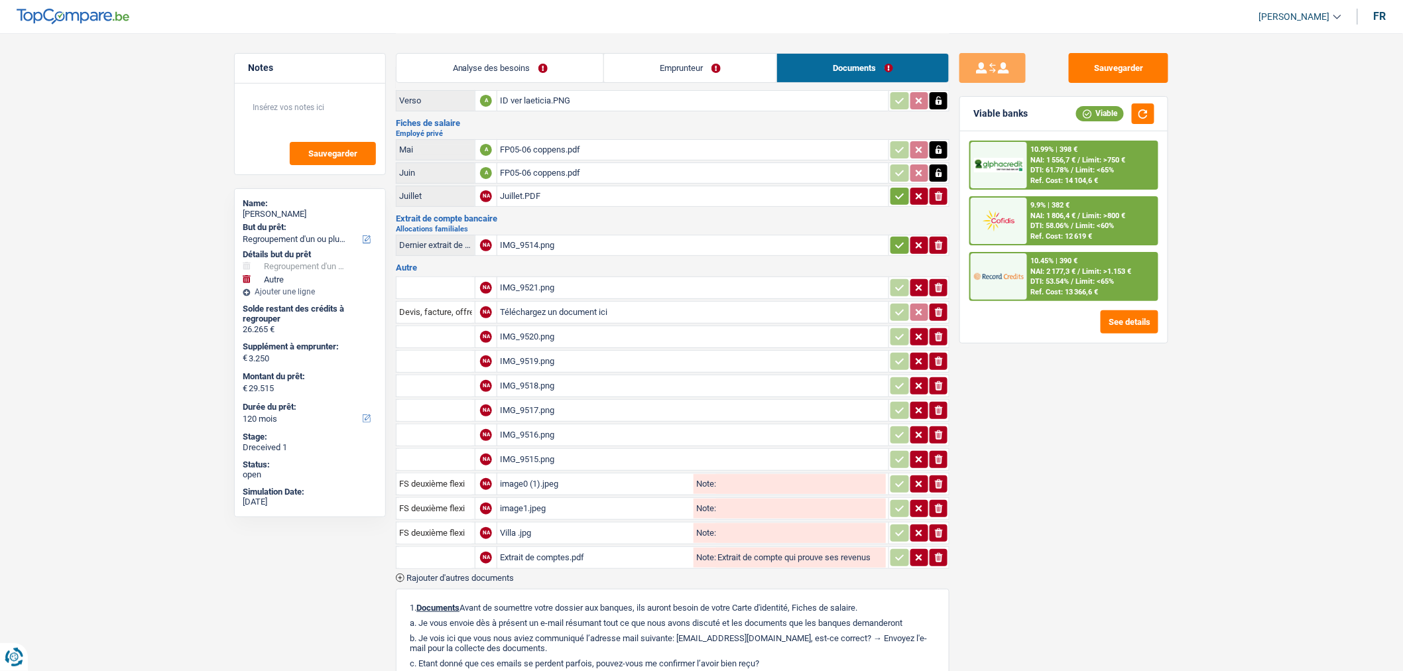
scroll to position [77, 0]
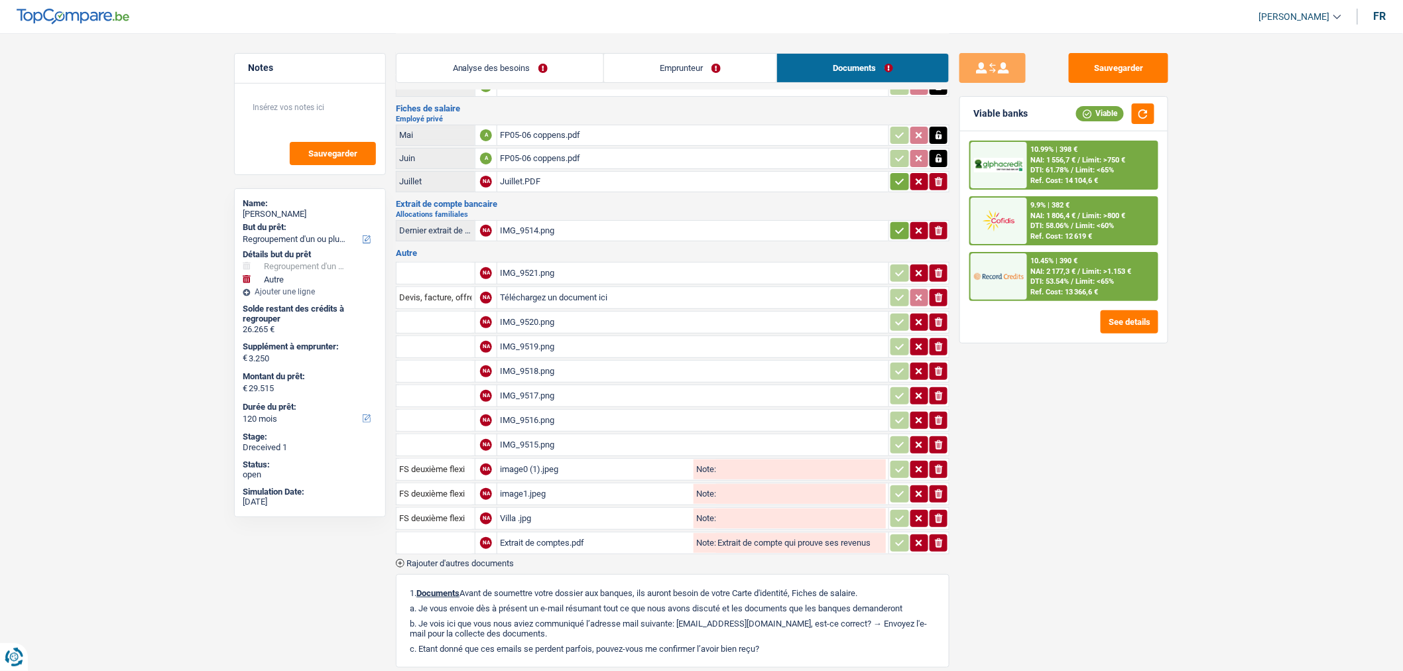
type input "Extrait de compte qui prouve ses revenus"
click at [481, 559] on span "Rajouter d'autres documents" at bounding box center [459, 563] width 107 height 9
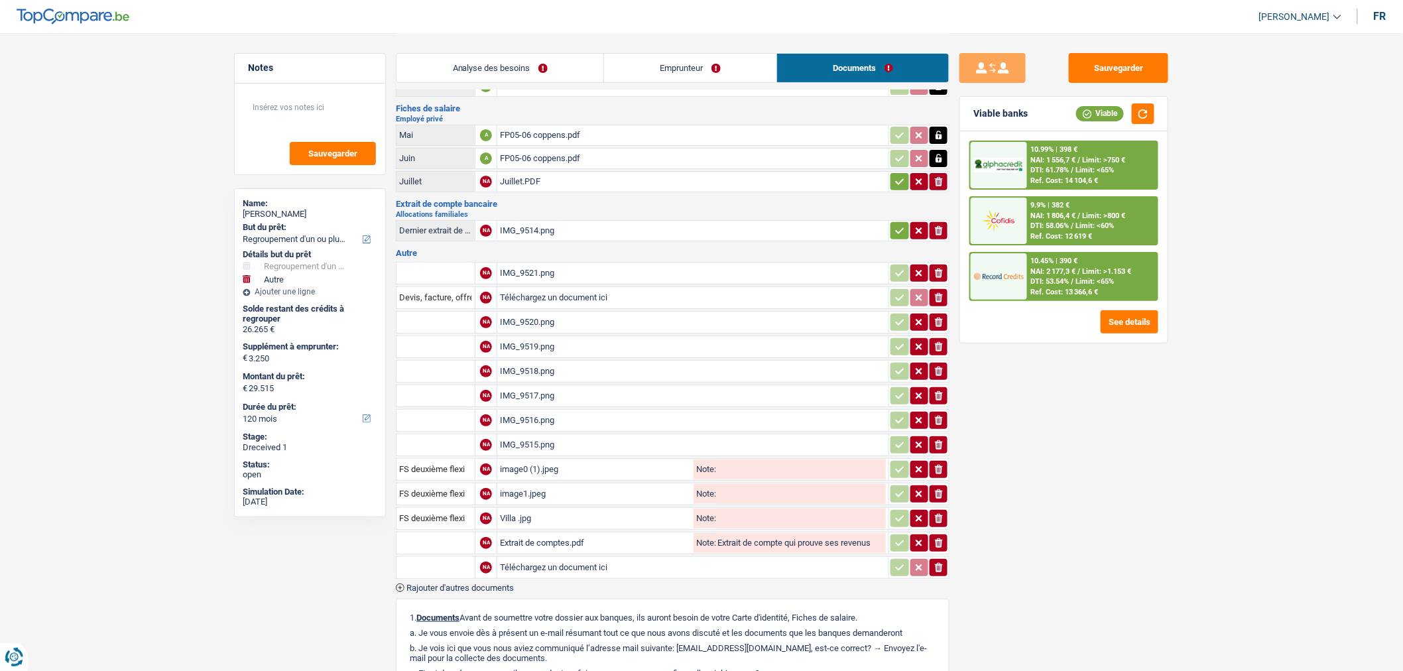
click at [489, 583] on span "Rajouter d'autres documents" at bounding box center [459, 587] width 107 height 9
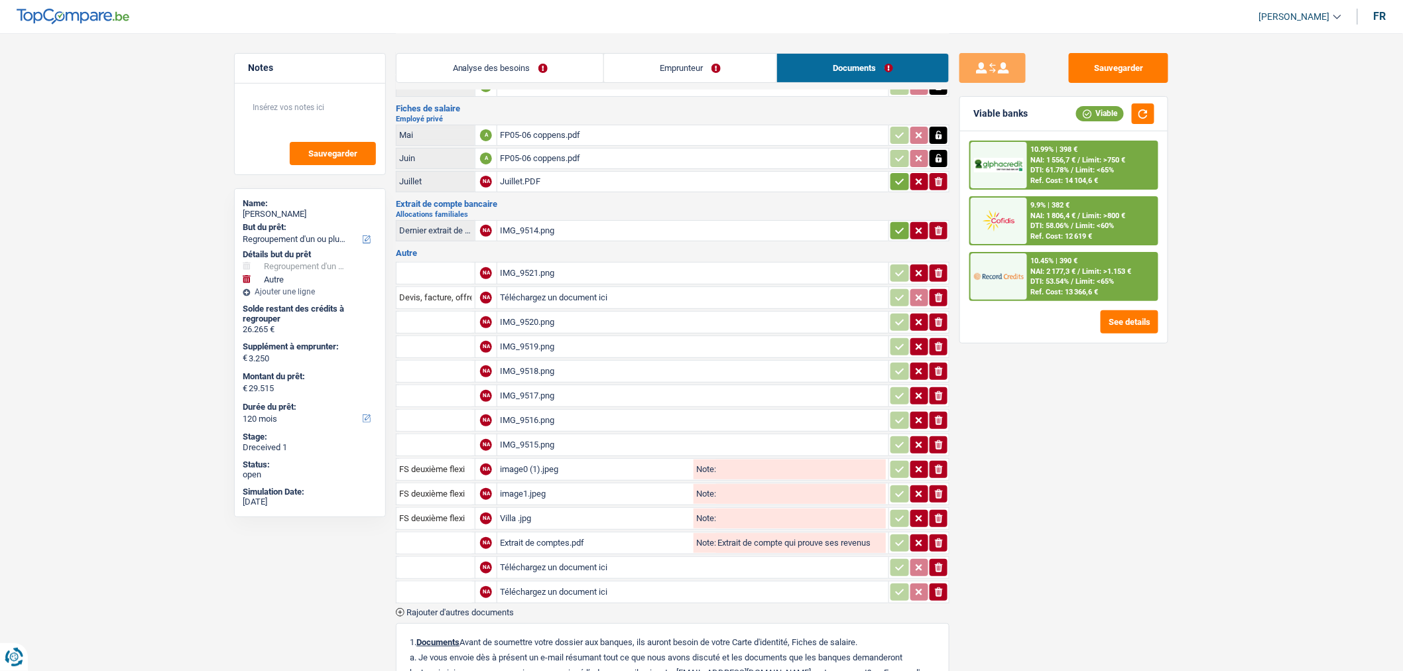
click at [553, 556] on td "Téléchargez un document ici" at bounding box center [692, 567] width 392 height 23
click at [554, 557] on input "Téléchargez un document ici" at bounding box center [693, 567] width 386 height 20
type input "C:\fakepath\img20250903_18354267.pdf"
click at [581, 589] on input "Téléchargez un document ici" at bounding box center [693, 592] width 386 height 20
type input "C:\fakepath\img20250903_18363302.pdf"
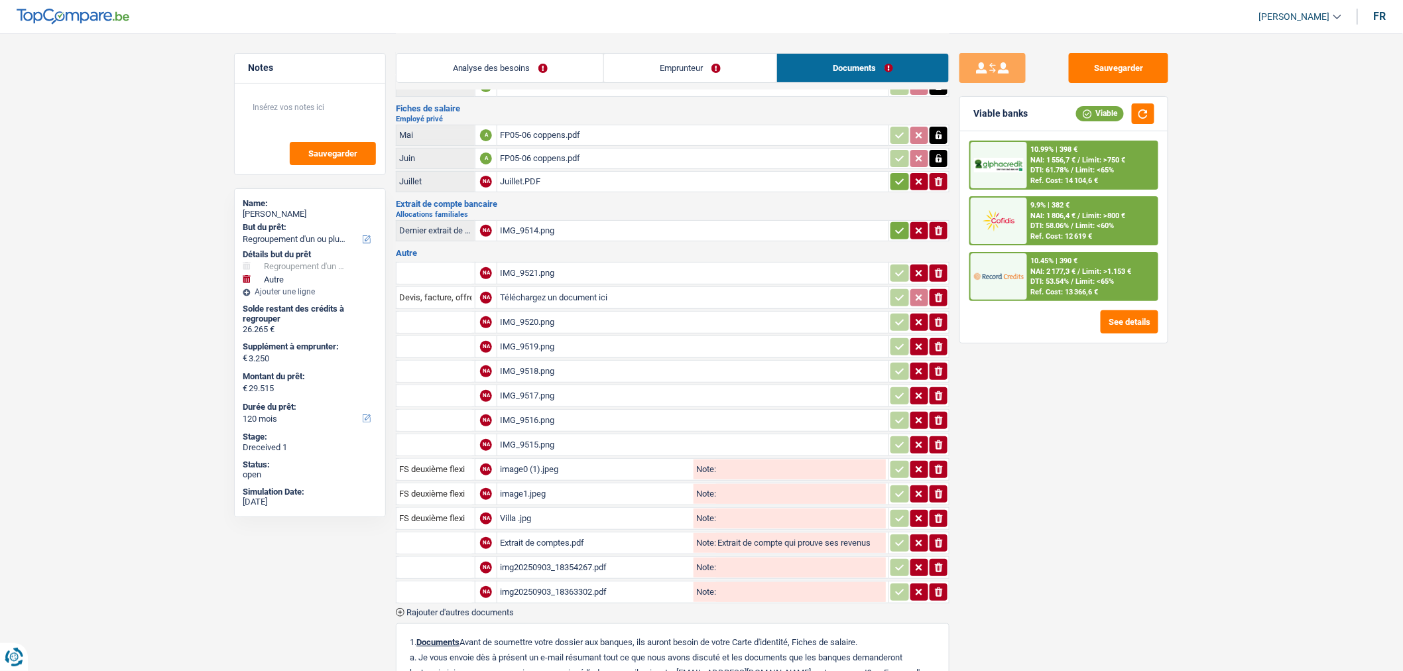
click at [754, 564] on input "Note:" at bounding box center [801, 567] width 170 height 20
click at [418, 564] on input "text" at bounding box center [435, 567] width 73 height 21
click at [447, 635] on li "Contrat de travail" at bounding box center [491, 643] width 176 height 17
type input "Contrat de travail"
click at [416, 581] on input "text" at bounding box center [435, 591] width 73 height 21
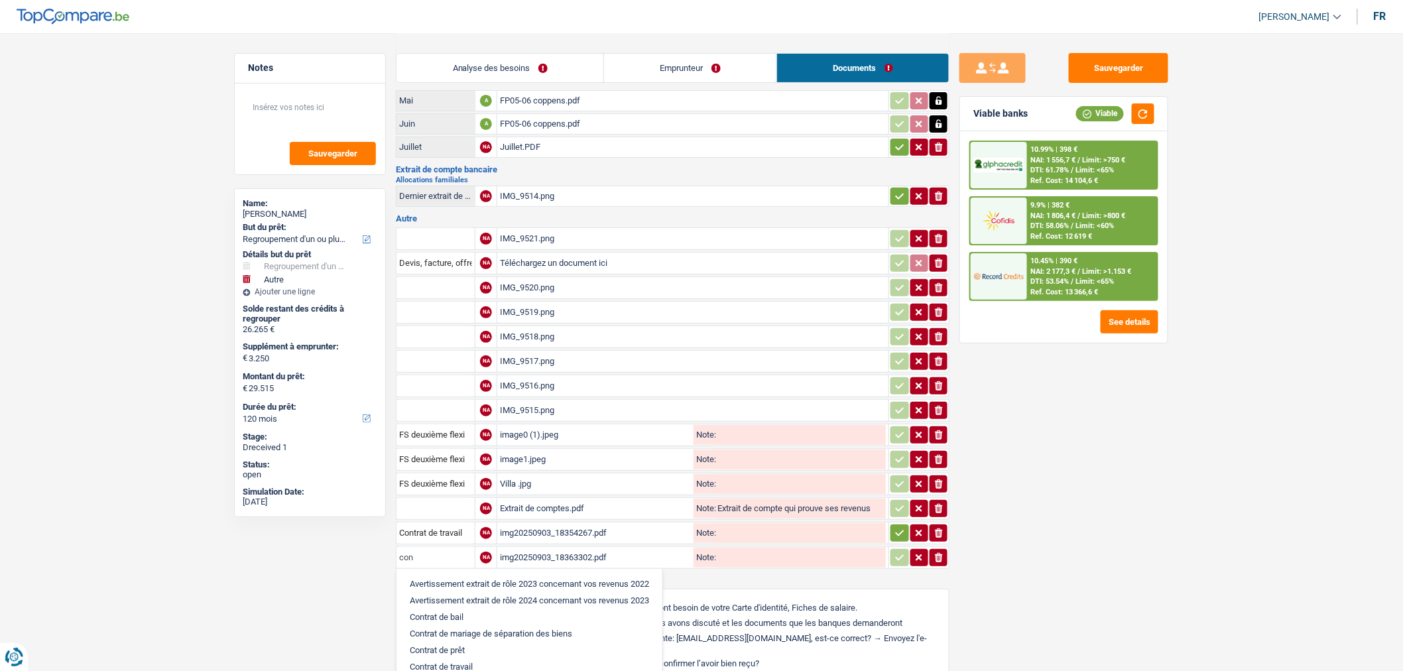
scroll to position [113, 0]
click at [485, 657] on li "Contrat de travail" at bounding box center [529, 665] width 253 height 17
type input "Contrat de travail"
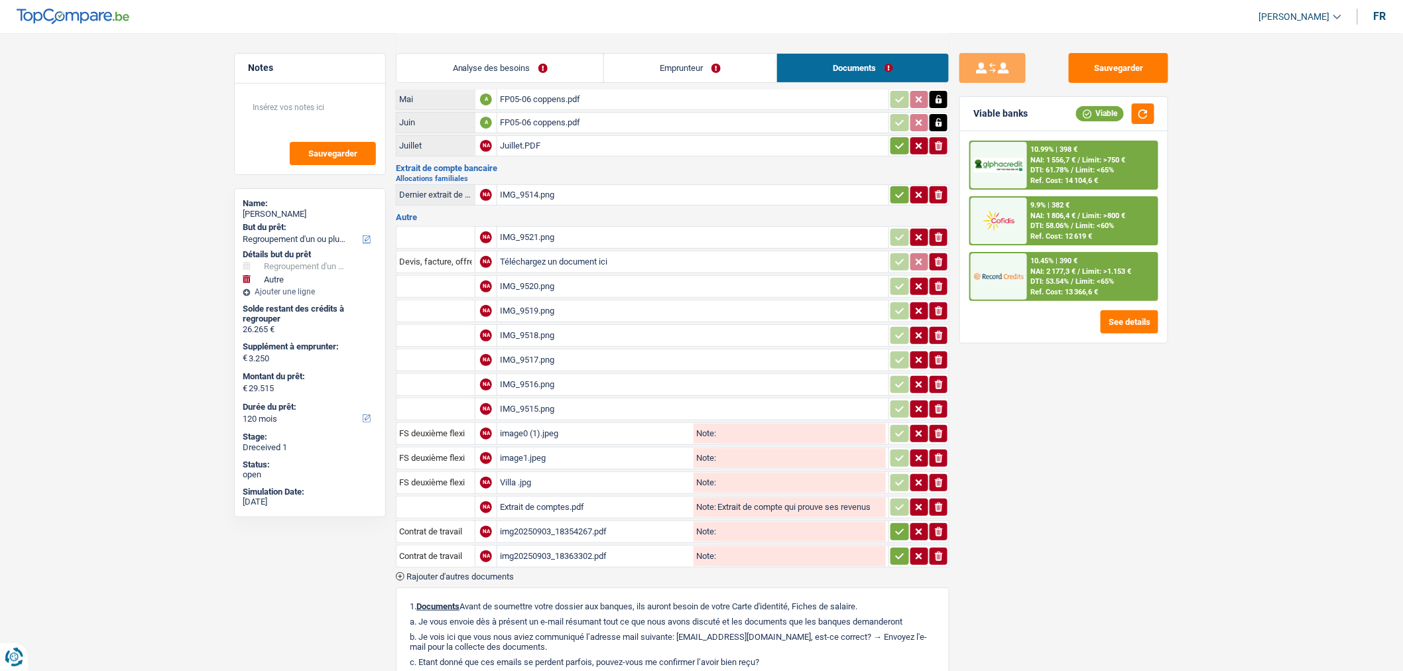
click at [738, 522] on input "Note:" at bounding box center [801, 532] width 170 height 20
type input "F"
type input "Premier job flexi"
click at [756, 546] on input "Note:" at bounding box center [801, 556] width 170 height 20
type input "Premier job flexi"
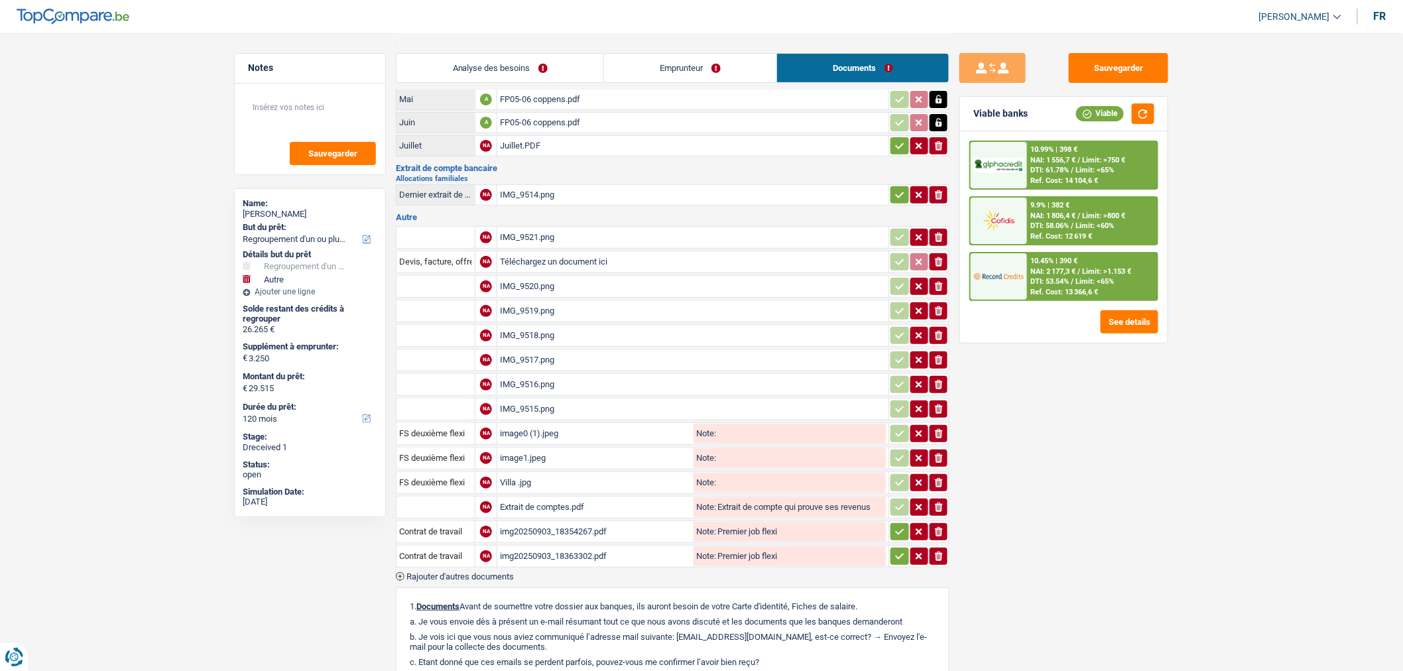
click at [752, 427] on input "Note:" at bounding box center [801, 434] width 170 height 20
click at [1108, 64] on button "Sauvegarder" at bounding box center [1118, 68] width 99 height 30
click at [309, 113] on textarea at bounding box center [310, 113] width 132 height 40
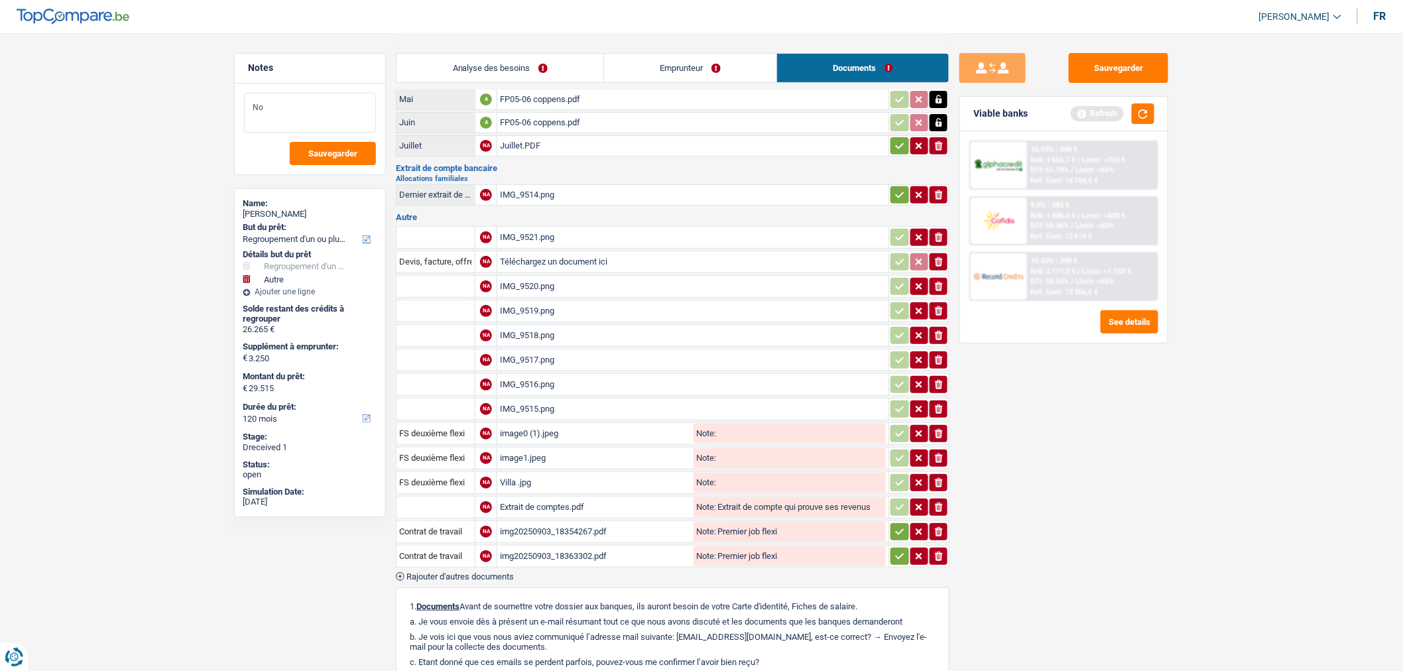
type textarea "N"
type textarea "L"
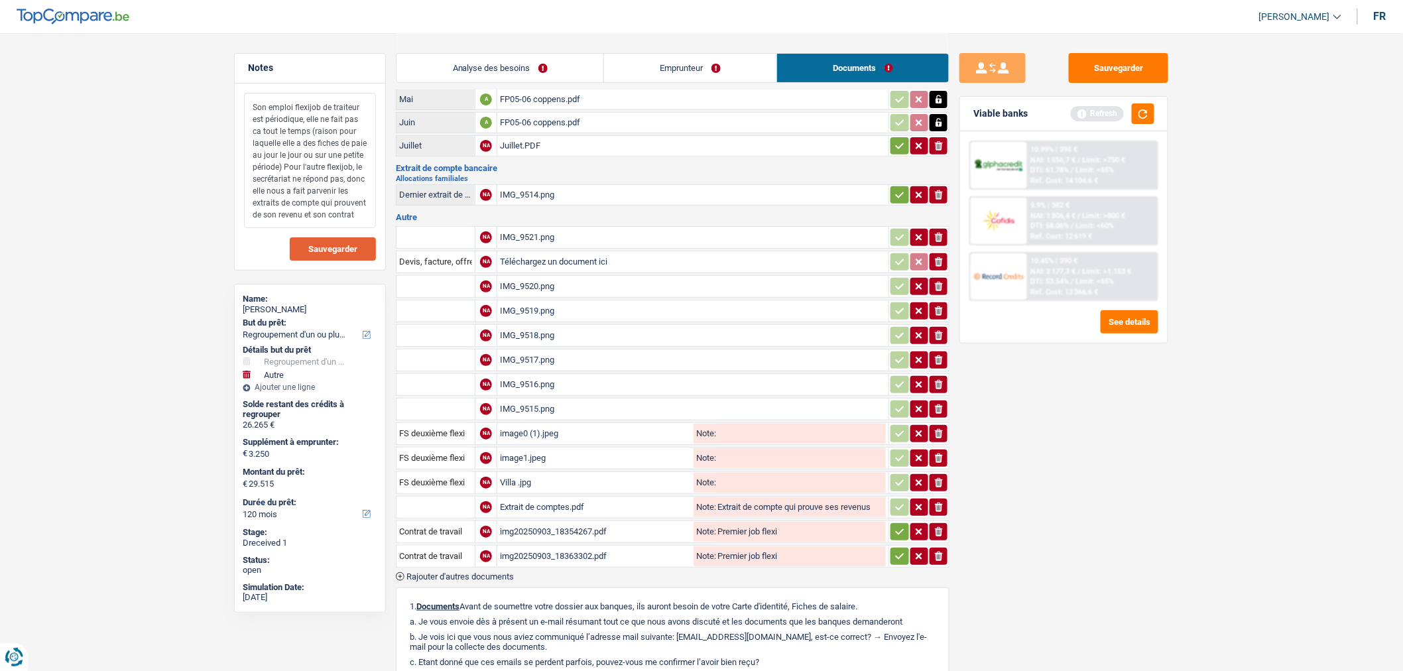
type textarea "Son emploi flexijob de traiteur est périodique, elle ne fait pas ca tout le tem…"
click at [319, 250] on span "Sauvegarder" at bounding box center [332, 249] width 49 height 9
click at [1087, 62] on button "Sauvegarder" at bounding box center [1118, 68] width 99 height 30
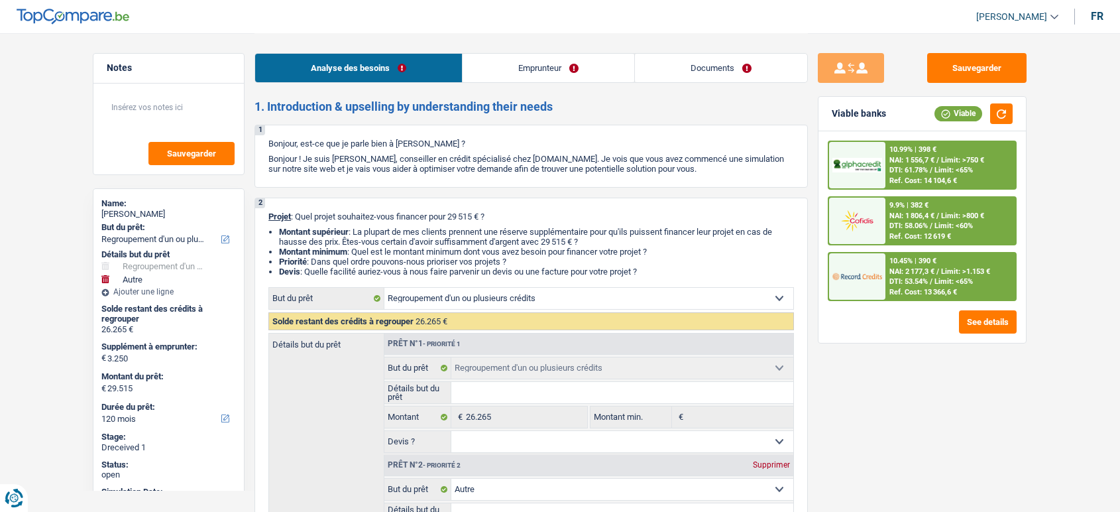
select select "refinancing"
select select "other"
select select "120"
select select "refinancing"
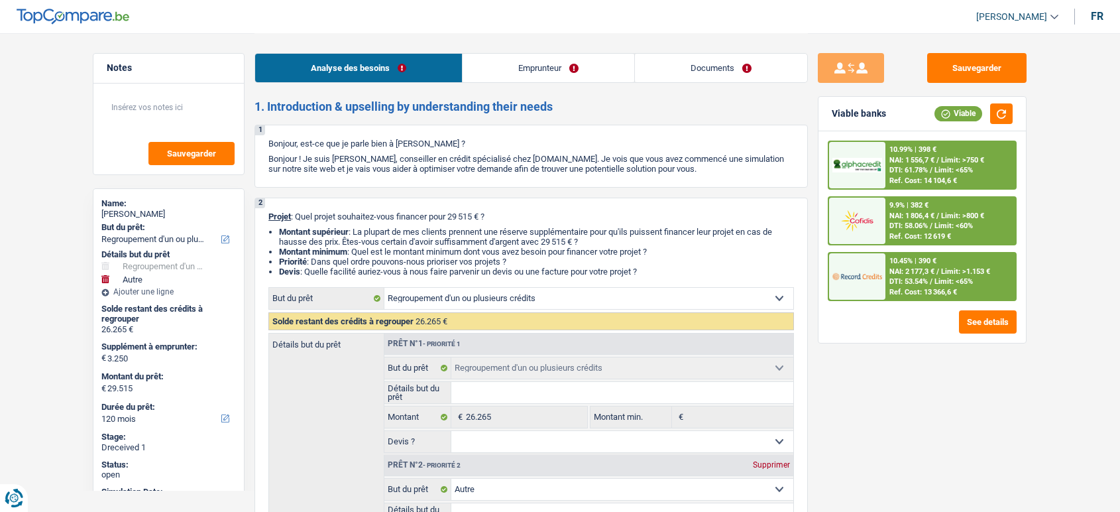
select select "refinancing"
select select "other"
select select "120"
select select "privateEmployee"
select select "familyAllowances"
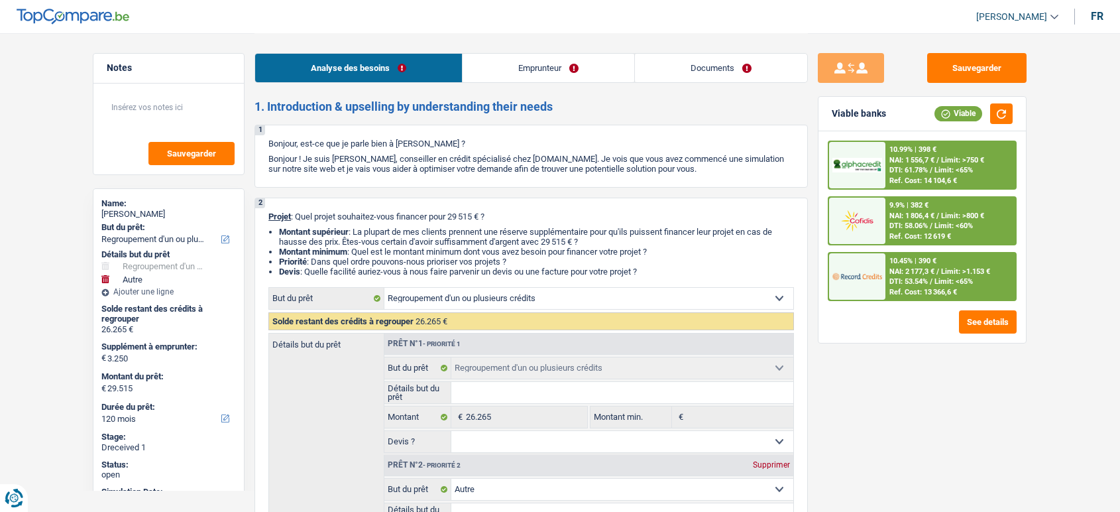
select select "netSalary"
select select "other"
select select "mealVouchers"
select select "ownerWithMortgage"
select select "mortgage"
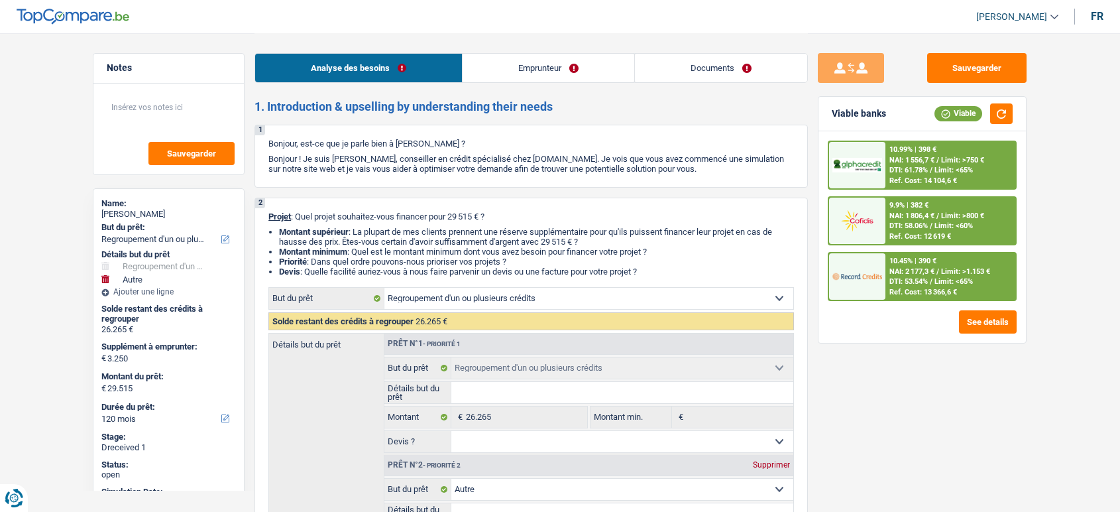
select select "420"
select select "personalLoan"
select select "homeFurnishingOrRelocation"
select select "120"
select select "cardOrCredit"
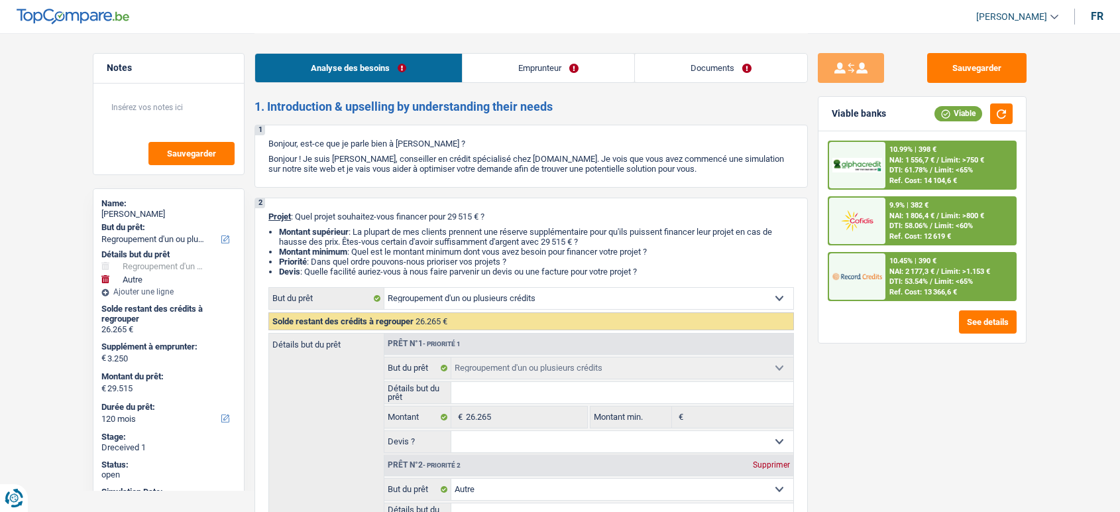
select select "cardOrCredit"
select select "refinancing"
select select "other"
select select "120"
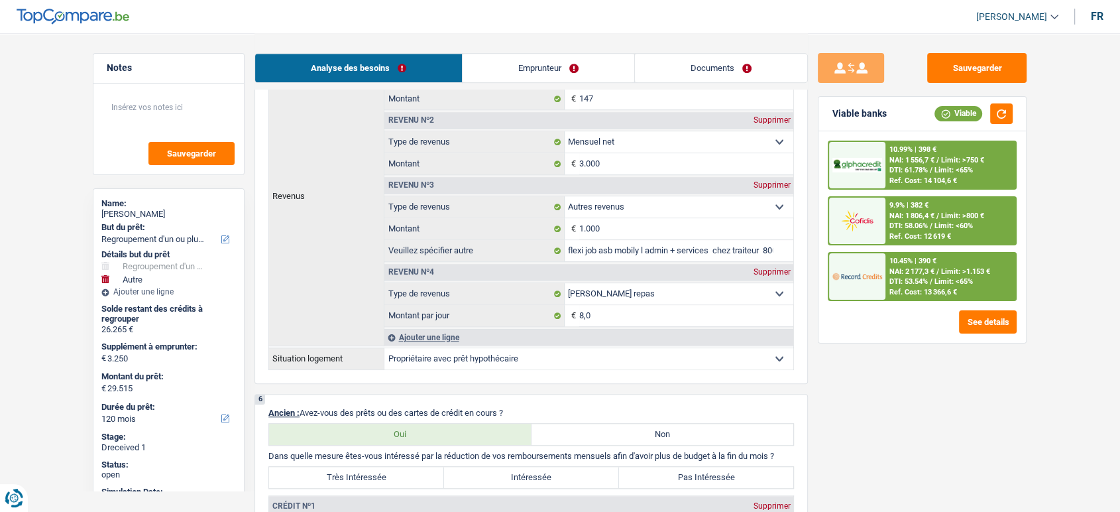
scroll to position [1031, 0]
click at [608, 240] on input "1.000" at bounding box center [686, 229] width 214 height 21
drag, startPoint x: 608, startPoint y: 241, endPoint x: 536, endPoint y: 240, distance: 71.6
click at [536, 240] on div "1.000 € Montant" at bounding box center [588, 229] width 409 height 21
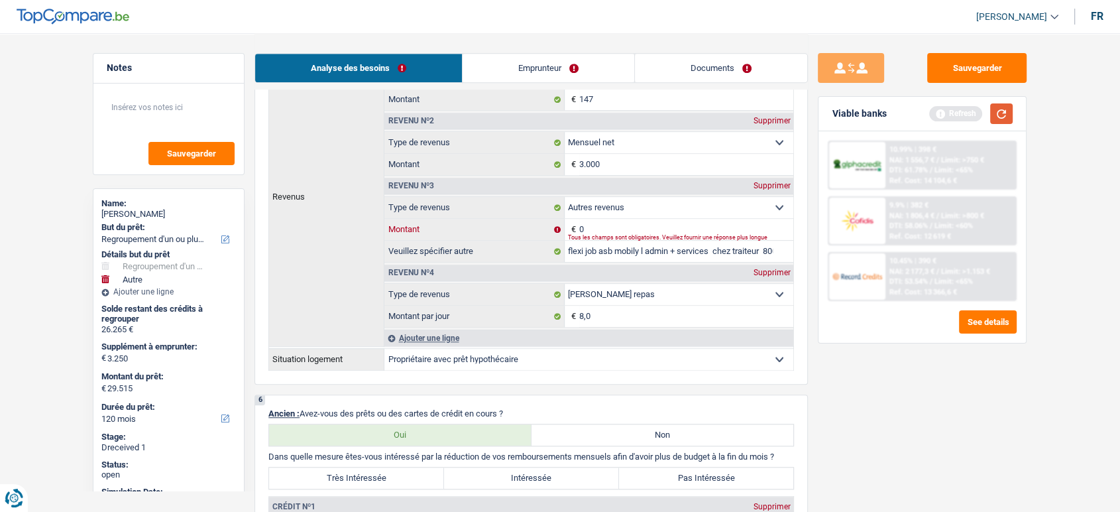
type input "0"
click at [1007, 113] on button "button" at bounding box center [1001, 113] width 23 height 21
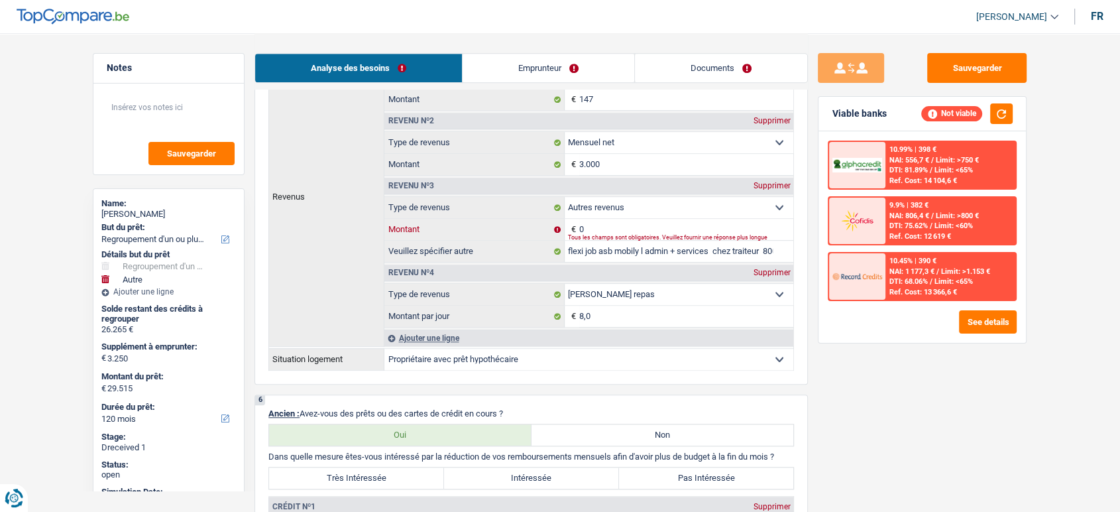
click at [700, 229] on input "0" at bounding box center [686, 229] width 214 height 21
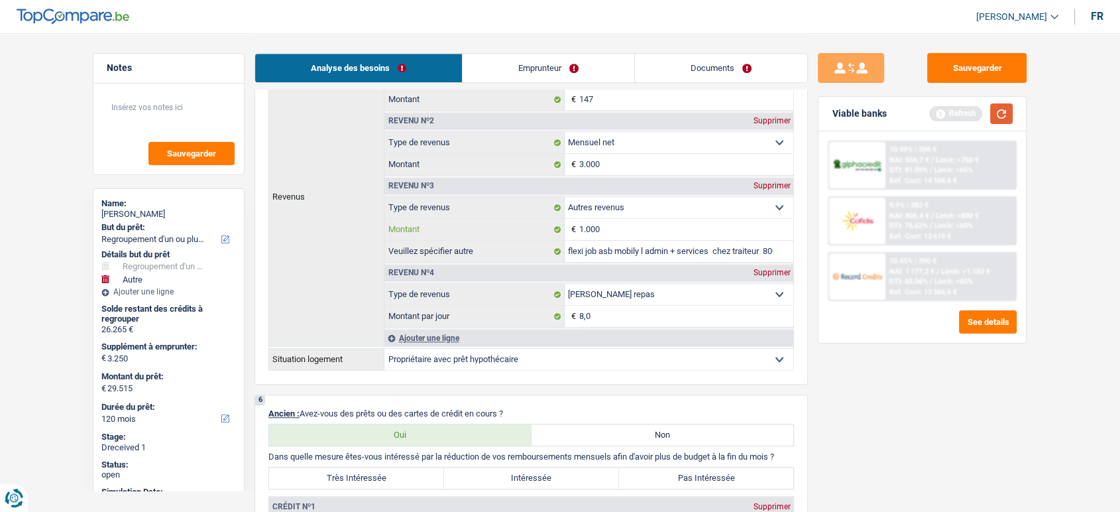
type input "1.000"
click at [998, 118] on button "button" at bounding box center [1001, 113] width 23 height 21
